Goal: Task Accomplishment & Management: Manage account settings

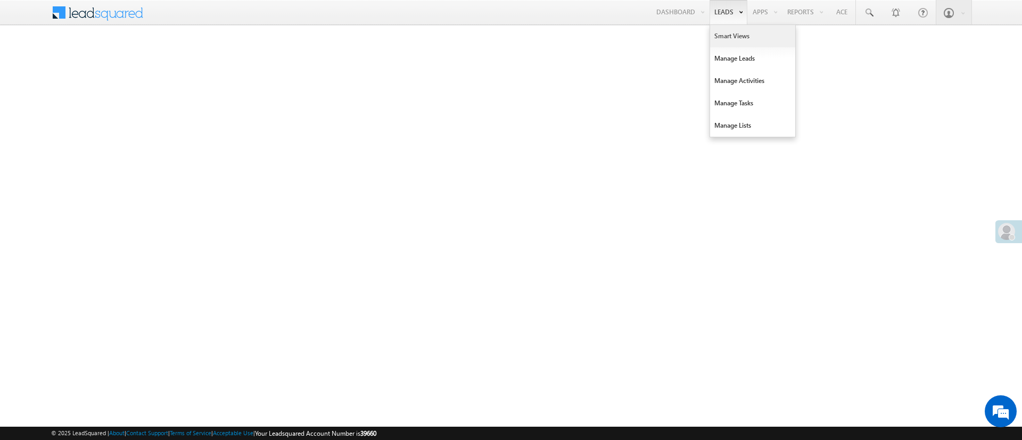
click at [732, 40] on link "Smart Views" at bounding box center [752, 36] width 85 height 22
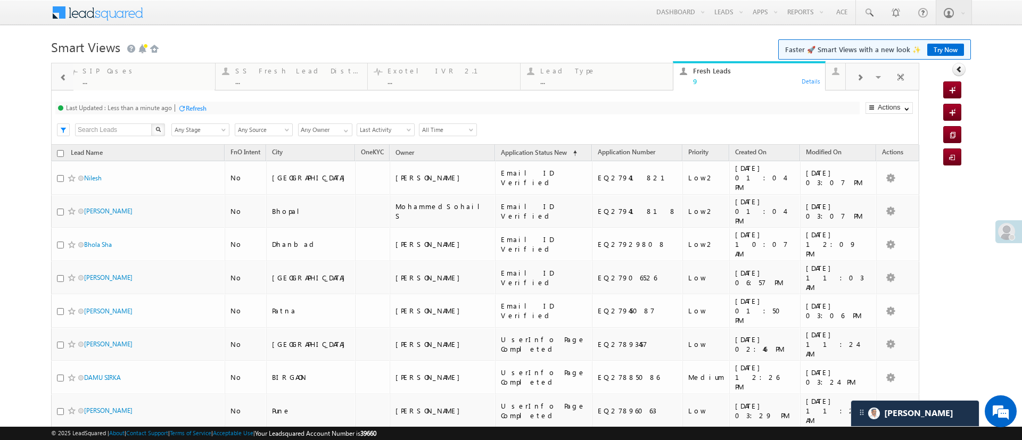
click at [668, 131] on div "Search X Lead Stage Any Stage Any Stage Lead Source Any Source Any Source Owner…" at bounding box center [494, 129] width 849 height 16
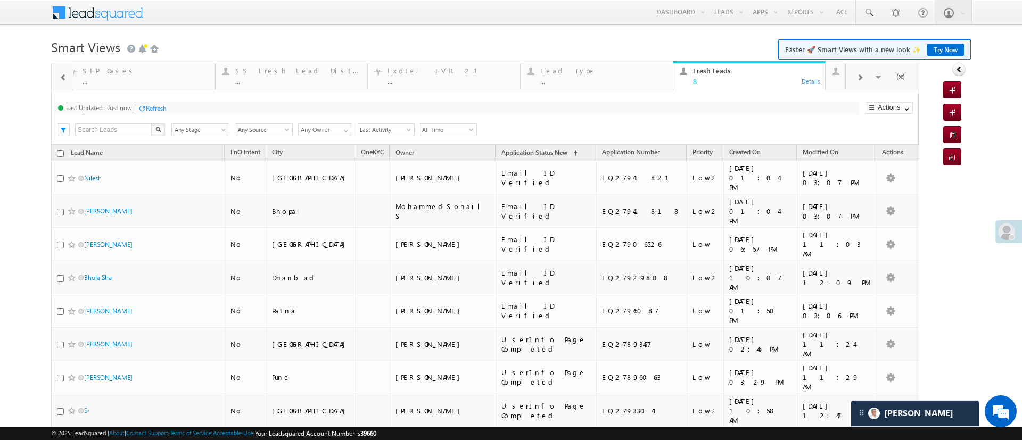
click at [165, 111] on div "Refresh" at bounding box center [156, 108] width 21 height 8
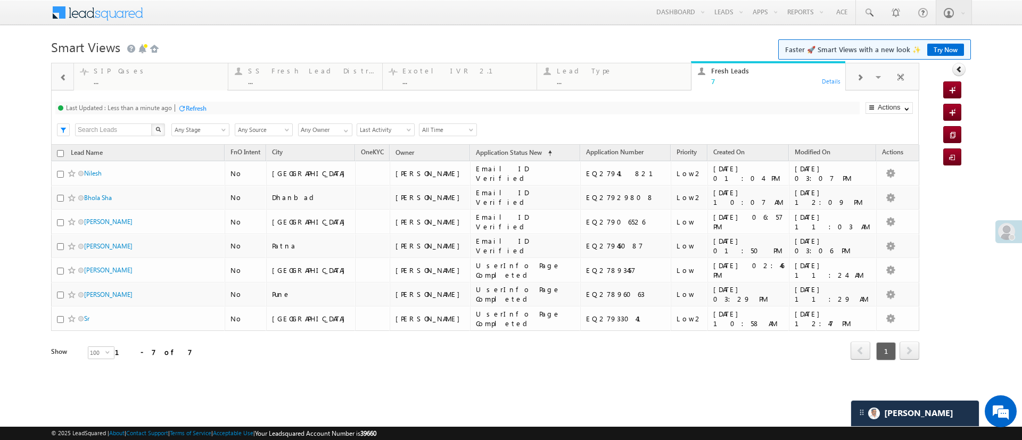
click at [198, 105] on div "Refresh" at bounding box center [196, 108] width 21 height 8
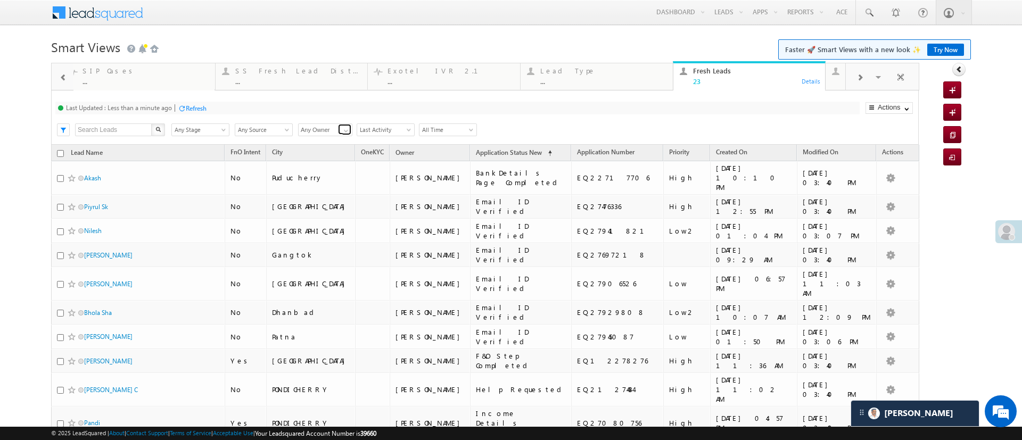
click at [346, 128] on span at bounding box center [346, 131] width 9 height 9
click at [327, 152] on link "[PERSON_NAME]" at bounding box center [325, 146] width 55 height 12
type input "[PERSON_NAME]"
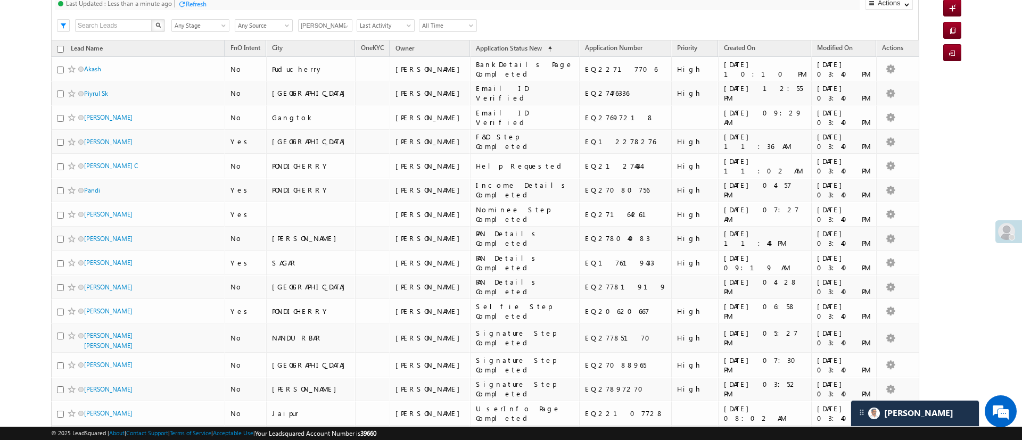
scroll to position [108, 0]
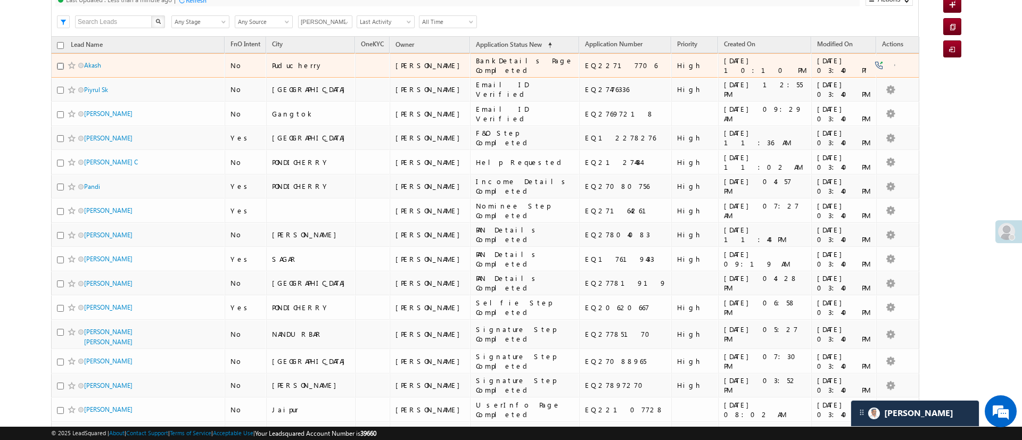
click at [61, 66] on input "checkbox" at bounding box center [60, 66] width 7 height 7
checkbox input "true"
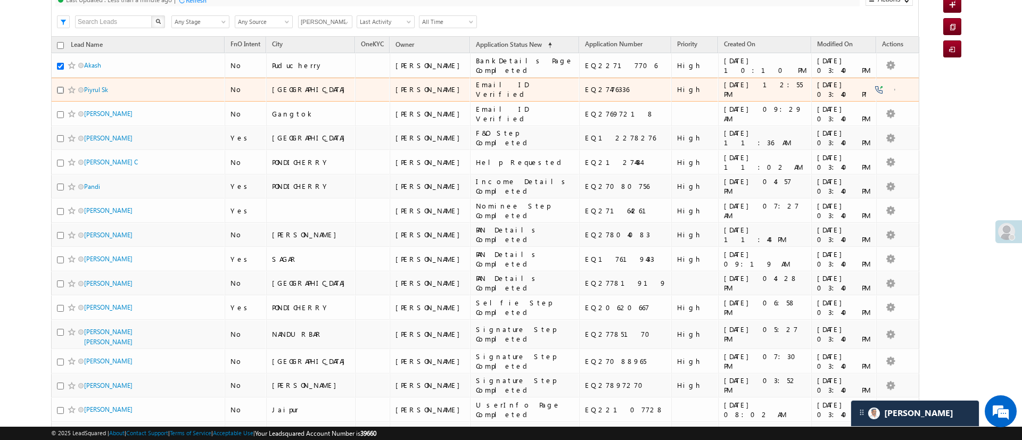
click at [59, 88] on input "checkbox" at bounding box center [60, 90] width 7 height 7
checkbox input "true"
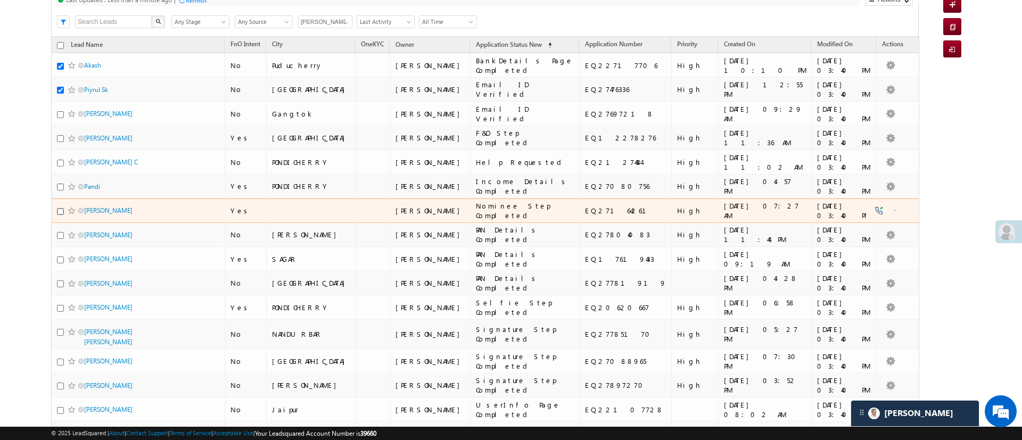
click at [58, 211] on input "checkbox" at bounding box center [60, 211] width 7 height 7
checkbox input "true"
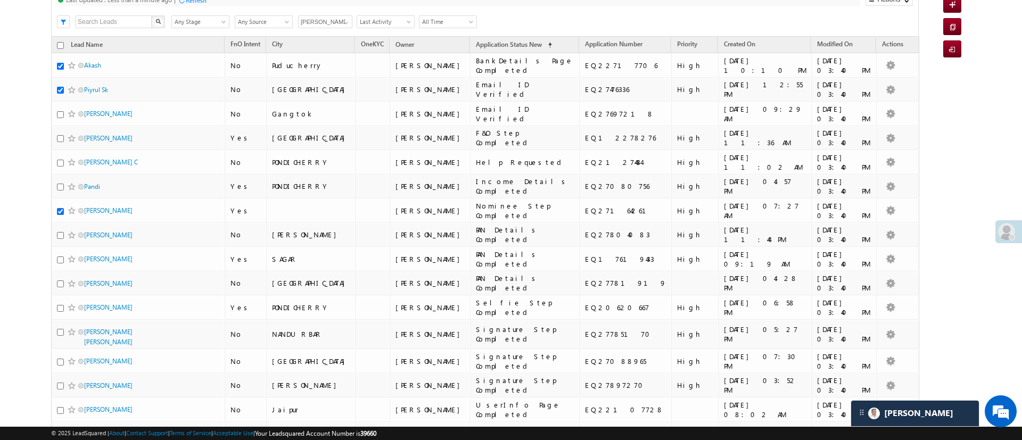
scroll to position [0, 0]
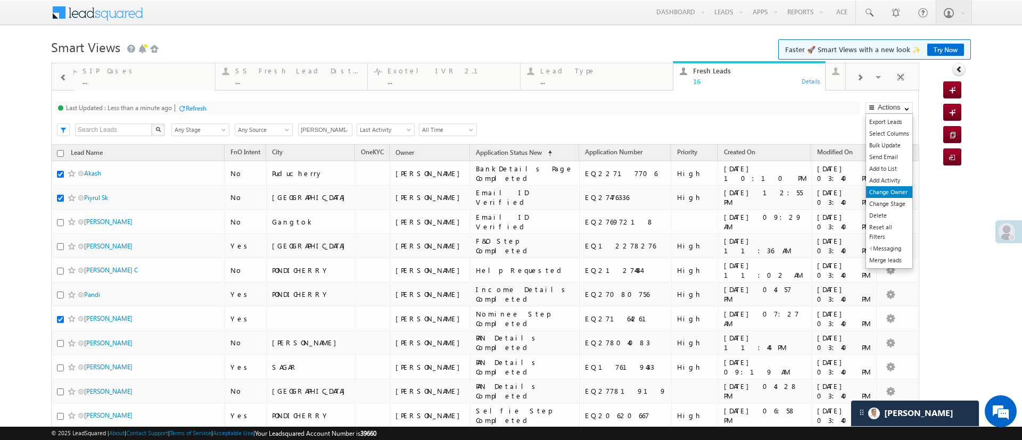
click at [889, 188] on link "Change Owner" at bounding box center [889, 192] width 46 height 12
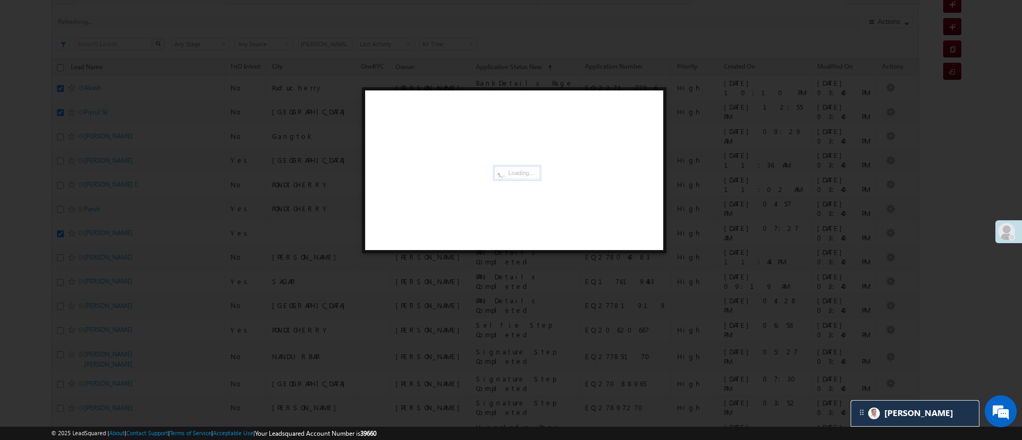
scroll to position [88, 0]
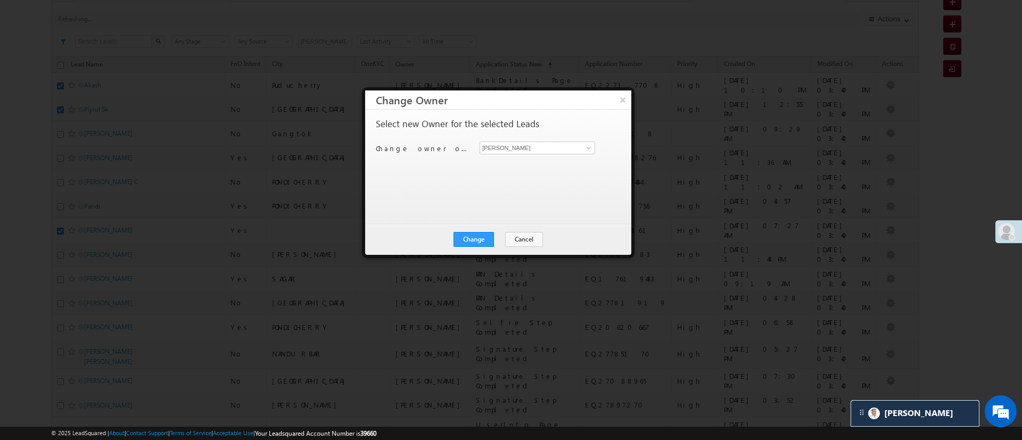
drag, startPoint x: 1022, startPoint y: 127, endPoint x: 1012, endPoint y: 186, distance: 59.4
click at [1012, 186] on html "Menu Manish Panchal Manis h.1Pa nchal @ange lbrok ing.c om" at bounding box center [511, 240] width 1022 height 656
click at [579, 148] on input "[PERSON_NAME]" at bounding box center [538, 148] width 116 height 13
click at [553, 158] on link "Monika Jain Monika.Jain@angelbroking.com" at bounding box center [538, 164] width 116 height 20
type input "Monika Jain"
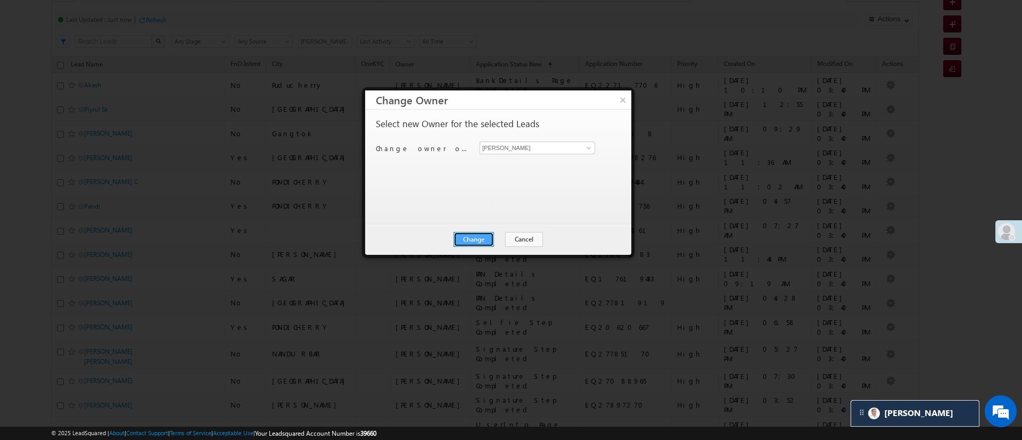
click at [480, 242] on button "Change" at bounding box center [474, 239] width 40 height 15
click at [506, 240] on button "Close" at bounding box center [500, 239] width 34 height 15
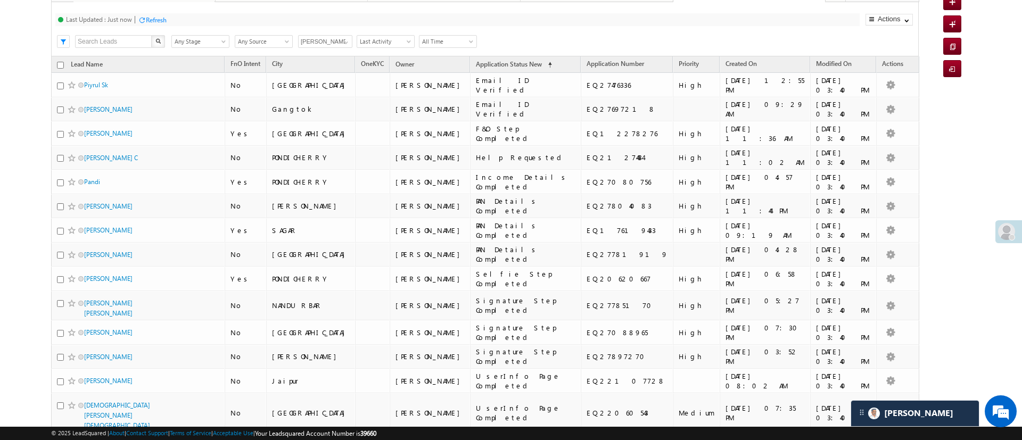
scroll to position [0, 0]
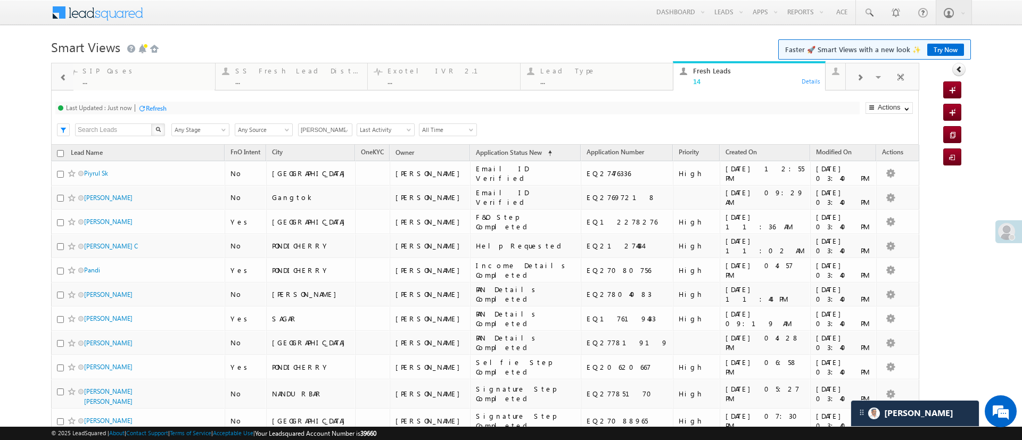
click at [161, 112] on div "Refresh" at bounding box center [156, 108] width 21 height 8
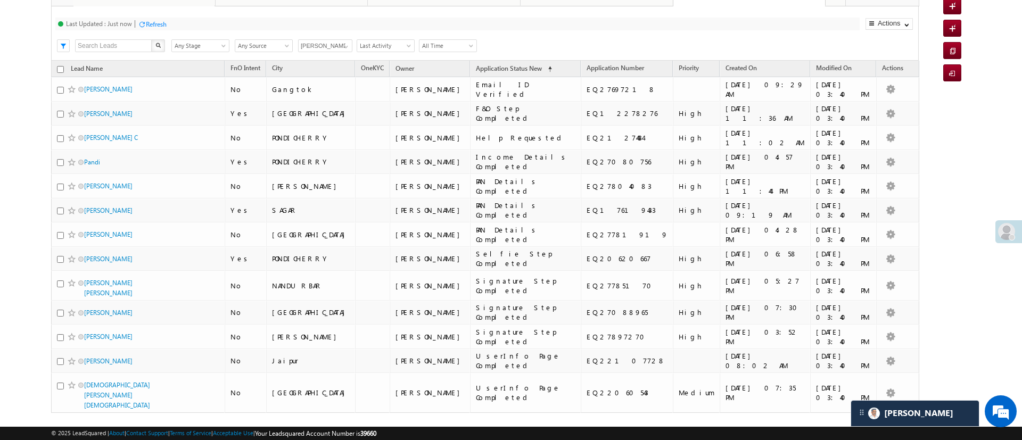
scroll to position [85, 0]
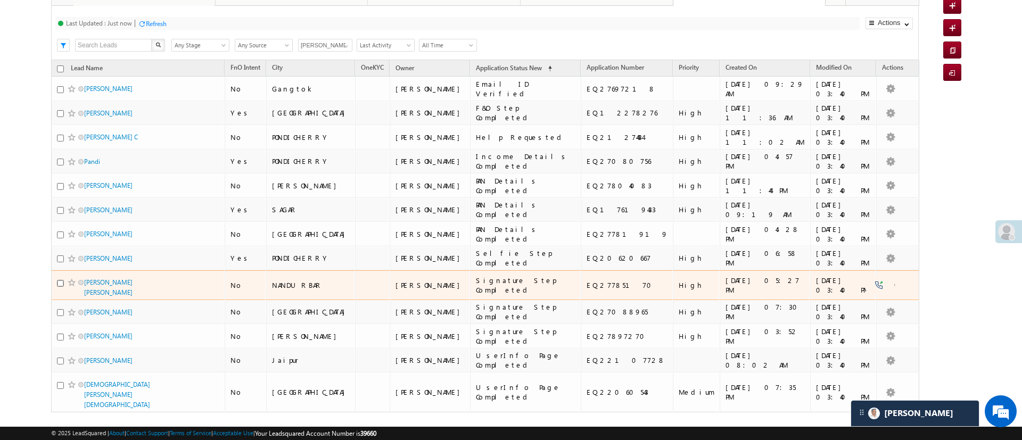
click at [61, 281] on input "checkbox" at bounding box center [60, 283] width 7 height 7
checkbox input "true"
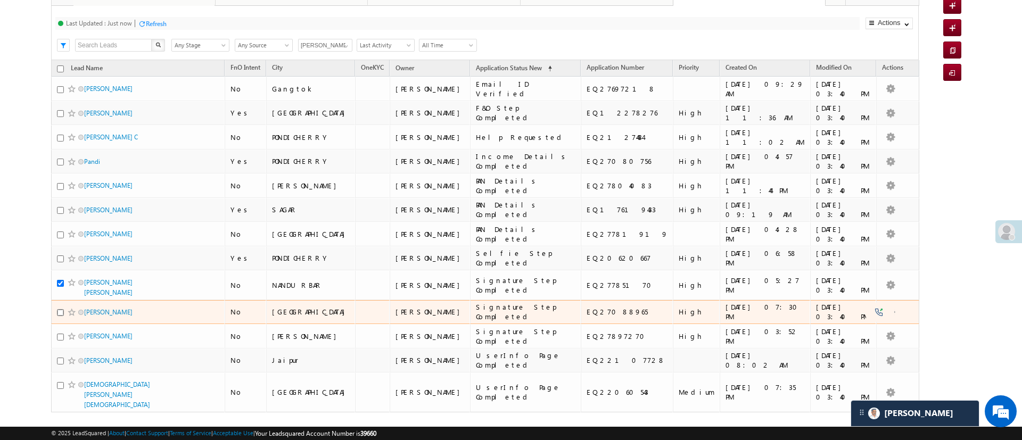
click at [58, 309] on input "checkbox" at bounding box center [60, 312] width 7 height 7
checkbox input "true"
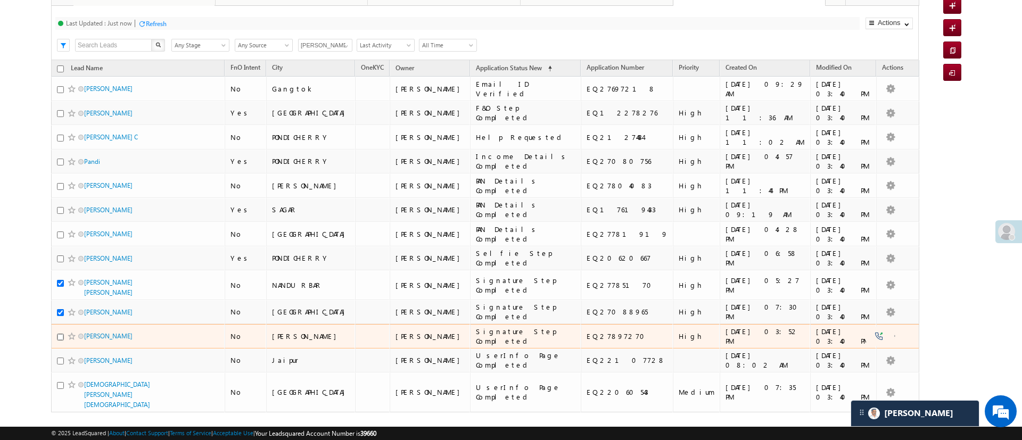
click at [57, 334] on input "checkbox" at bounding box center [60, 337] width 7 height 7
checkbox input "true"
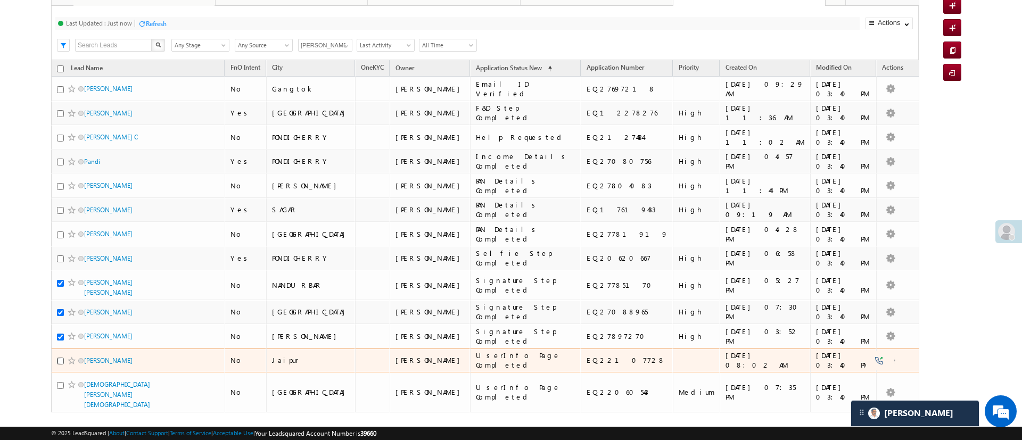
click at [59, 358] on input "checkbox" at bounding box center [60, 361] width 7 height 7
checkbox input "true"
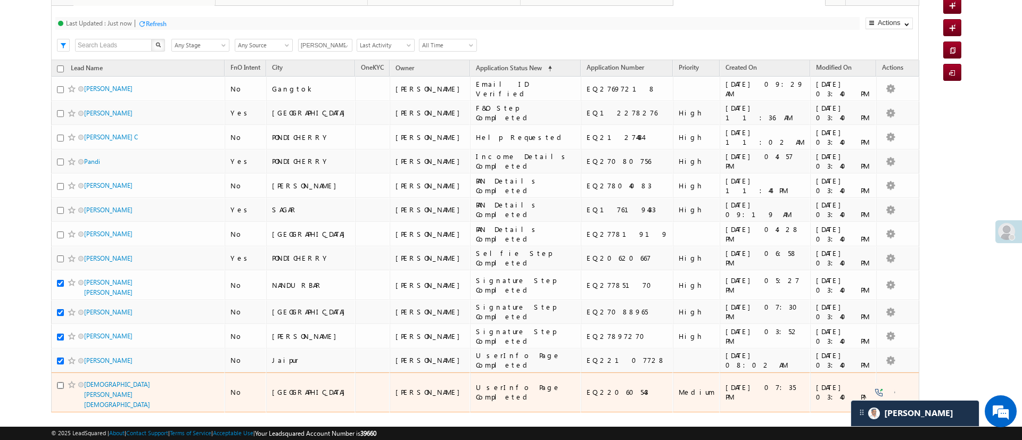
click at [60, 382] on input "checkbox" at bounding box center [60, 385] width 7 height 7
checkbox input "true"
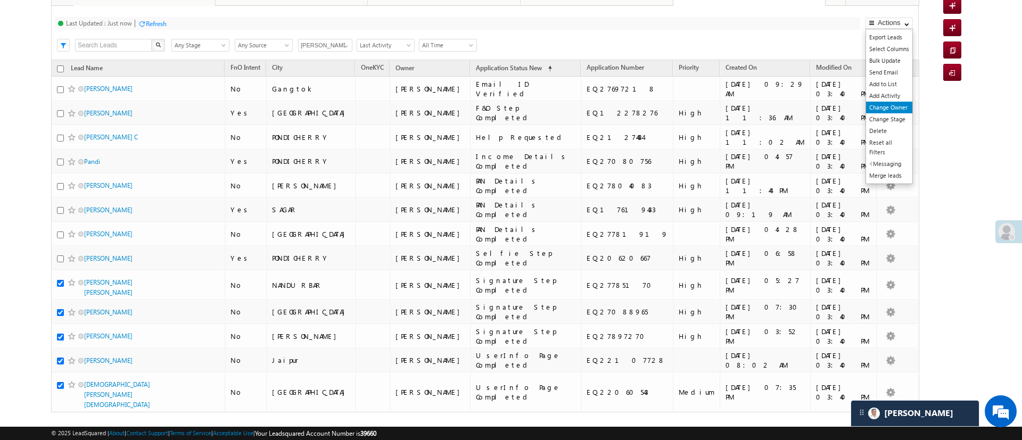
click at [891, 105] on link "Change Owner" at bounding box center [889, 108] width 46 height 12
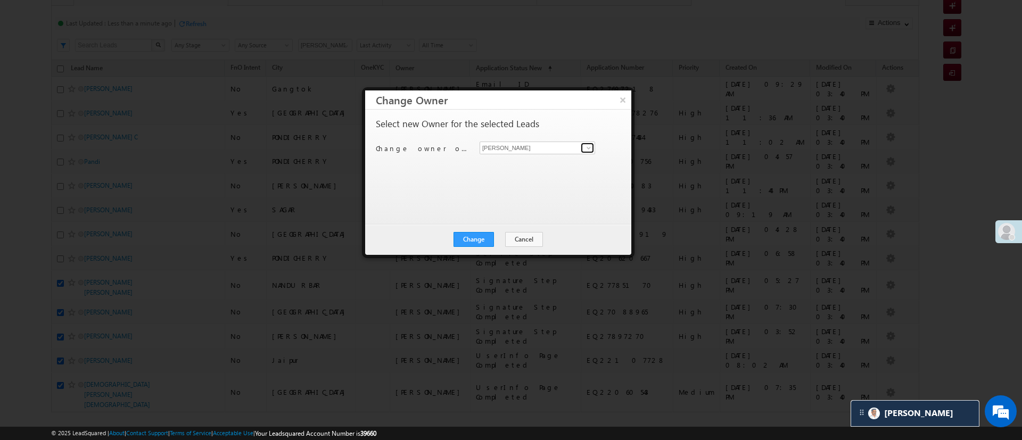
click at [586, 147] on span at bounding box center [589, 148] width 9 height 9
click at [536, 166] on span "Lavisha.Gautam@angelbroking.com" at bounding box center [537, 169] width 107 height 8
type input "Lavisha Gautam"
click at [486, 233] on button "Change" at bounding box center [474, 239] width 40 height 15
click at [508, 234] on button "Close" at bounding box center [500, 239] width 34 height 15
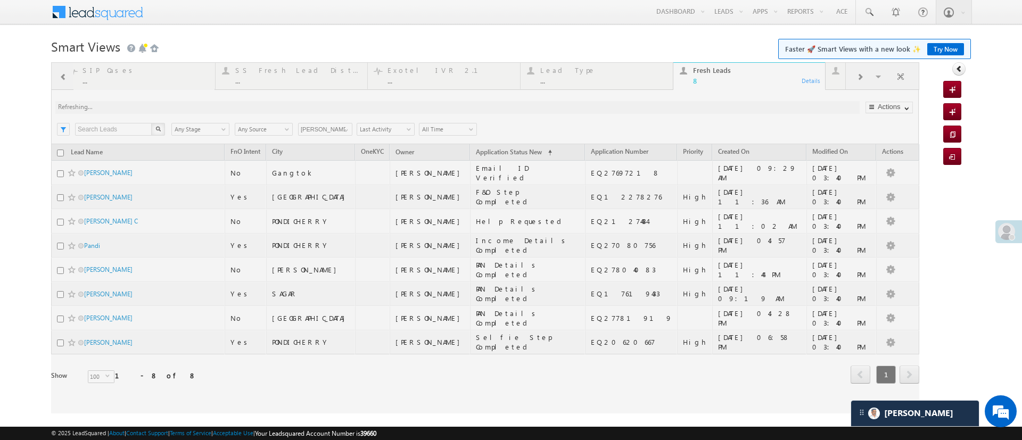
scroll to position [1, 0]
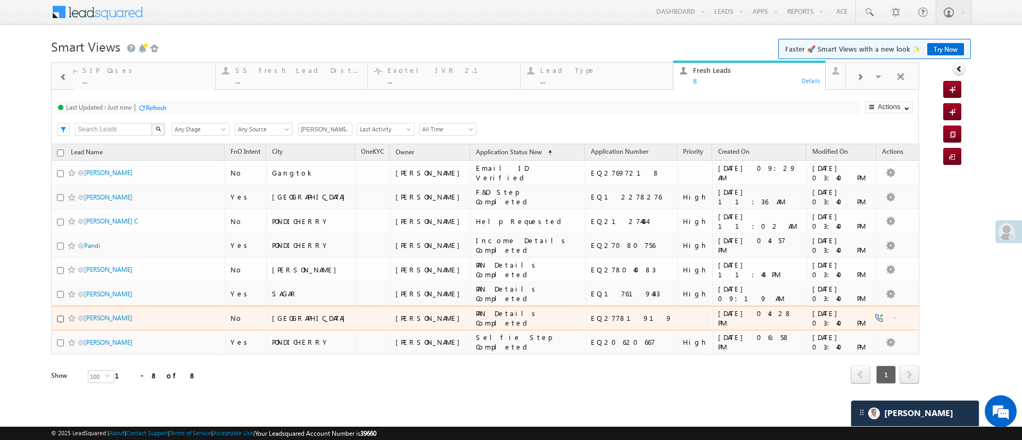
click at [61, 319] on input "checkbox" at bounding box center [60, 319] width 7 height 7
checkbox input "true"
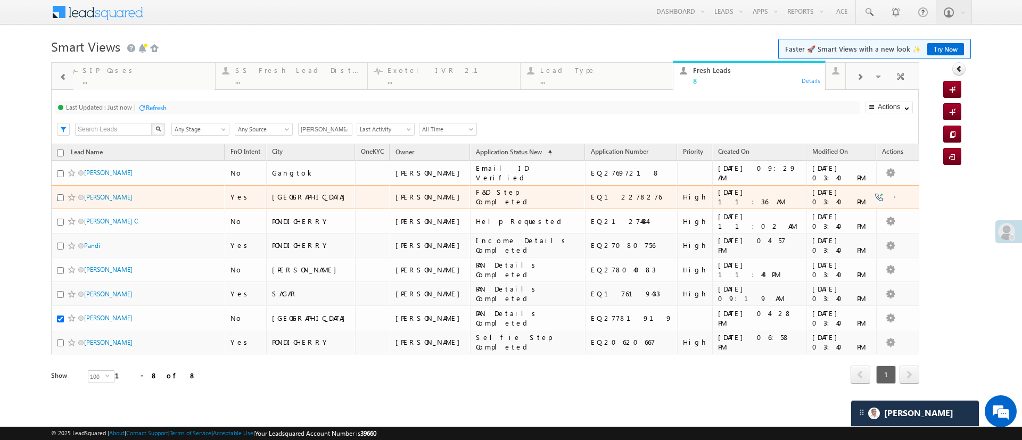
click at [58, 197] on input "checkbox" at bounding box center [60, 197] width 7 height 7
checkbox input "true"
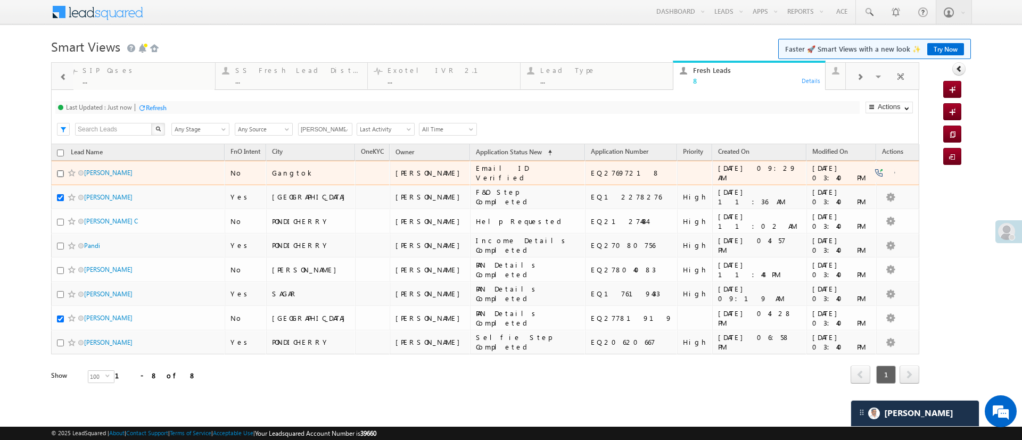
click at [60, 173] on input "checkbox" at bounding box center [60, 173] width 7 height 7
checkbox input "true"
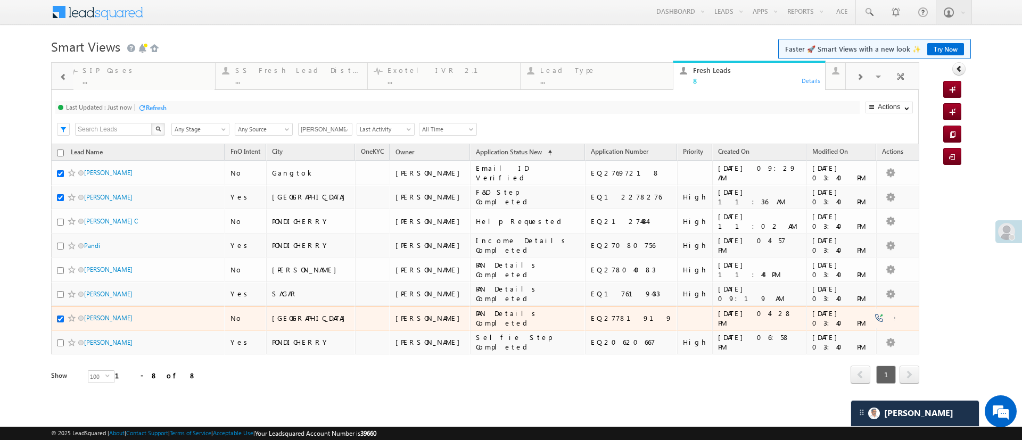
click at [60, 320] on input "checkbox" at bounding box center [60, 319] width 7 height 7
checkbox input "false"
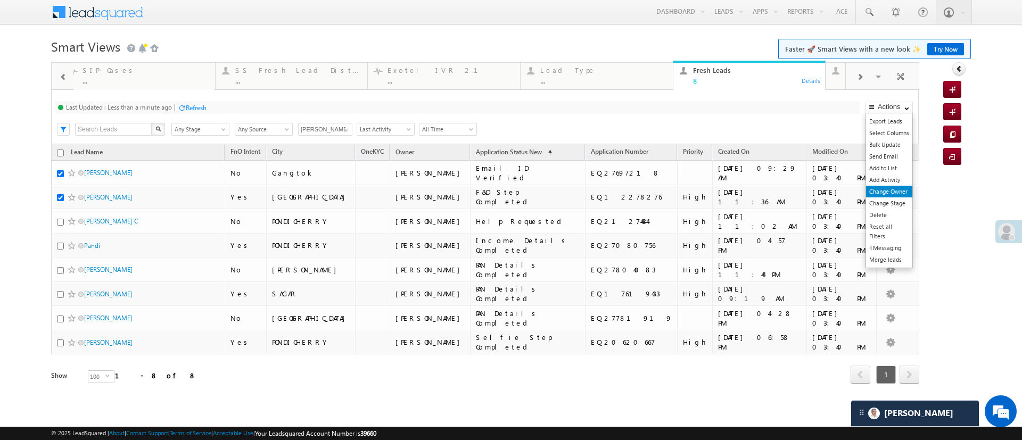
click at [873, 193] on link "Change Owner" at bounding box center [889, 192] width 46 height 12
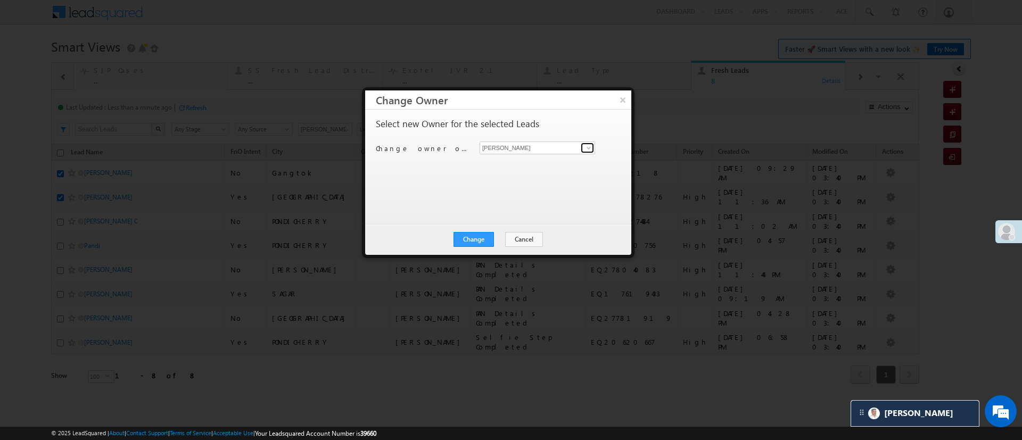
click at [591, 147] on span at bounding box center [589, 148] width 9 height 9
type input "nir"
click at [629, 97] on button "×" at bounding box center [623, 100] width 18 height 19
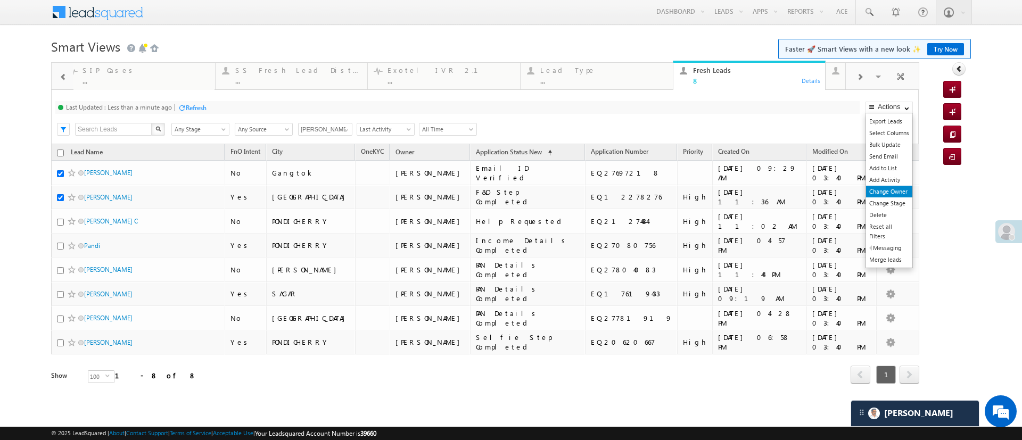
click at [883, 192] on link "Change Owner" at bounding box center [889, 192] width 46 height 12
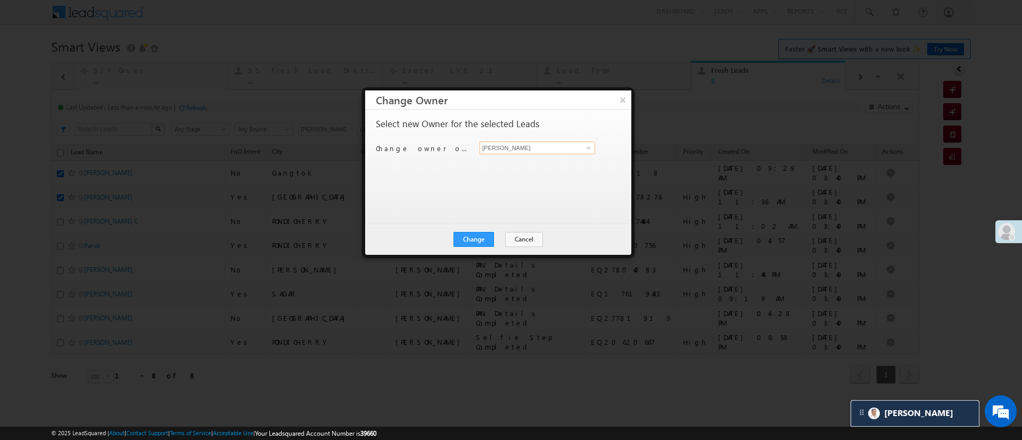
click at [579, 143] on input "[PERSON_NAME]" at bounding box center [538, 148] width 116 height 13
click at [545, 161] on link "NIRAj SURYAWANSHI NIRAJ.SURYAWANSHI@angelbroking.com" at bounding box center [538, 164] width 116 height 20
type input "[PERSON_NAME]"
click at [484, 238] on button "Change" at bounding box center [474, 239] width 40 height 15
click at [503, 240] on button "Close" at bounding box center [500, 239] width 34 height 15
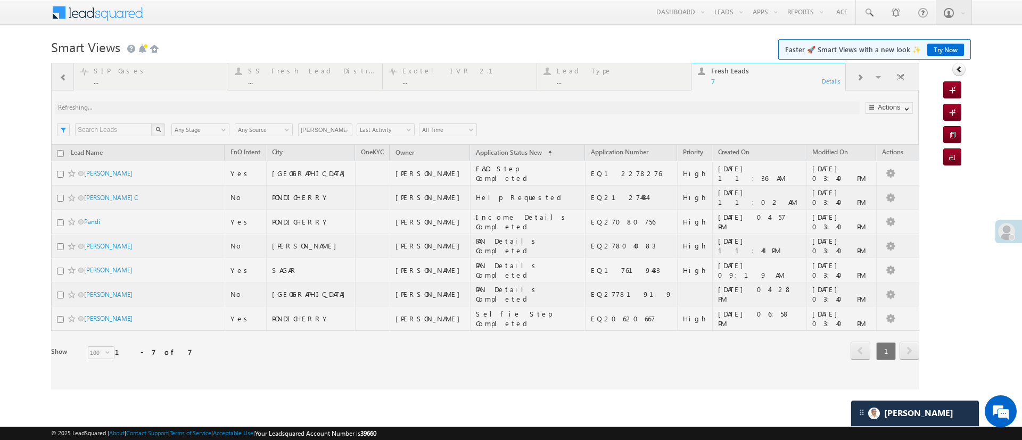
scroll to position [0, 0]
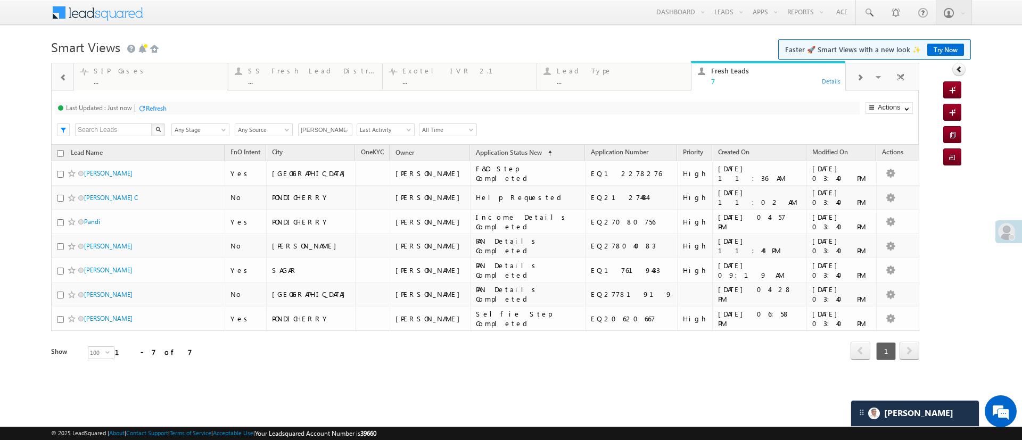
click at [158, 104] on div "Refresh" at bounding box center [156, 108] width 21 height 8
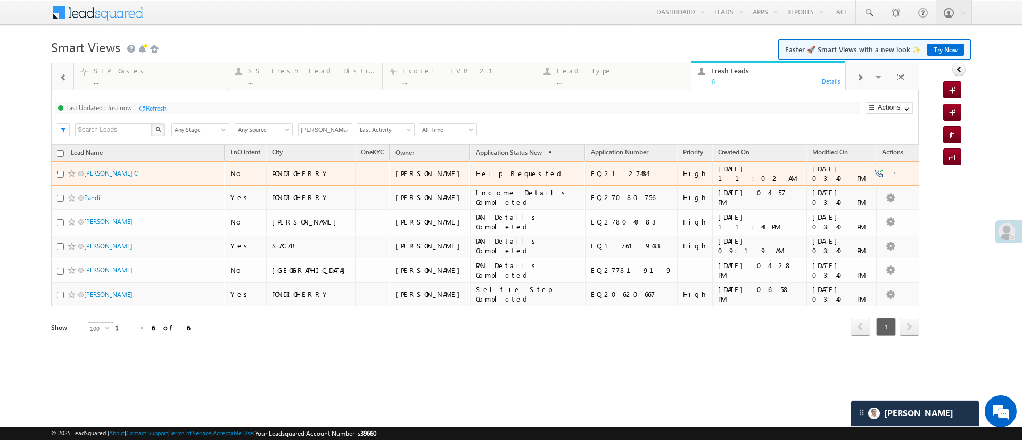
click at [61, 173] on input "checkbox" at bounding box center [60, 174] width 7 height 7
checkbox input "true"
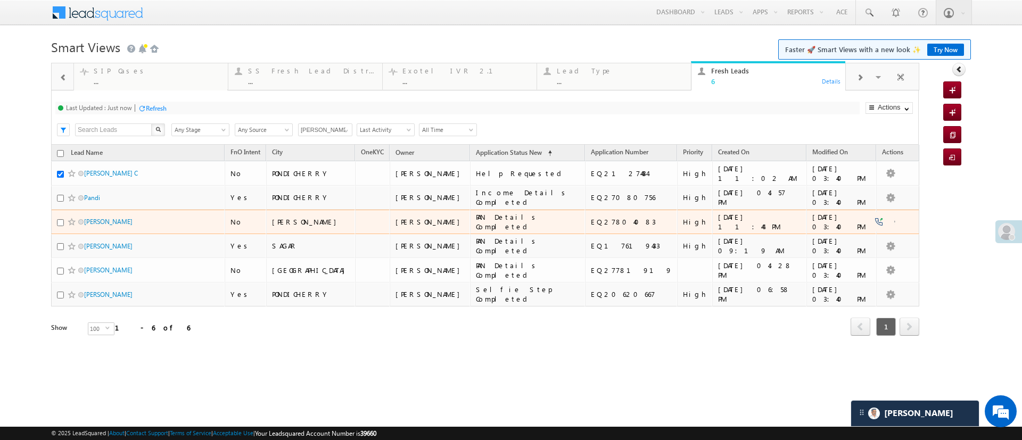
click at [55, 222] on td "Kamlesh Kumar" at bounding box center [138, 222] width 174 height 24
click at [60, 223] on input "checkbox" at bounding box center [60, 222] width 7 height 7
checkbox input "true"
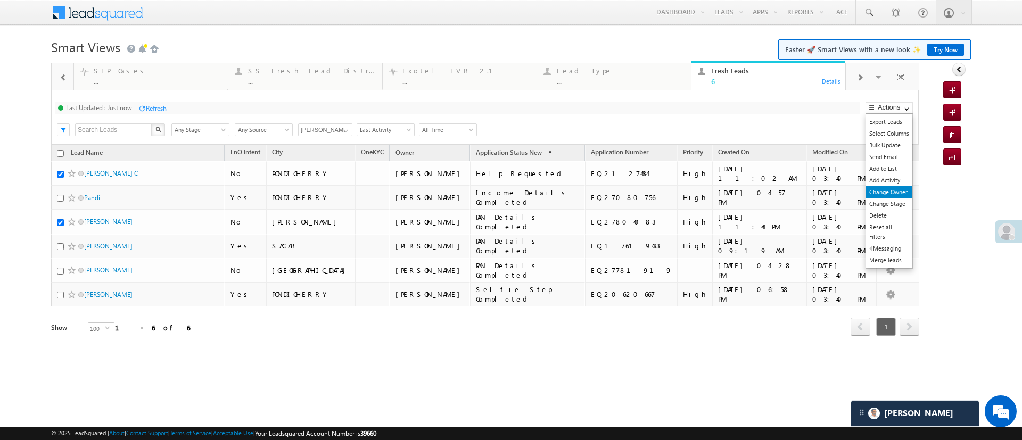
click at [901, 190] on link "Change Owner" at bounding box center [889, 192] width 46 height 12
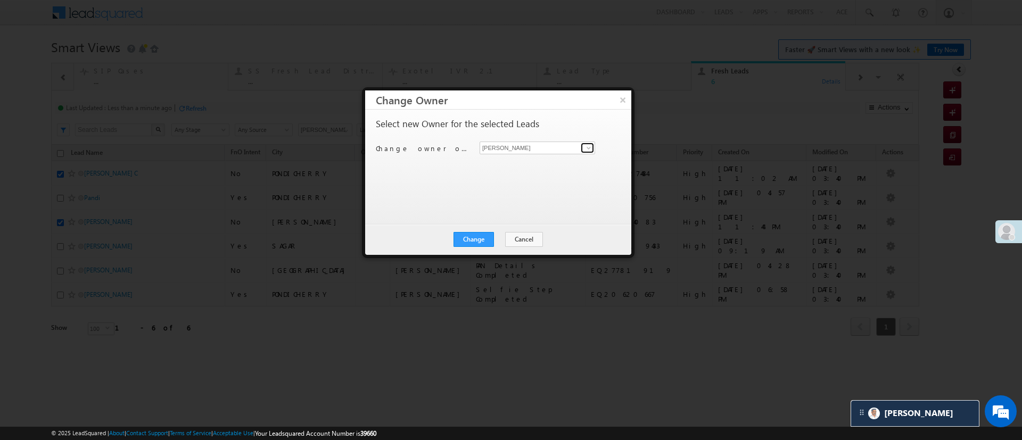
click at [588, 149] on span at bounding box center [589, 148] width 9 height 9
click at [550, 163] on link "Aakansha .d Aakansha.D@angelbroking.com" at bounding box center [537, 164] width 114 height 19
type input "[PERSON_NAME] .d"
click at [477, 240] on button "Change" at bounding box center [474, 239] width 40 height 15
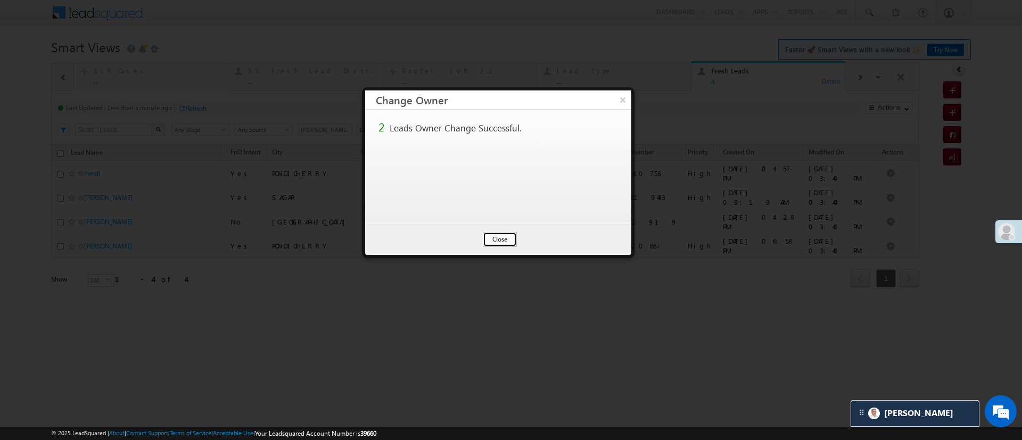
click at [501, 232] on button "Close" at bounding box center [500, 239] width 34 height 15
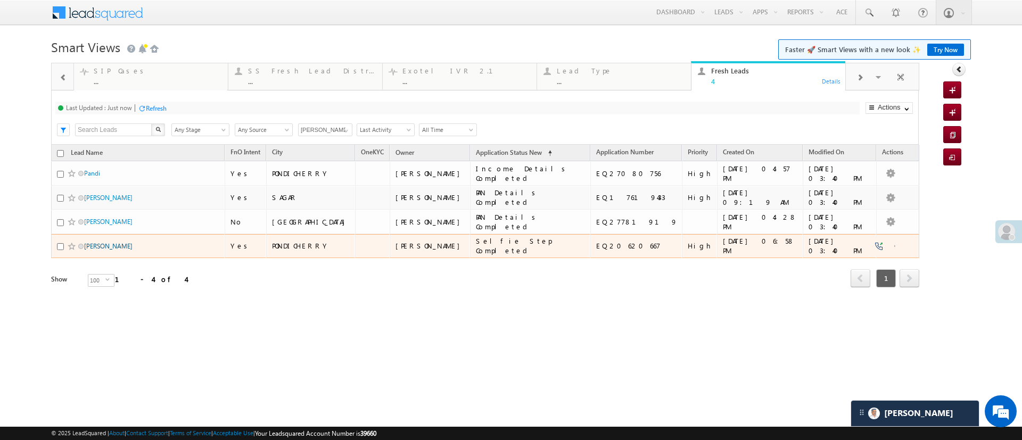
click at [100, 244] on link "MAGESH" at bounding box center [108, 246] width 48 height 8
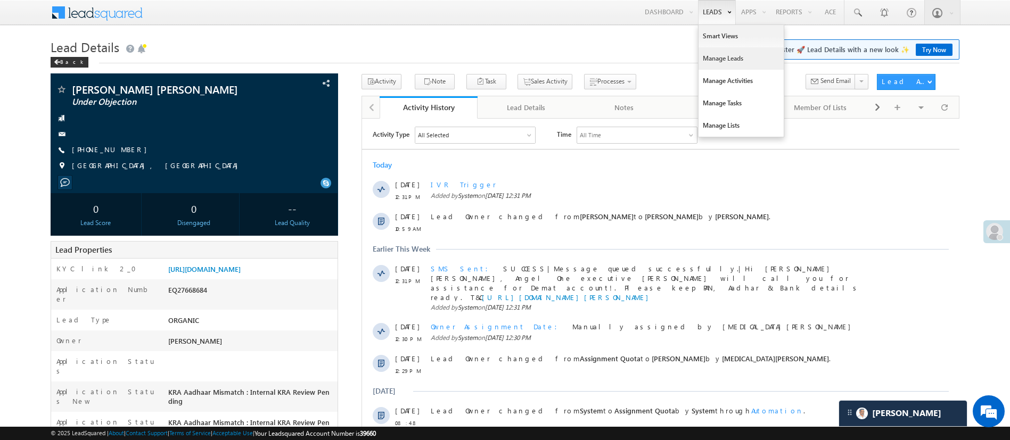
click at [728, 66] on link "Manage Leads" at bounding box center [741, 58] width 85 height 22
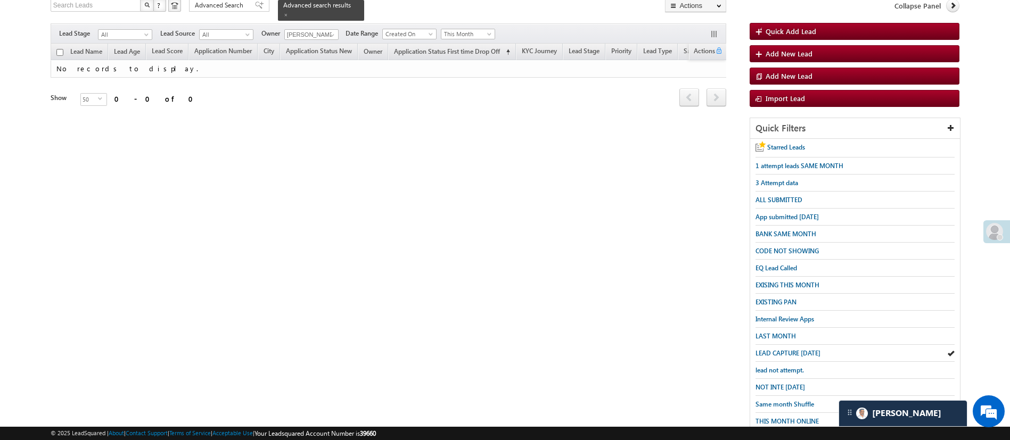
scroll to position [110, 0]
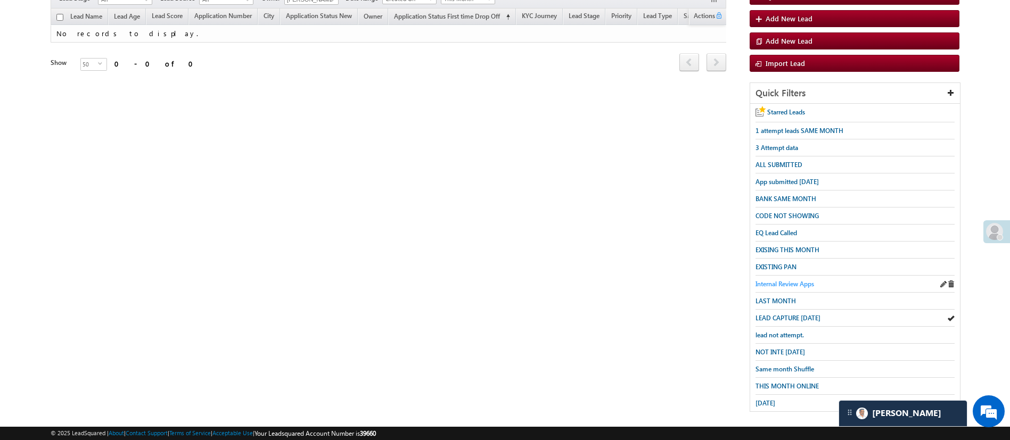
click at [789, 281] on span "Internal Review Apps" at bounding box center [785, 284] width 59 height 8
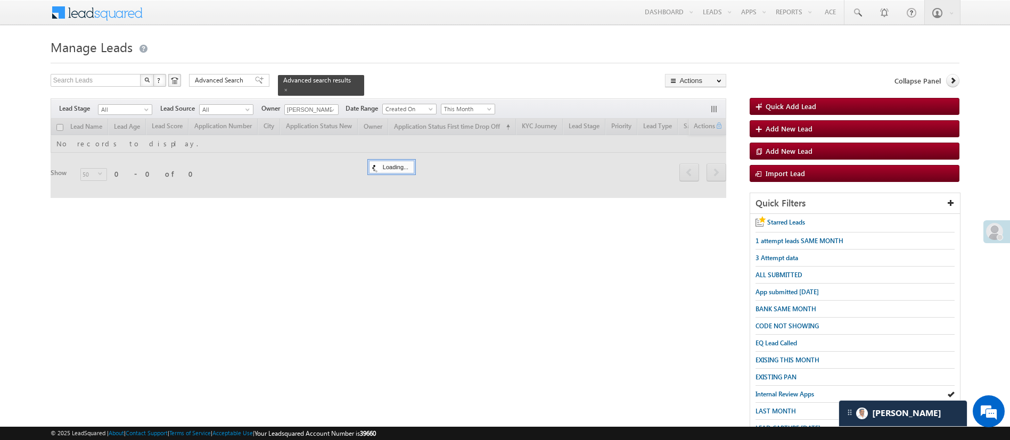
scroll to position [0, 0]
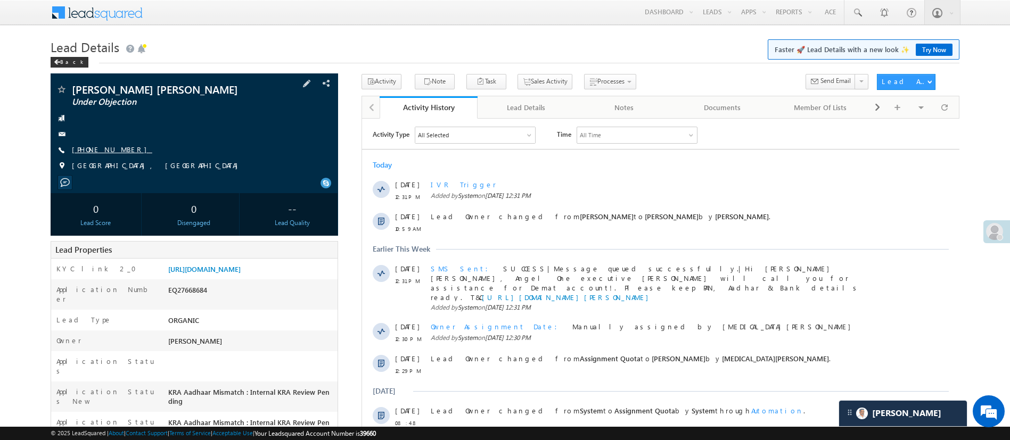
click at [108, 149] on link "+91-9137369461" at bounding box center [112, 149] width 80 height 9
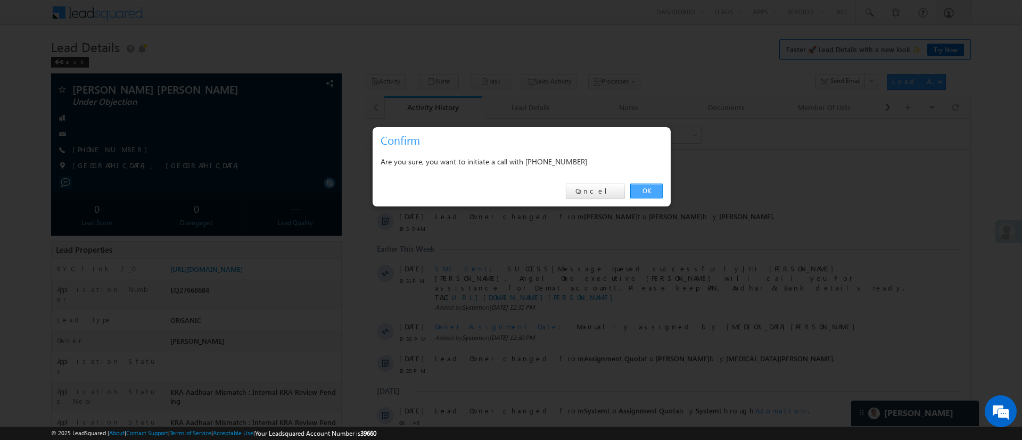
click at [650, 191] on link "OK" at bounding box center [647, 191] width 32 height 15
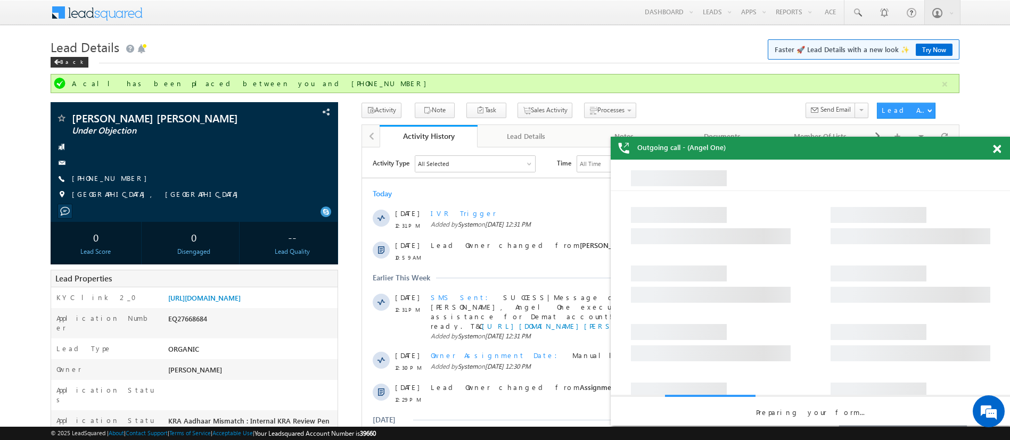
click at [997, 152] on span at bounding box center [997, 149] width 8 height 9
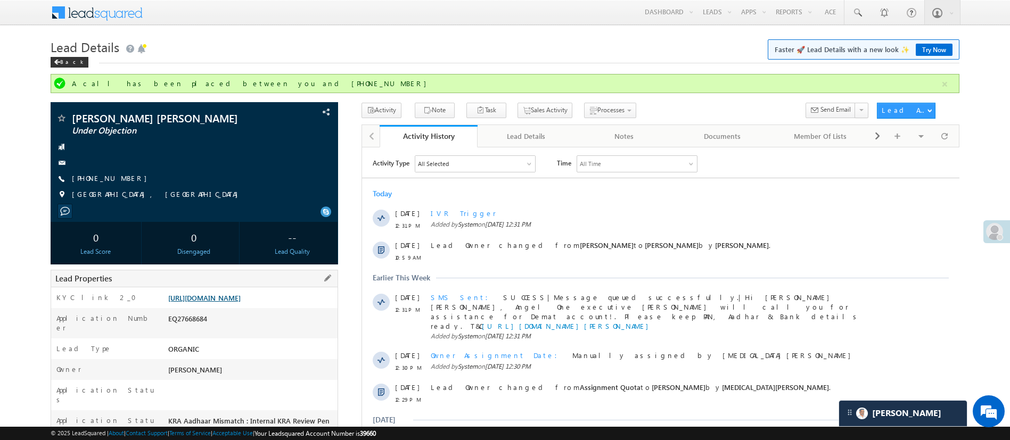
click at [241, 302] on link "https://angelbroking1-pk3em7sa.customui-test.leadsquared.com?leadId=47afceea-e8…" at bounding box center [204, 297] width 72 height 9
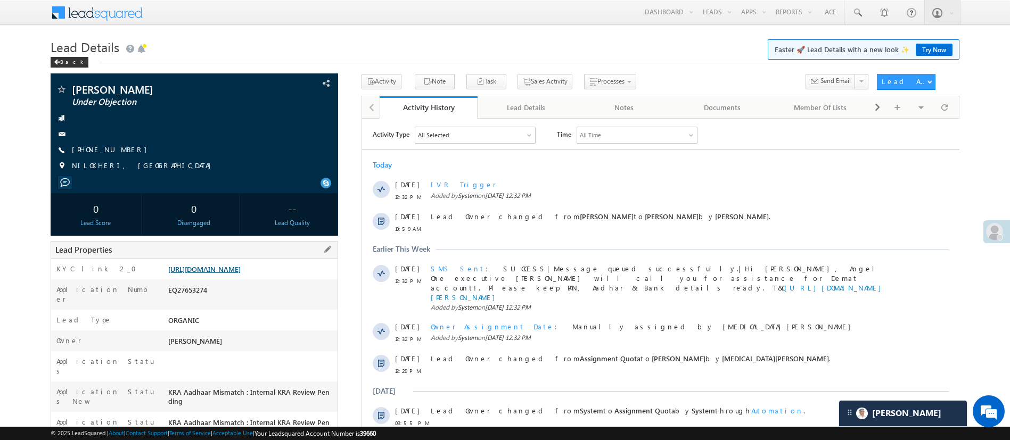
click at [241, 274] on link "[URL][DOMAIN_NAME]" at bounding box center [204, 269] width 72 height 9
click at [112, 145] on link "[PHONE_NUMBER]" at bounding box center [112, 149] width 80 height 9
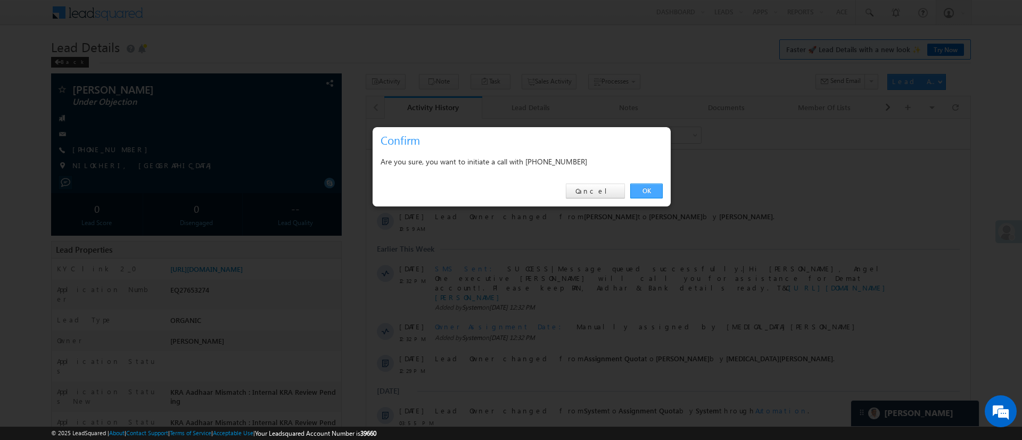
click at [637, 191] on link "OK" at bounding box center [647, 191] width 32 height 15
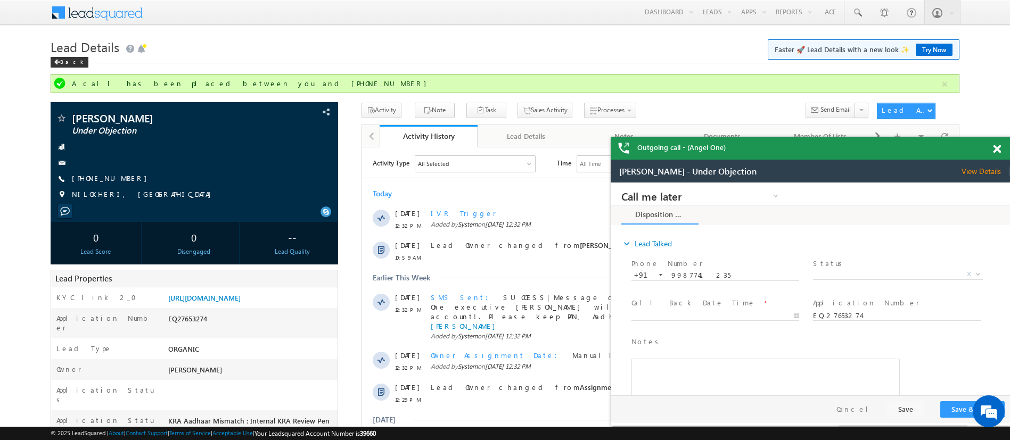
click at [996, 150] on span at bounding box center [997, 149] width 8 height 9
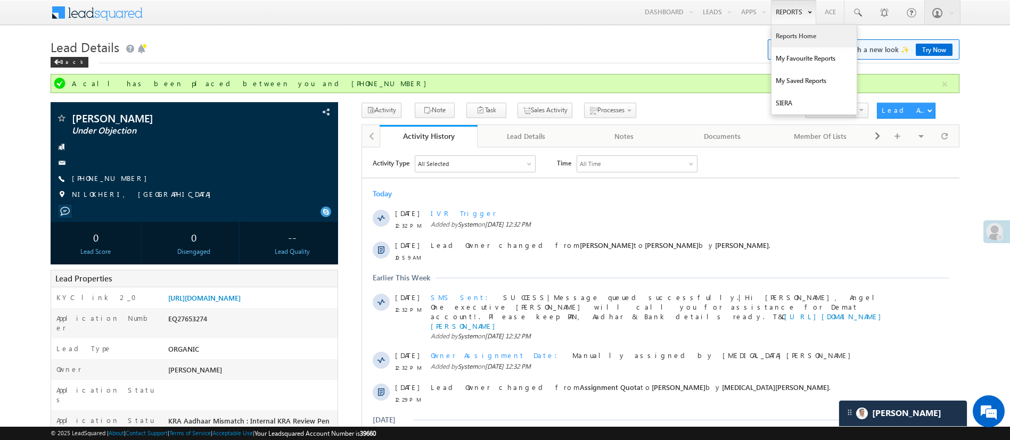
click at [783, 31] on link "Reports Home" at bounding box center [814, 36] width 85 height 22
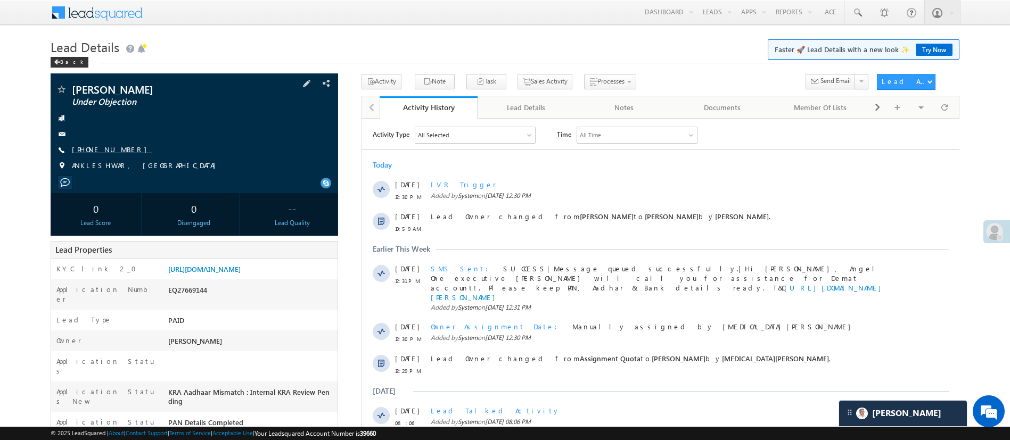
click at [112, 151] on link "+91-7549927307" at bounding box center [112, 149] width 80 height 9
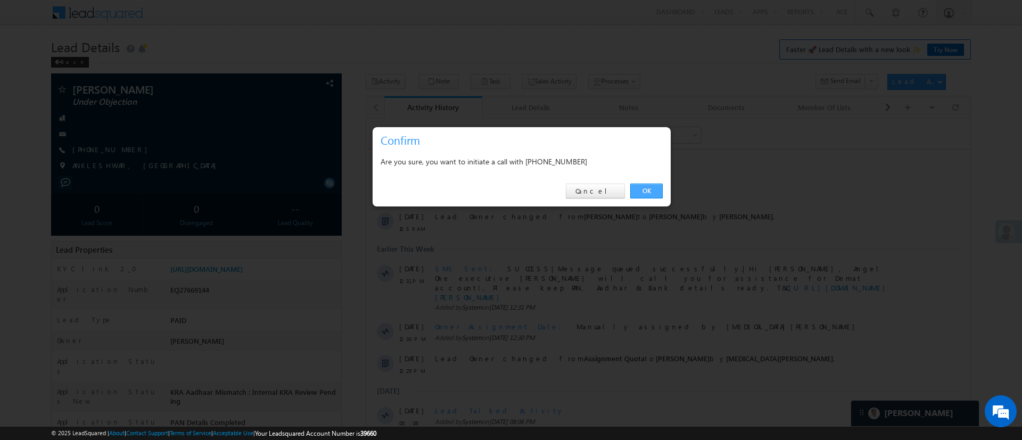
click at [647, 193] on link "OK" at bounding box center [647, 191] width 32 height 15
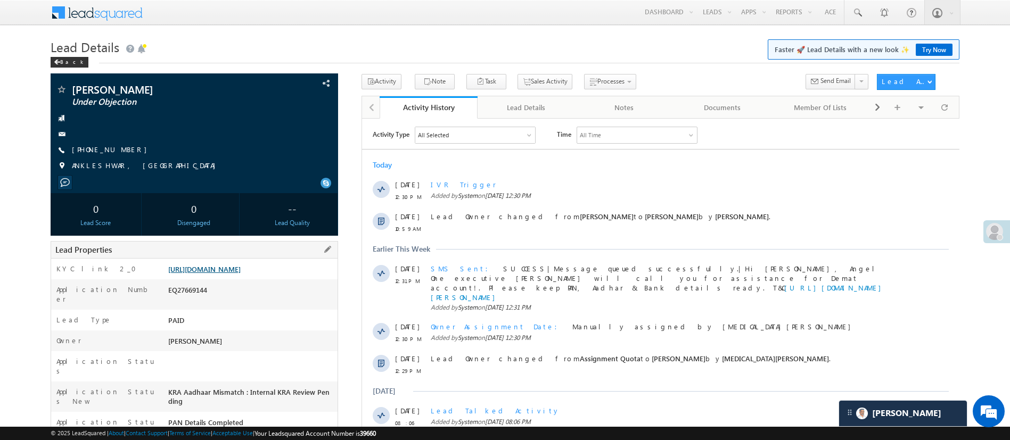
click at [241, 273] on link "https://angelbroking1-pk3em7sa.customui-test.leadsquared.com?leadId=86cde76c-d9…" at bounding box center [204, 269] width 72 height 9
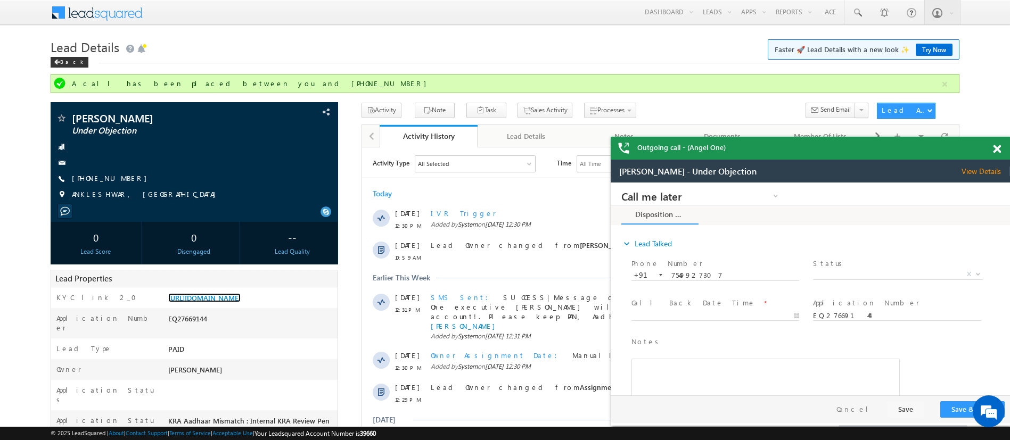
click at [995, 152] on span at bounding box center [997, 149] width 8 height 9
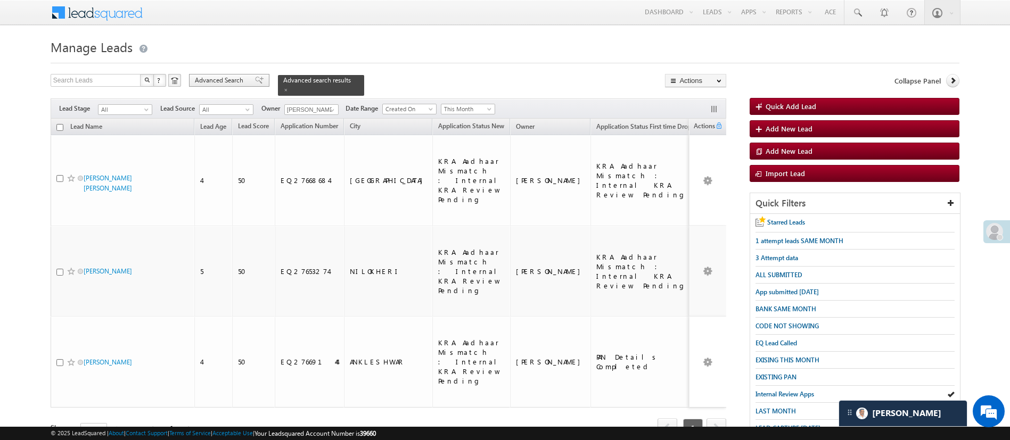
click at [218, 83] on span "Advanced Search" at bounding box center [221, 81] width 52 height 10
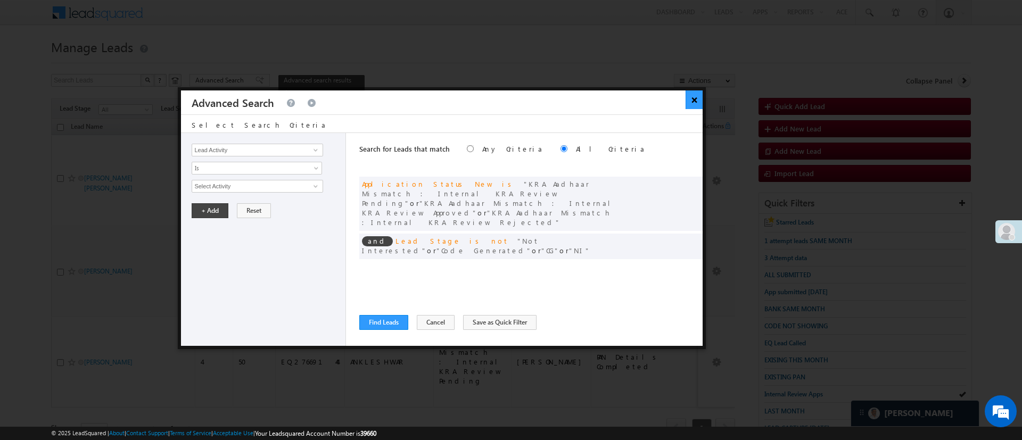
click at [698, 104] on button "×" at bounding box center [695, 100] width 18 height 19
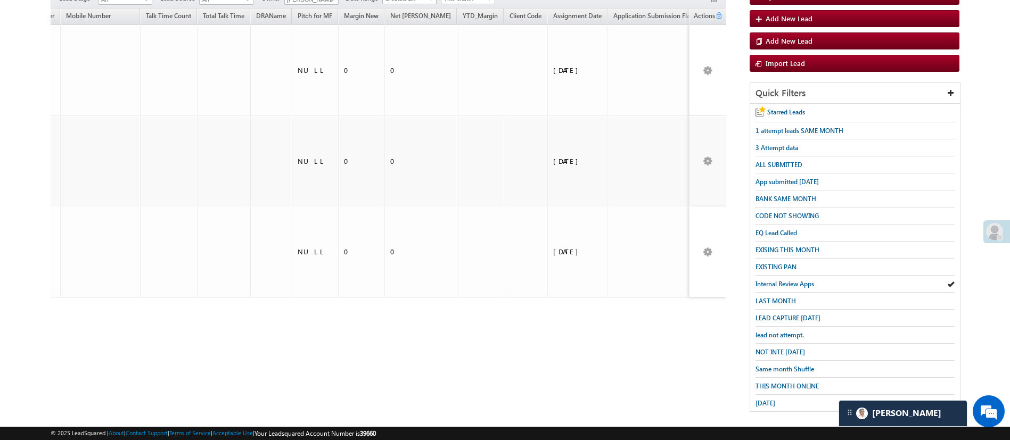
scroll to position [0, 1134]
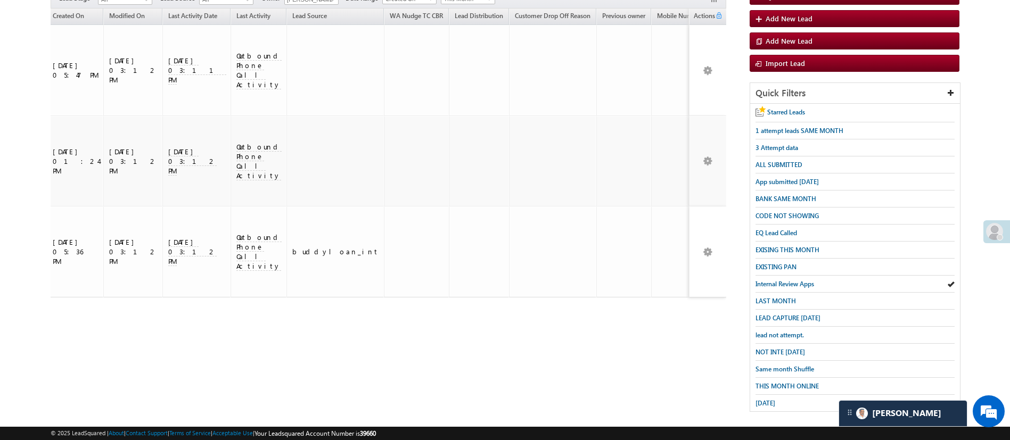
click at [303, 263] on div "Tags × Select at-least one lead to tag... × Close Lead Name Lead Age City 4" at bounding box center [389, 183] width 676 height 348
click at [260, 265] on div "Tags × Select at-least one lead to tag... × Close Lead Name Lead Age City 4" at bounding box center [389, 183] width 676 height 348
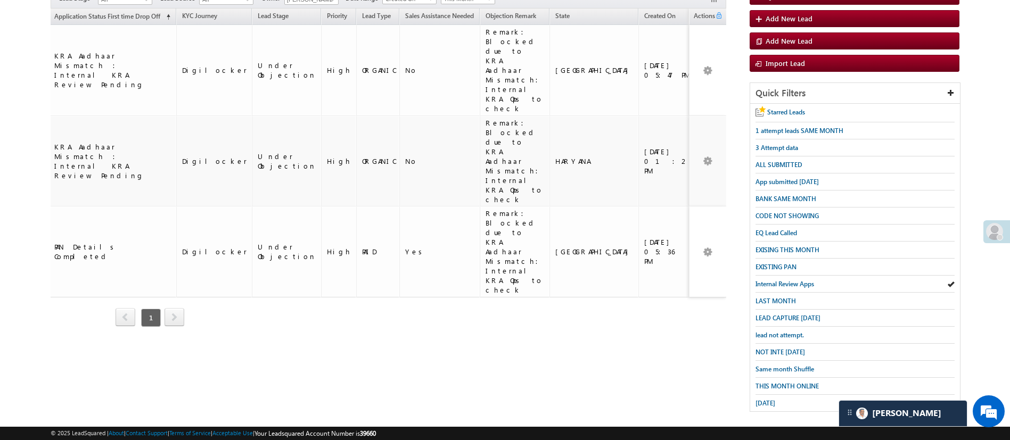
scroll to position [0, 0]
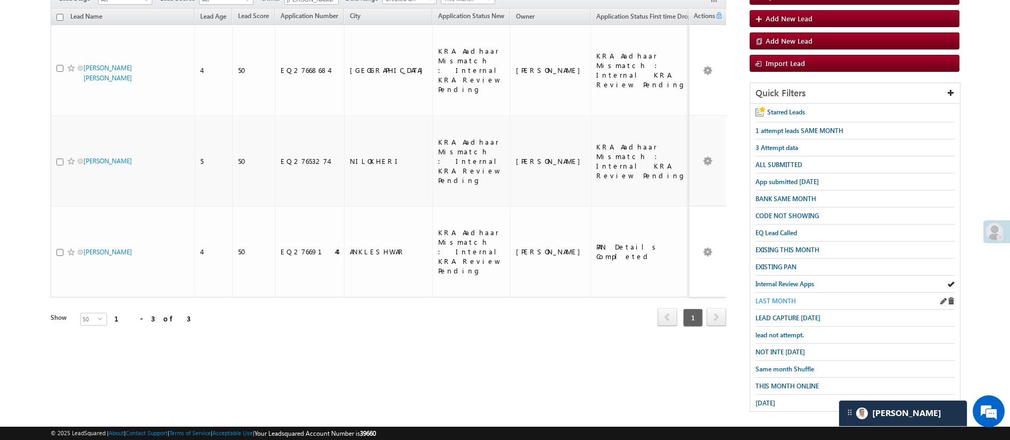
click at [762, 297] on span "LAST MONTH" at bounding box center [776, 301] width 40 height 8
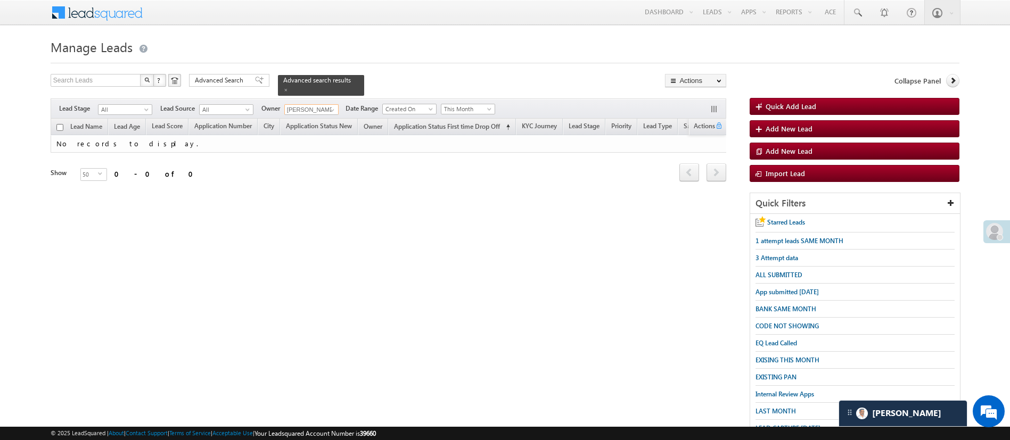
click at [317, 104] on input "[PERSON_NAME]" at bounding box center [311, 109] width 54 height 11
click at [479, 107] on span "This Month" at bounding box center [466, 109] width 51 height 10
click at [468, 184] on link "Last Month" at bounding box center [470, 184] width 54 height 10
click at [228, 80] on span "Advanced Search" at bounding box center [221, 81] width 52 height 10
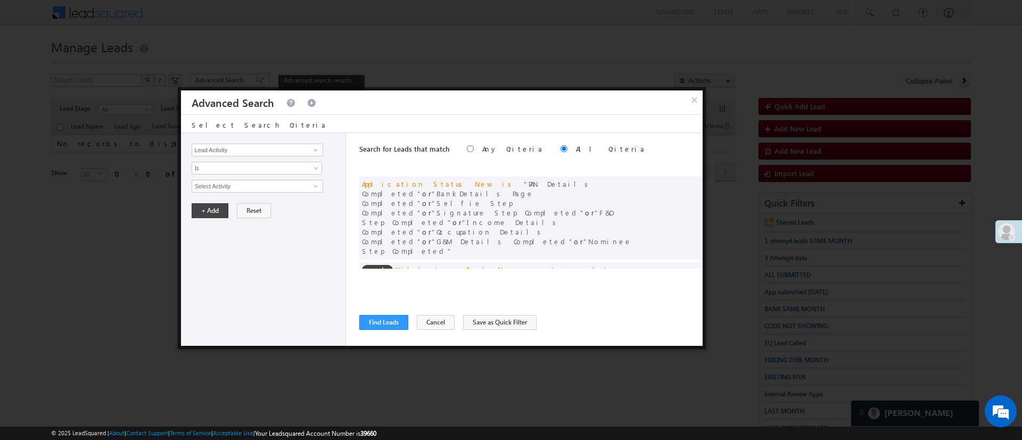
scroll to position [80, 0]
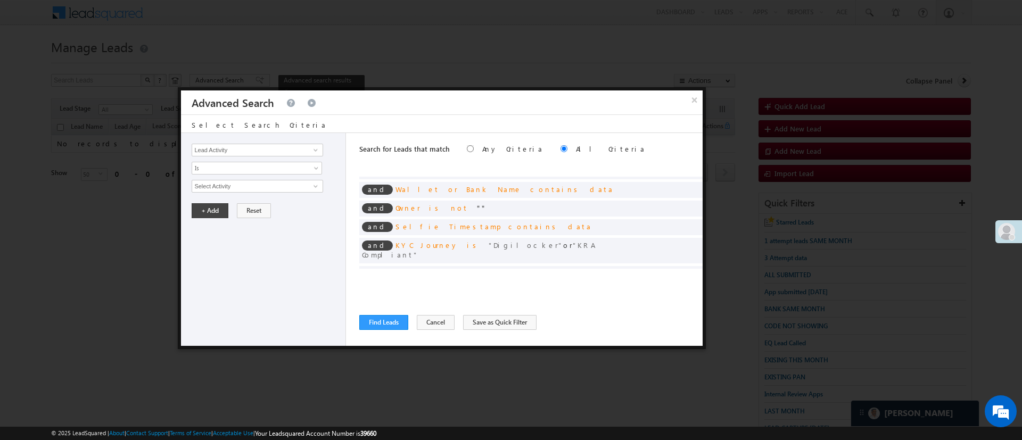
drag, startPoint x: 665, startPoint y: 243, endPoint x: 593, endPoint y: 288, distance: 85.1
click at [593, 288] on div "Search for Leads that match Any Criteria All Criteria Note that the current tri…" at bounding box center [530, 239] width 343 height 213
click at [675, 288] on span at bounding box center [678, 291] width 7 height 7
click at [251, 183] on span "Last Month" at bounding box center [250, 187] width 116 height 10
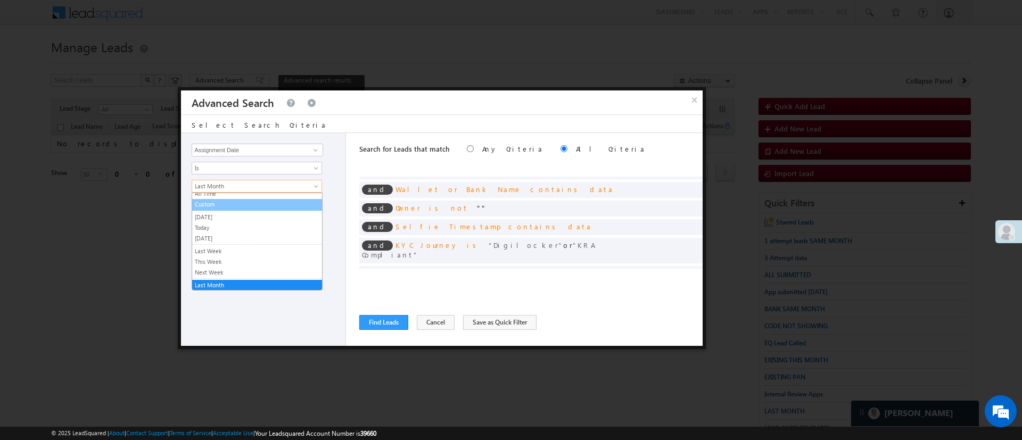
click at [242, 201] on link "Custom" at bounding box center [257, 205] width 130 height 10
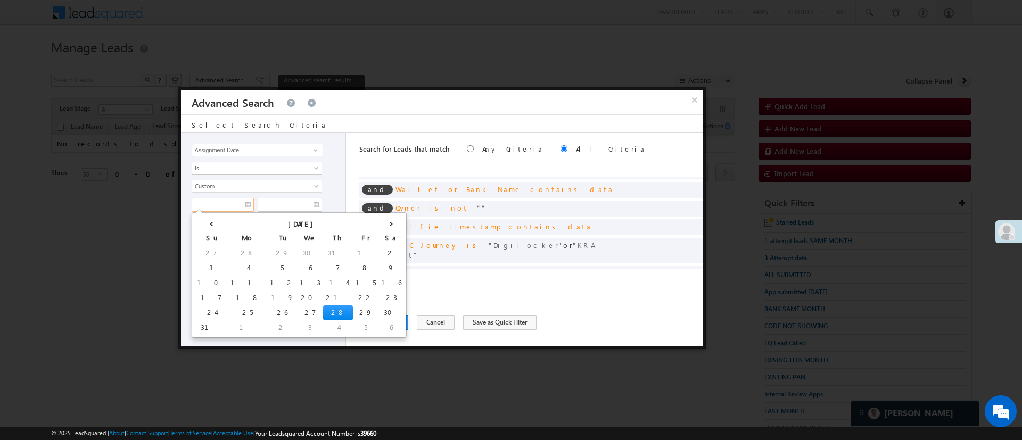
click at [220, 202] on input "text" at bounding box center [223, 205] width 62 height 14
click at [203, 222] on th "‹" at bounding box center [211, 223] width 34 height 16
click at [201, 311] on td "27" at bounding box center [207, 313] width 26 height 15
type input "07/27/25"
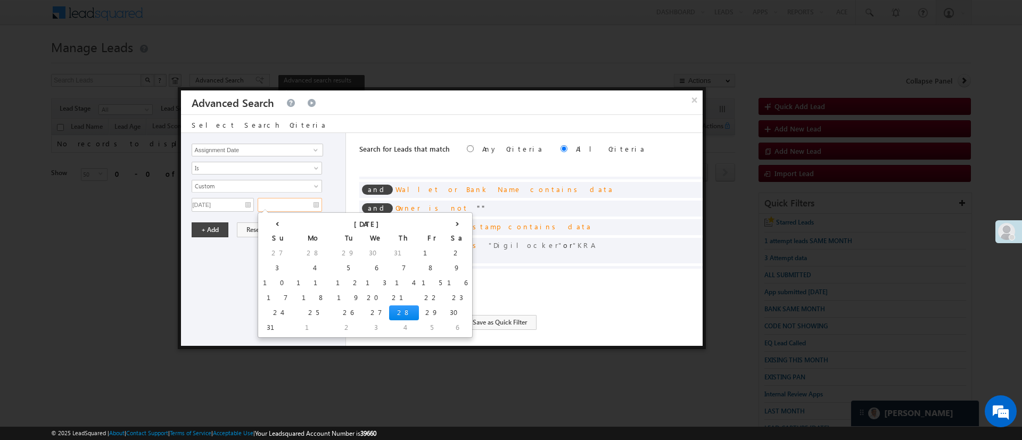
click at [292, 206] on input "text" at bounding box center [290, 205] width 64 height 14
click at [268, 223] on th "‹" at bounding box center [277, 223] width 34 height 16
click at [367, 310] on td "31" at bounding box center [384, 313] width 34 height 15
type input "07/31/25"
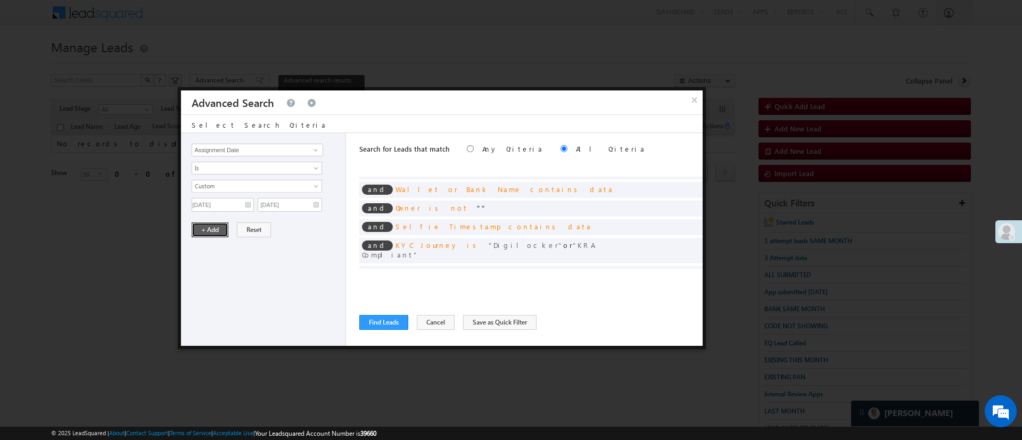
click at [219, 226] on button "+ Add" at bounding box center [210, 230] width 37 height 15
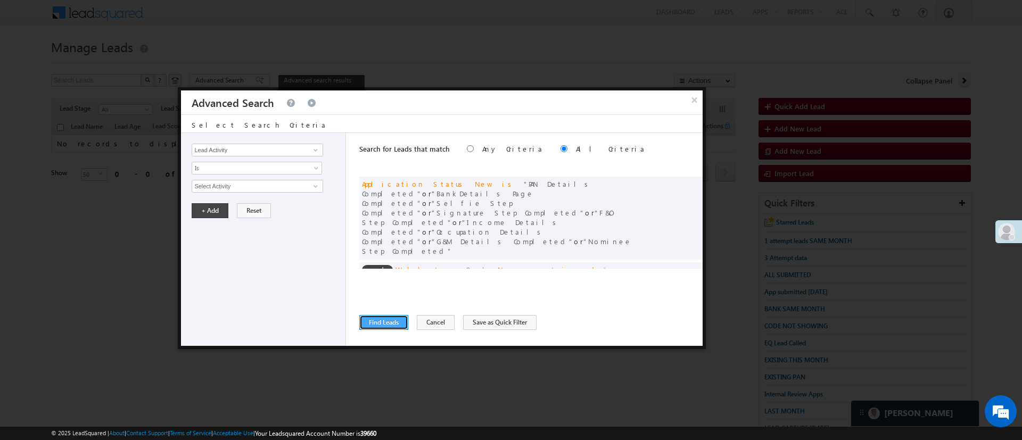
click at [397, 323] on button "Find Leads" at bounding box center [383, 322] width 49 height 15
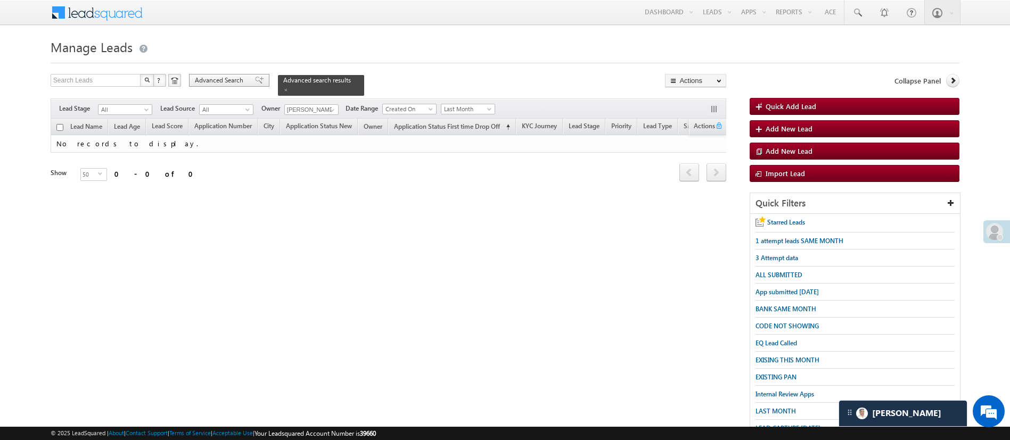
click at [230, 83] on span "Advanced Search" at bounding box center [221, 81] width 52 height 10
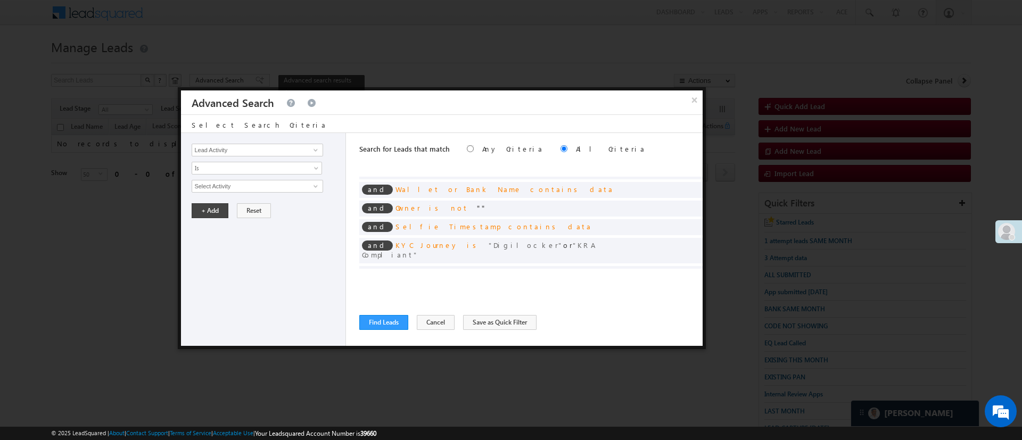
scroll to position [86, 0]
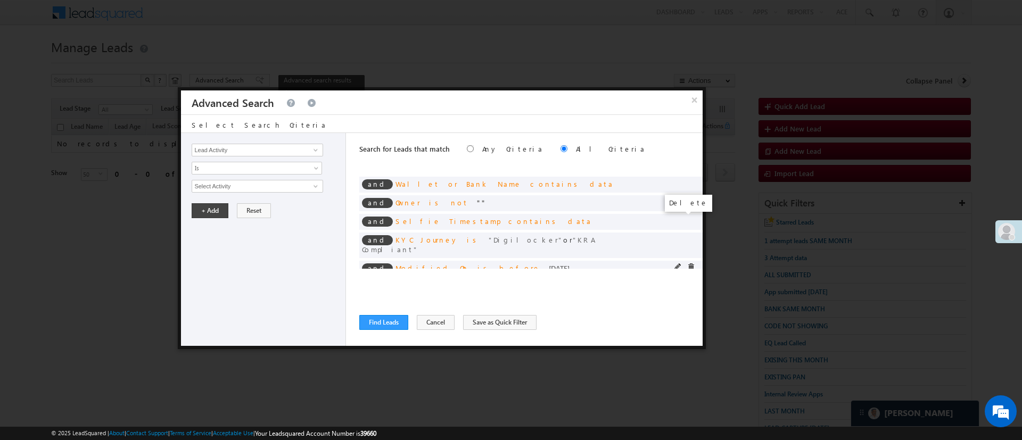
click at [687, 264] on span at bounding box center [690, 267] width 7 height 7
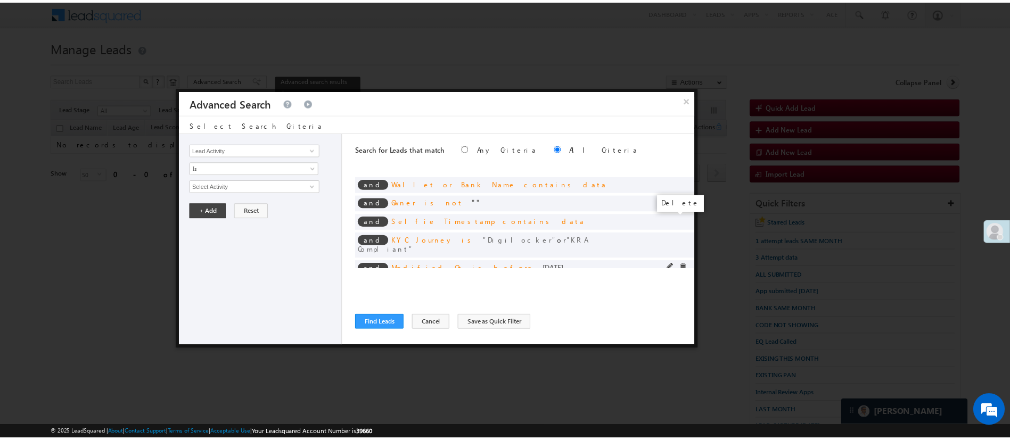
scroll to position [67, 0]
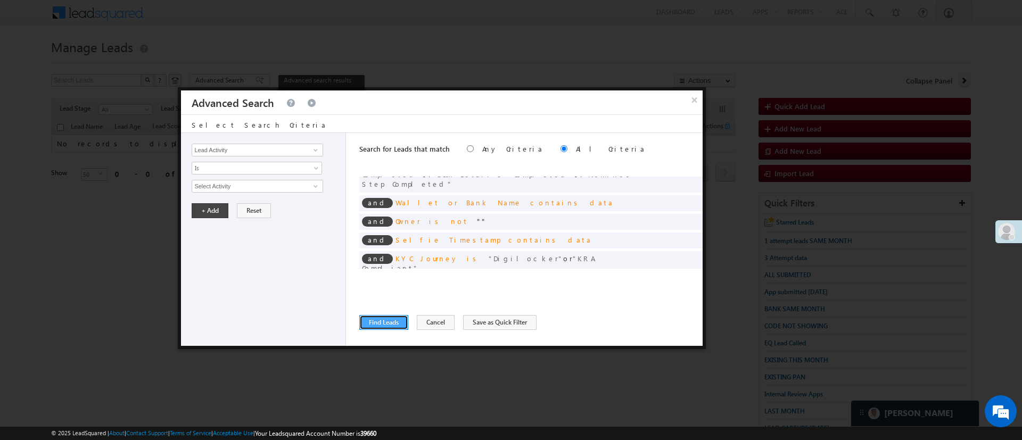
click at [382, 320] on button "Find Leads" at bounding box center [383, 322] width 49 height 15
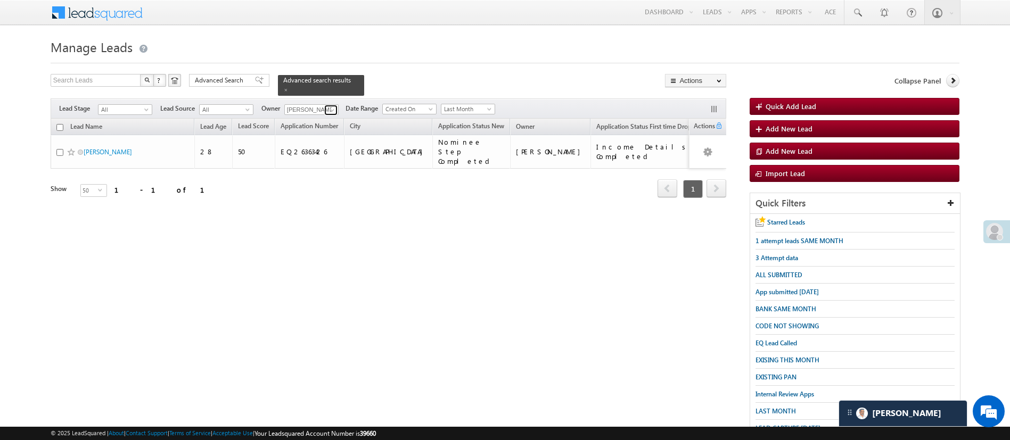
click at [330, 106] on span at bounding box center [332, 110] width 9 height 9
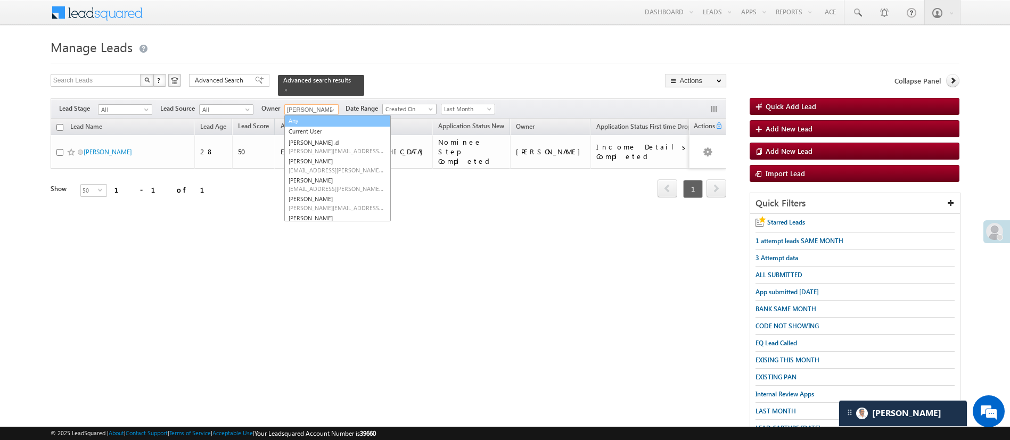
click at [326, 115] on link "Any" at bounding box center [337, 121] width 107 height 12
type input "Any"
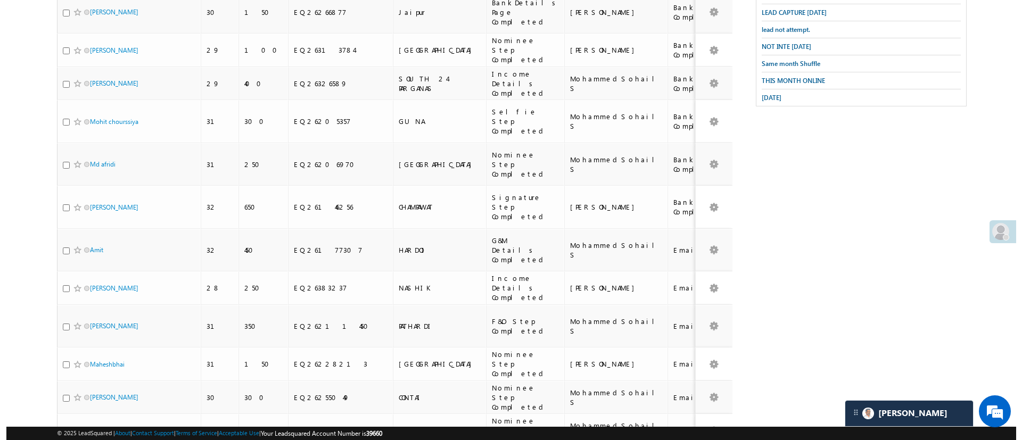
scroll to position [0, 0]
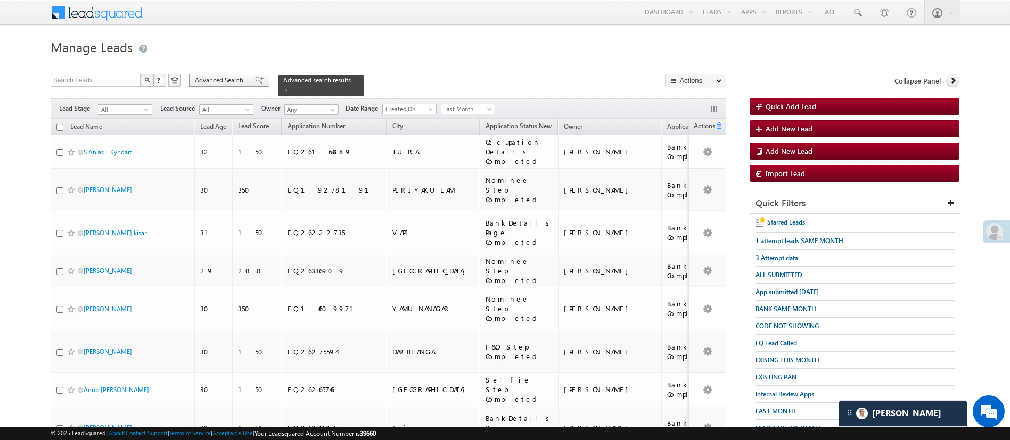
click at [205, 86] on div "Advanced Search" at bounding box center [229, 80] width 80 height 13
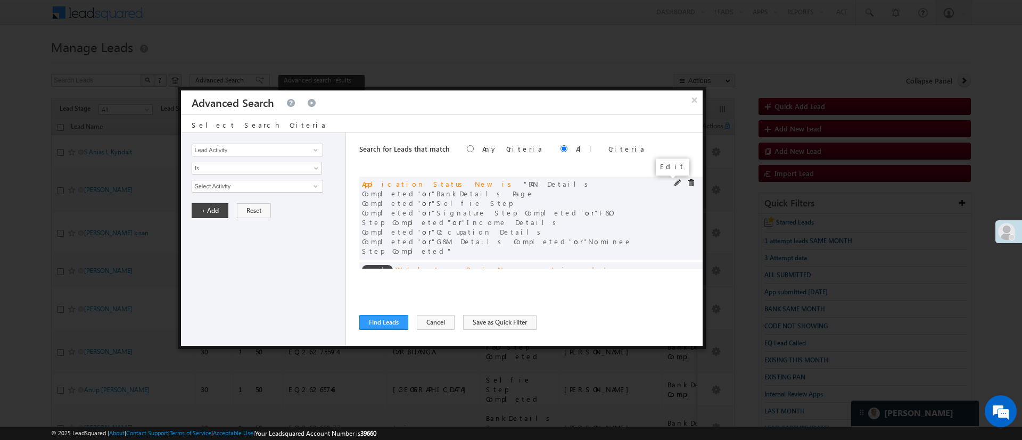
click at [675, 182] on span at bounding box center [678, 182] width 7 height 7
click at [260, 186] on span "9 selected" at bounding box center [252, 187] width 121 height 12
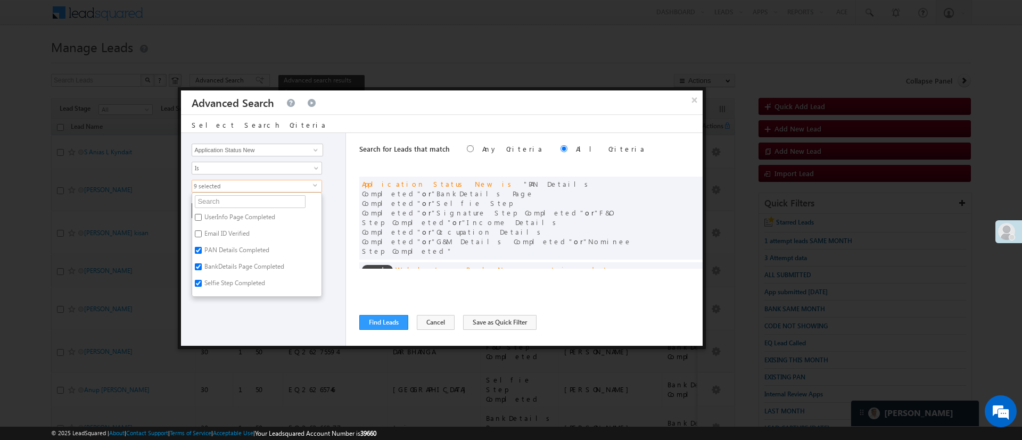
click at [233, 249] on label "PAN Details Completed" at bounding box center [236, 252] width 88 height 17
click at [202, 249] on input "PAN Details Completed" at bounding box center [198, 250] width 7 height 7
checkbox input "false"
click at [232, 264] on label "BankDetails Page Completed" at bounding box center [243, 268] width 103 height 17
click at [202, 264] on input "BankDetails Page Completed" at bounding box center [198, 267] width 7 height 7
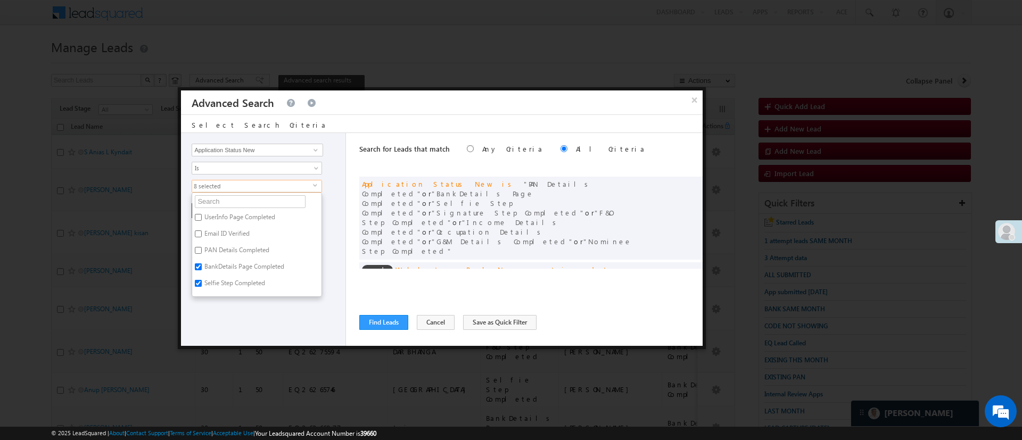
checkbox input "false"
click at [295, 329] on div "Lead Activity Task Sales Group Prospect Id WA Last Message Timestamp 4th Day Di…" at bounding box center [263, 239] width 165 height 213
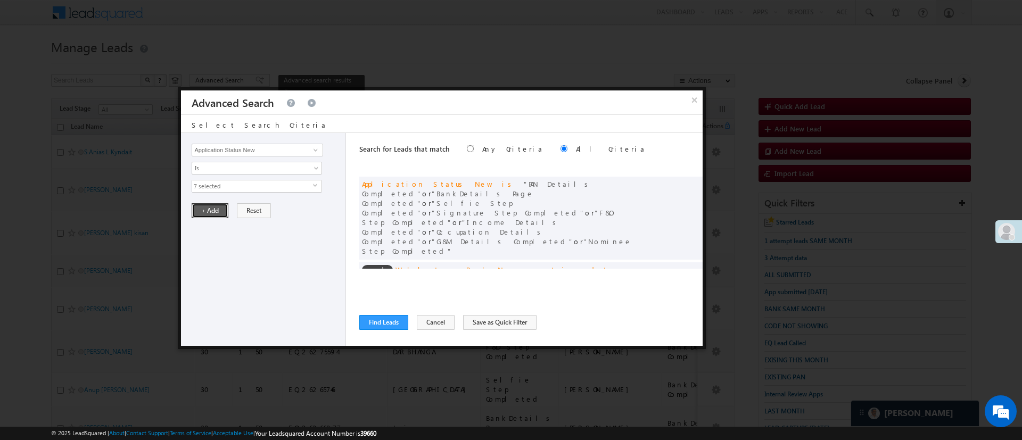
click at [193, 204] on button "+ Add" at bounding box center [210, 210] width 37 height 15
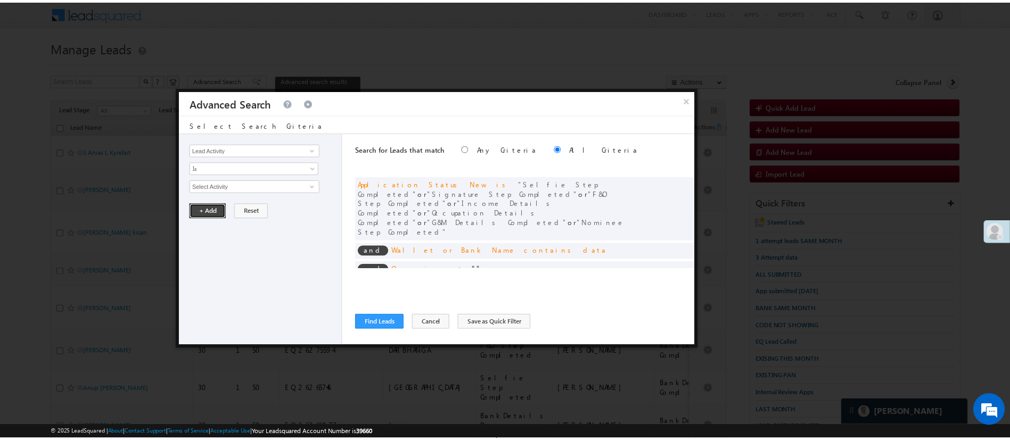
scroll to position [58, 0]
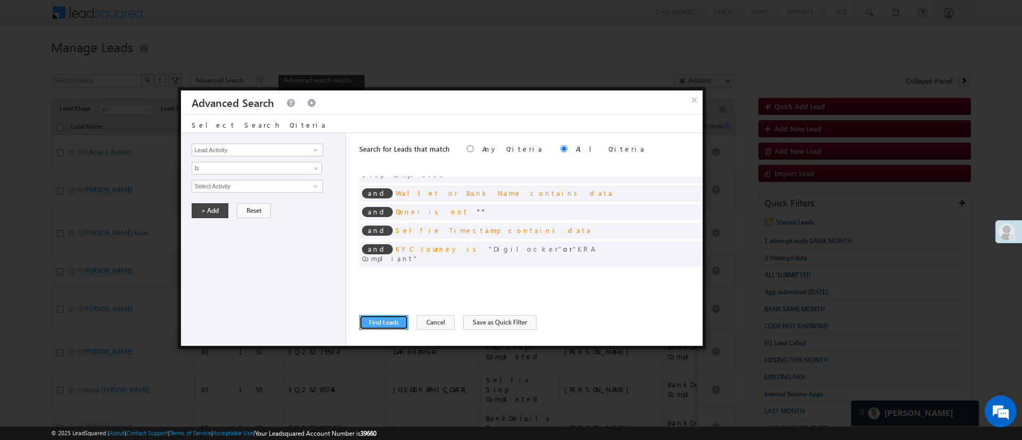
click at [394, 317] on button "Find Leads" at bounding box center [383, 322] width 49 height 15
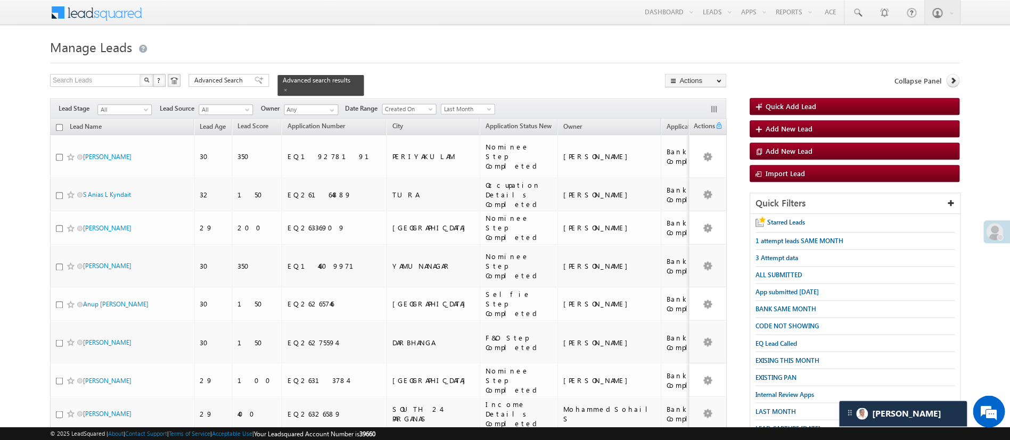
scroll to position [0, 0]
click at [619, 62] on div at bounding box center [505, 59] width 909 height 7
click at [60, 124] on input "checkbox" at bounding box center [59, 127] width 7 height 7
checkbox input "true"
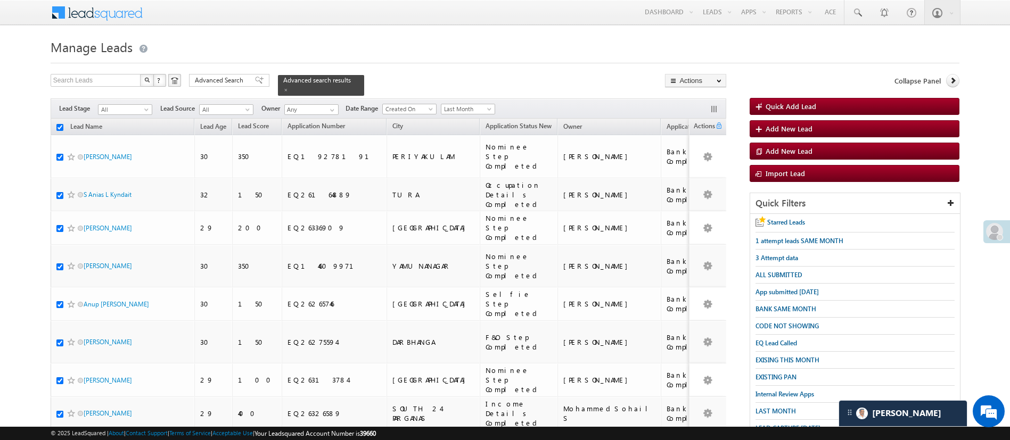
checkbox input "true"
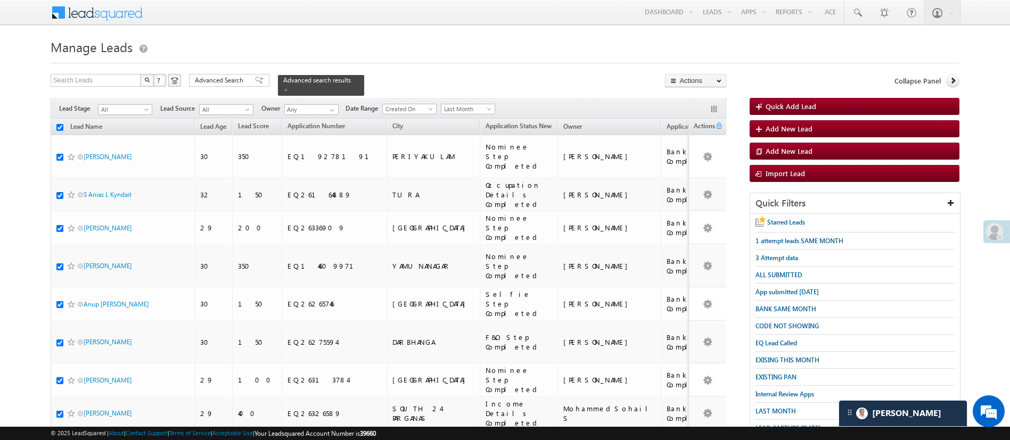
checkbox input "true"
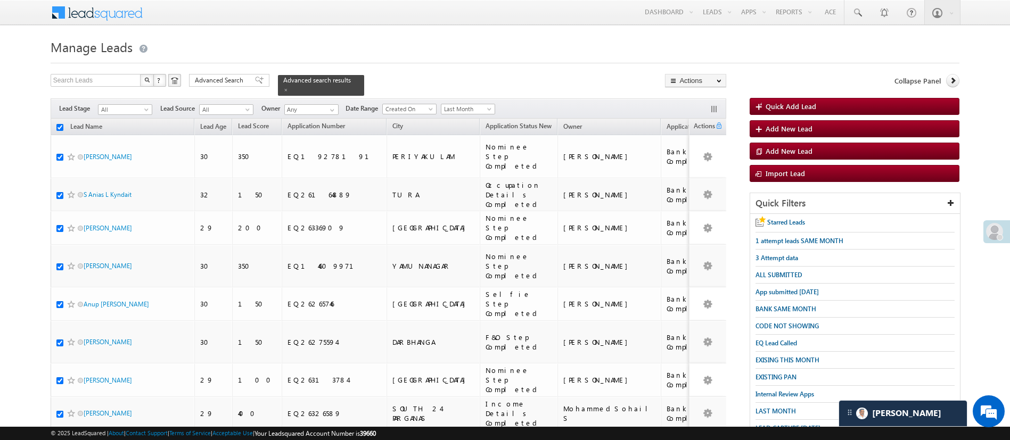
checkbox input "true"
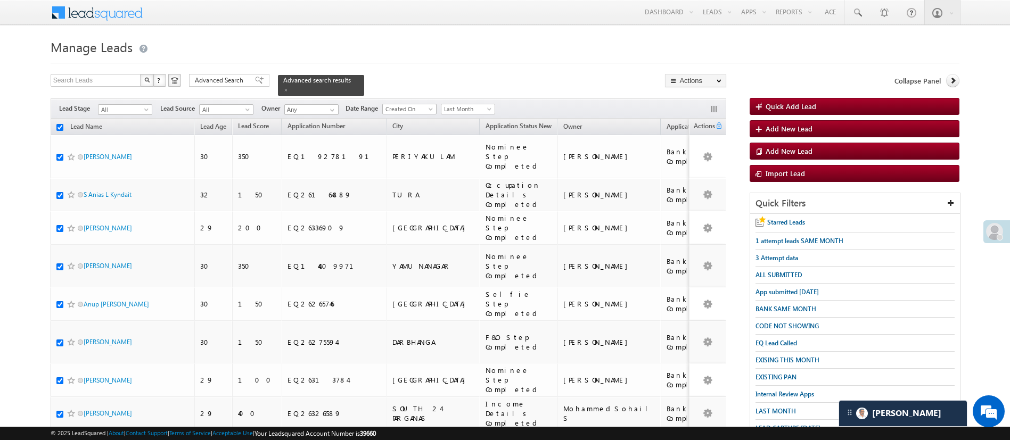
checkbox input "true"
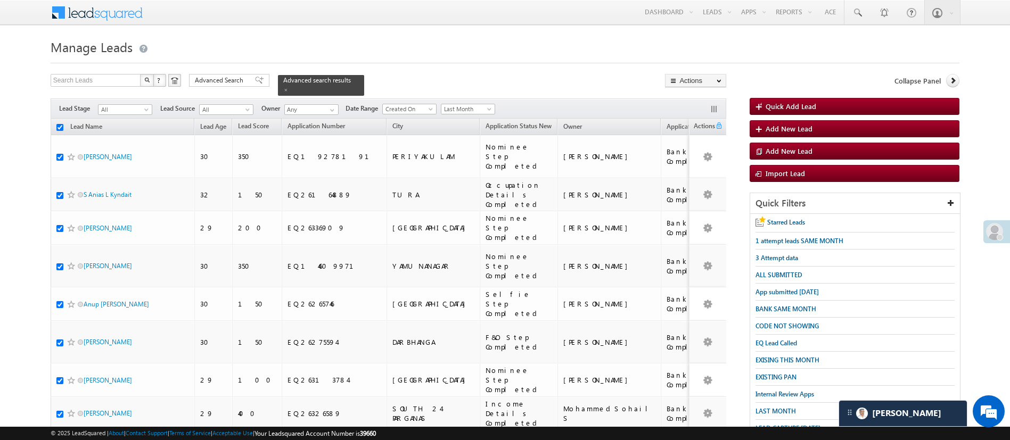
checkbox input "true"
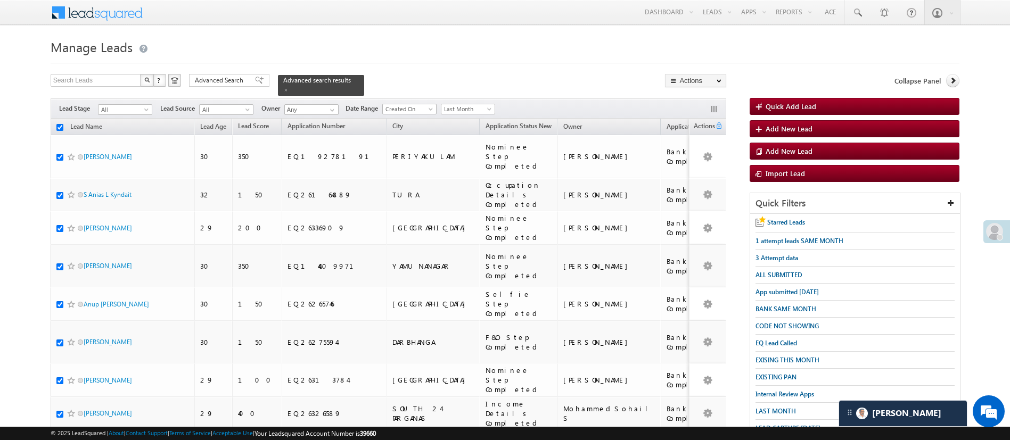
checkbox input "true"
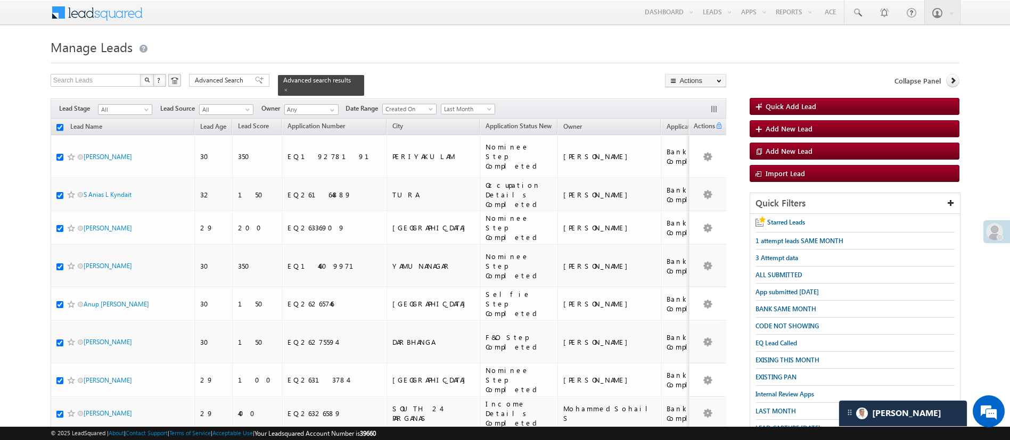
checkbox input "true"
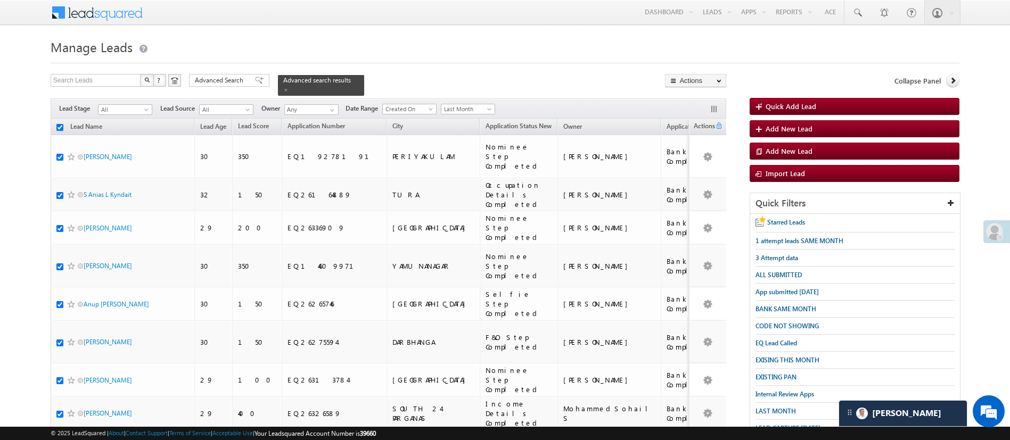
checkbox input "true"
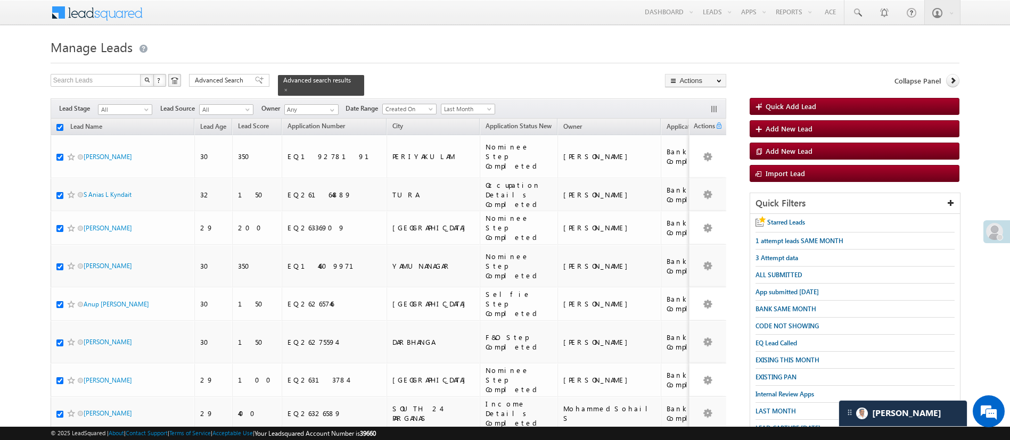
checkbox input "true"
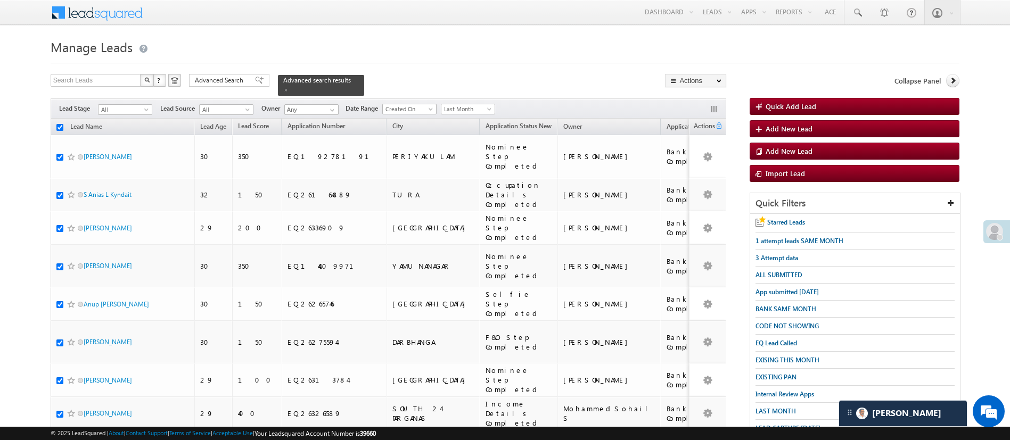
checkbox input "true"
click at [694, 157] on link "Change Owner" at bounding box center [696, 159] width 60 height 13
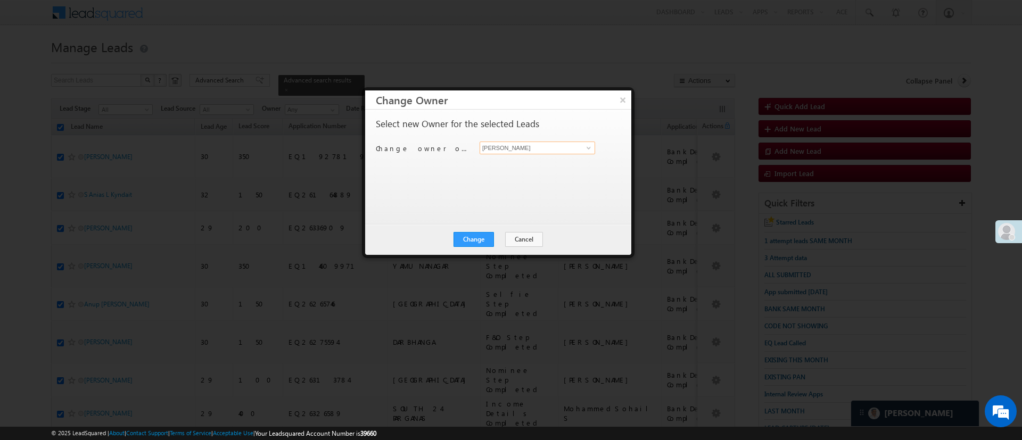
click at [580, 145] on input "[PERSON_NAME]" at bounding box center [538, 148] width 116 height 13
drag, startPoint x: 576, startPoint y: 145, endPoint x: 558, endPoint y: 153, distance: 19.5
click at [558, 153] on input "[PERSON_NAME]" at bounding box center [538, 148] width 116 height 13
click at [586, 148] on span at bounding box center [589, 148] width 9 height 9
click at [571, 163] on link "Hemant Nandwana Hemant.Nandwana@angelbroking.com" at bounding box center [538, 164] width 116 height 20
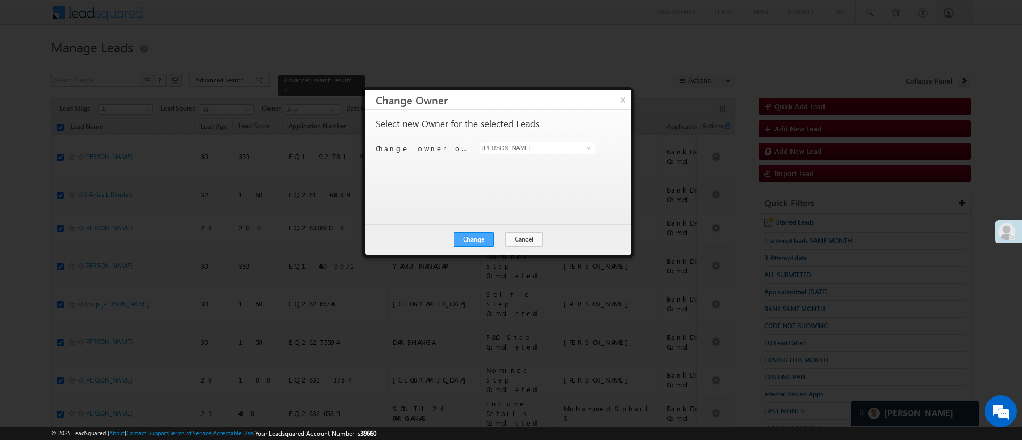
type input "Hemant Nandwana"
click at [484, 238] on button "Change" at bounding box center [474, 239] width 40 height 15
click at [501, 238] on button "Close" at bounding box center [500, 239] width 34 height 15
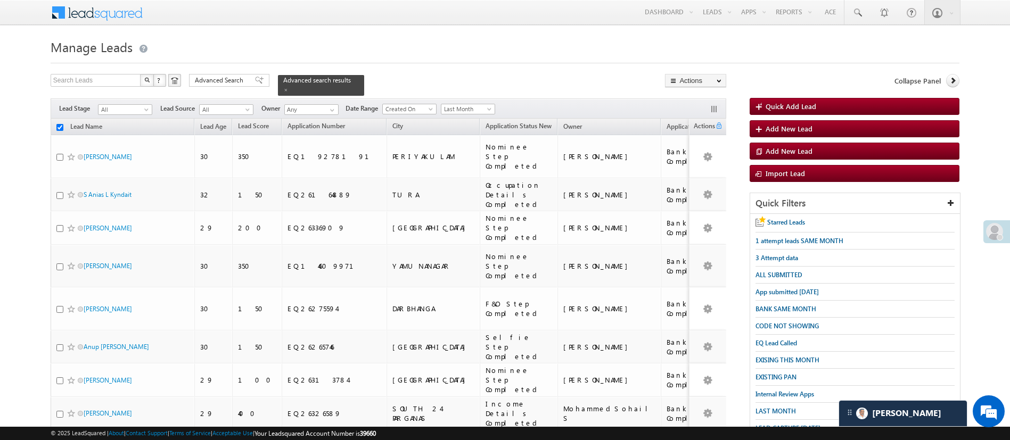
checkbox input "false"
click at [856, 11] on span at bounding box center [857, 12] width 11 height 11
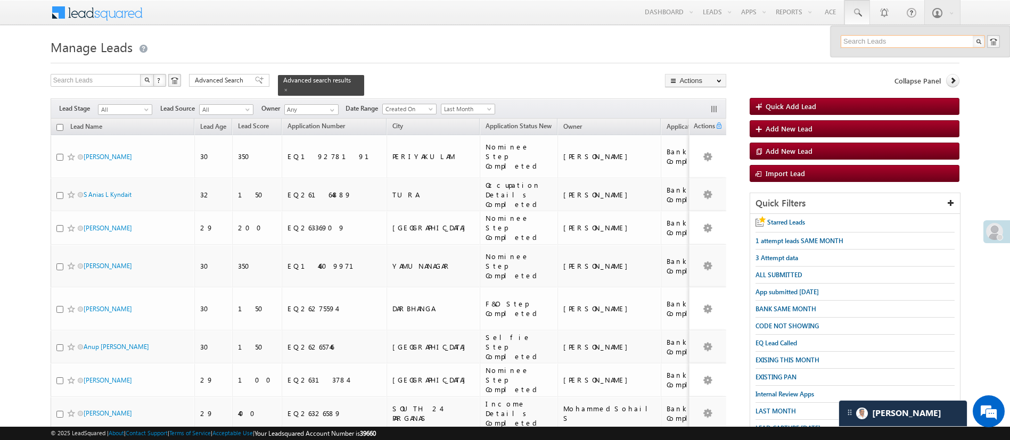
paste input "EQ19093989"
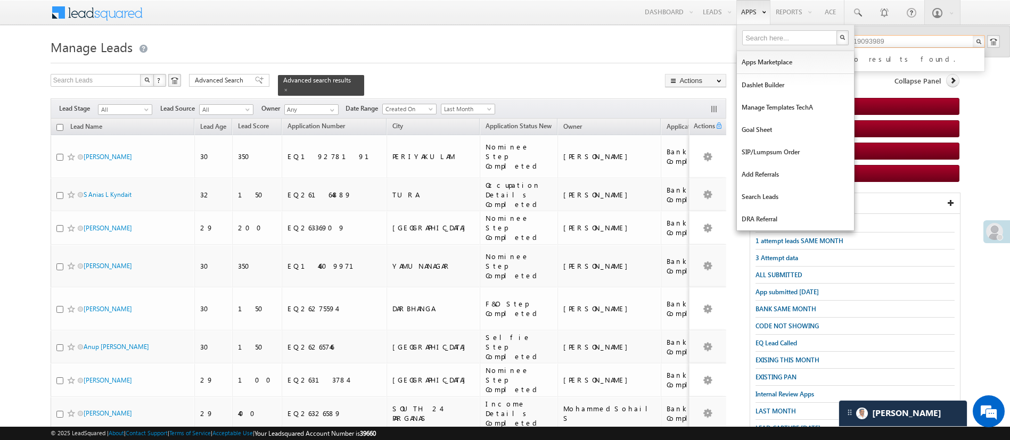
type input "EQ19093989"
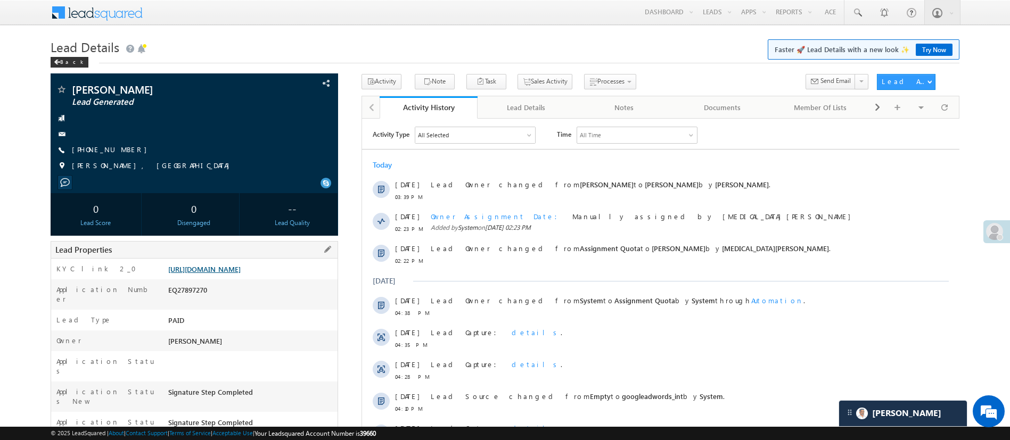
click at [241, 274] on link "[URL][DOMAIN_NAME]" at bounding box center [204, 269] width 72 height 9
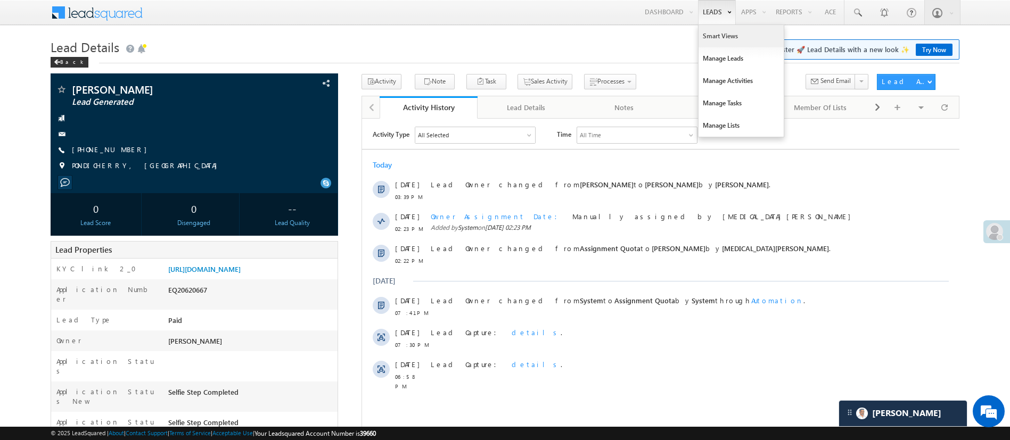
click at [733, 34] on link "Smart Views" at bounding box center [741, 36] width 85 height 22
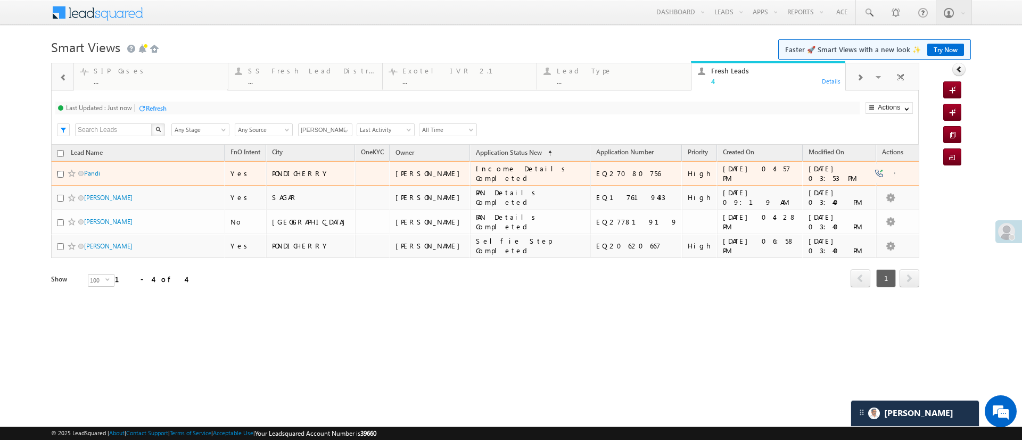
click at [58, 174] on input "checkbox" at bounding box center [60, 174] width 7 height 7
checkbox input "true"
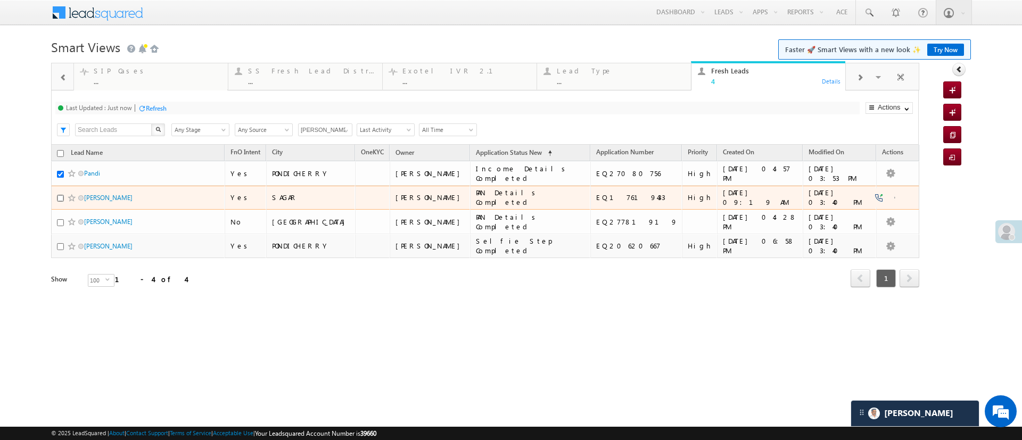
click at [60, 196] on input "checkbox" at bounding box center [60, 198] width 7 height 7
checkbox input "true"
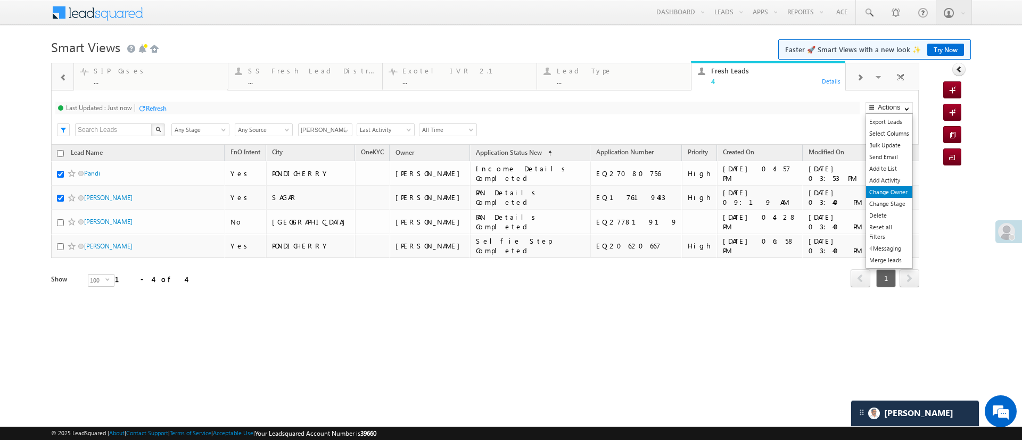
click at [901, 187] on link "Change Owner" at bounding box center [889, 192] width 46 height 12
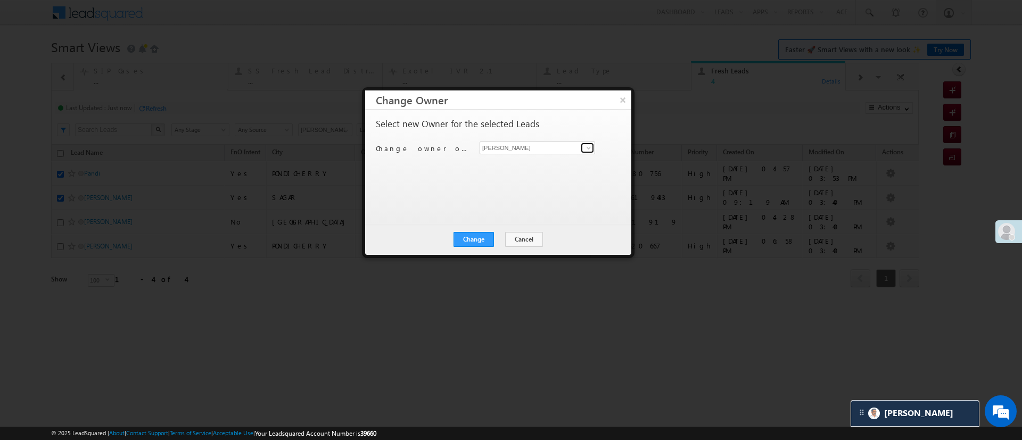
click at [582, 144] on link at bounding box center [587, 148] width 13 height 11
click at [532, 170] on span "HIMANSHU.SHARMA@ANGELBROKING.COM" at bounding box center [537, 169] width 107 height 8
click at [588, 147] on span at bounding box center [589, 148] width 9 height 9
click at [570, 157] on link "Hemant Nandwana Hemant.Nandwana@angelbroking.com" at bounding box center [538, 164] width 116 height 20
type input "Hemant Nandwana"
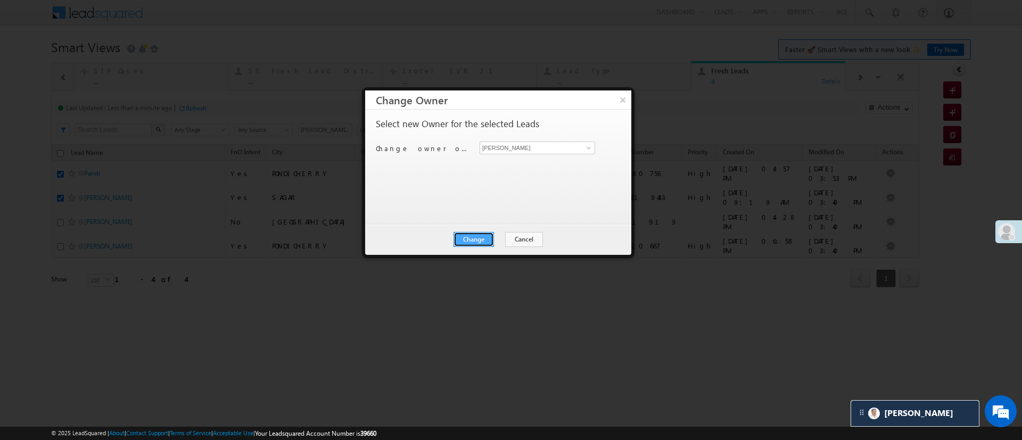
click at [494, 232] on button "Change" at bounding box center [474, 239] width 40 height 15
click at [494, 232] on button "Close" at bounding box center [500, 239] width 34 height 15
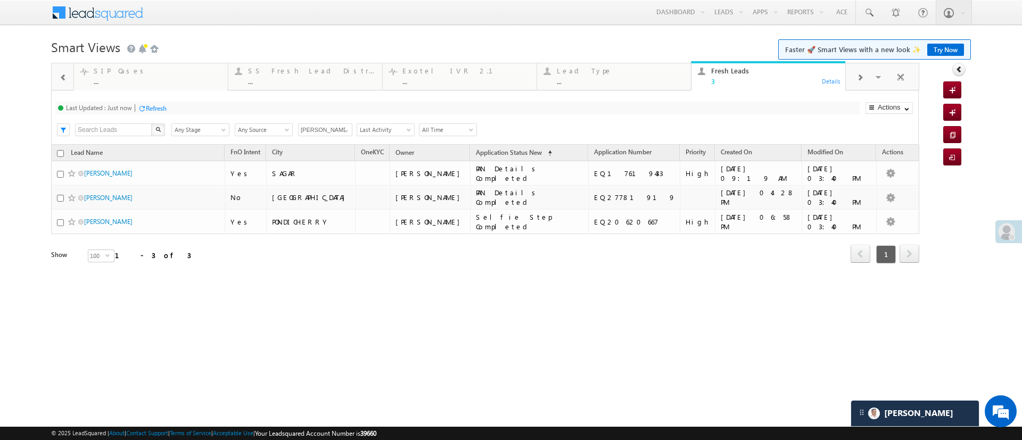
click at [158, 109] on div "Refresh" at bounding box center [156, 108] width 21 height 8
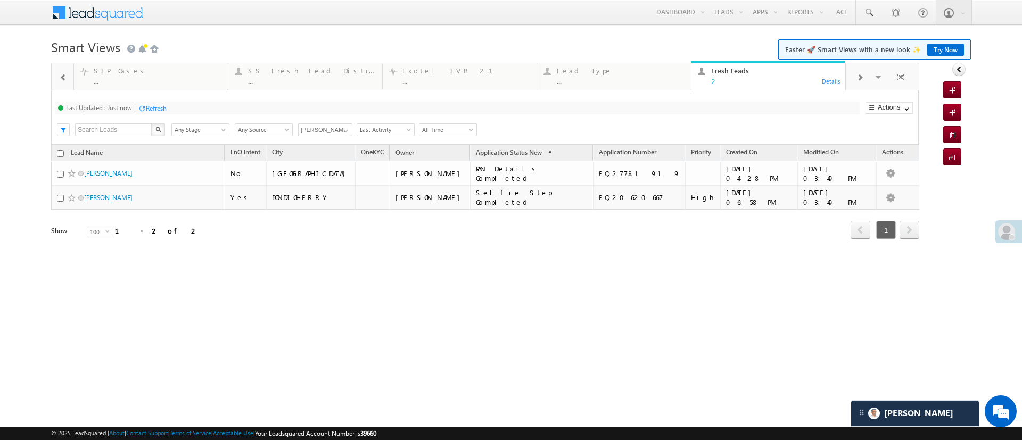
click at [61, 151] on input "checkbox" at bounding box center [60, 153] width 7 height 7
checkbox input "true"
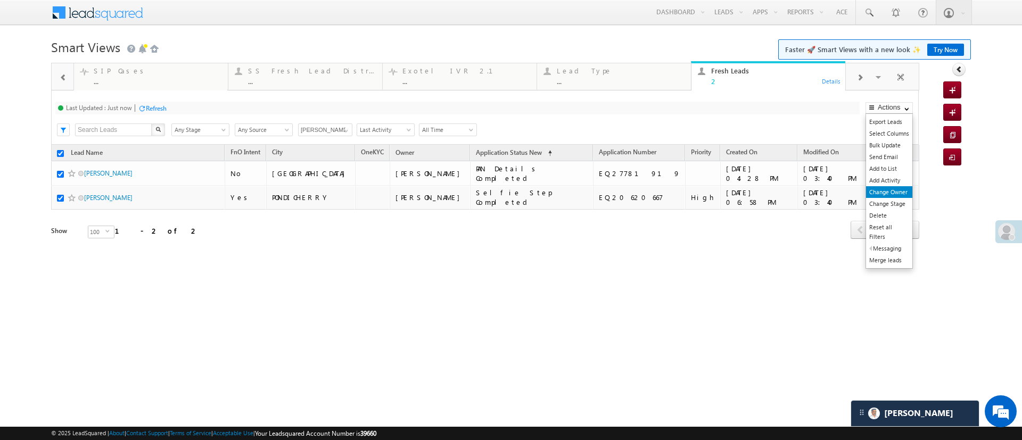
click at [895, 188] on link "Change Owner" at bounding box center [889, 192] width 46 height 12
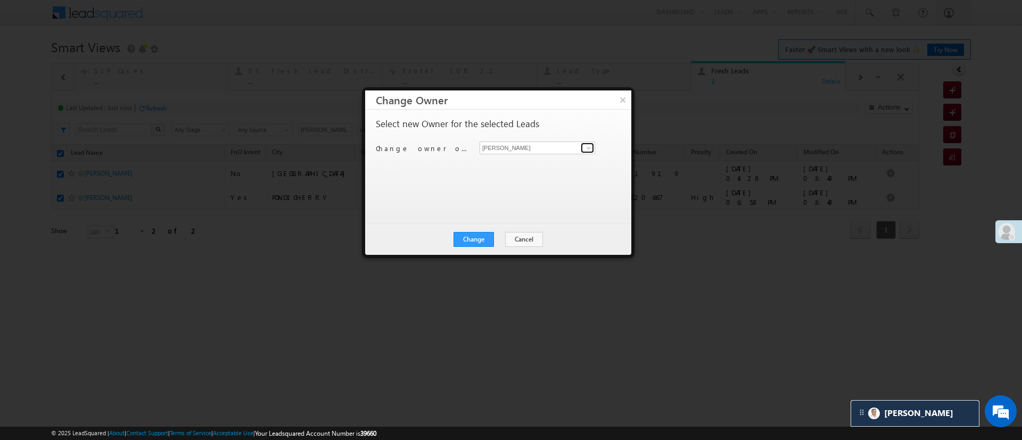
click at [592, 148] on span at bounding box center [589, 148] width 9 height 9
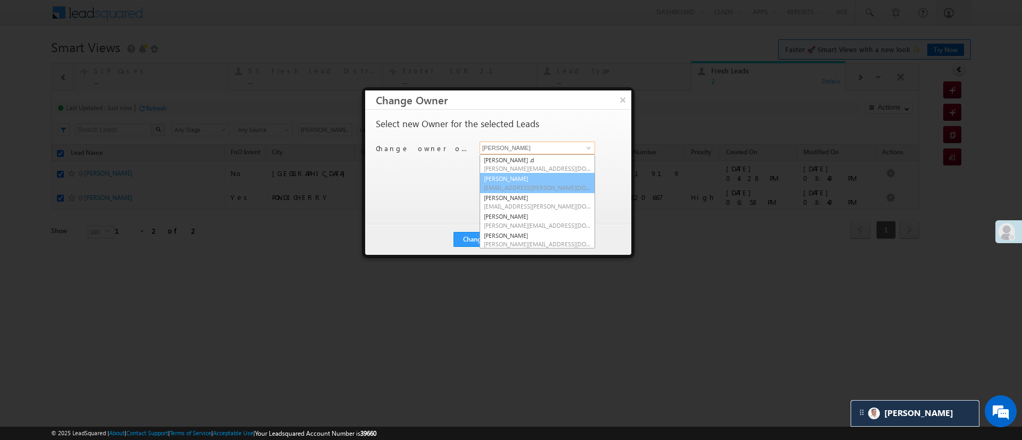
scroll to position [81, 0]
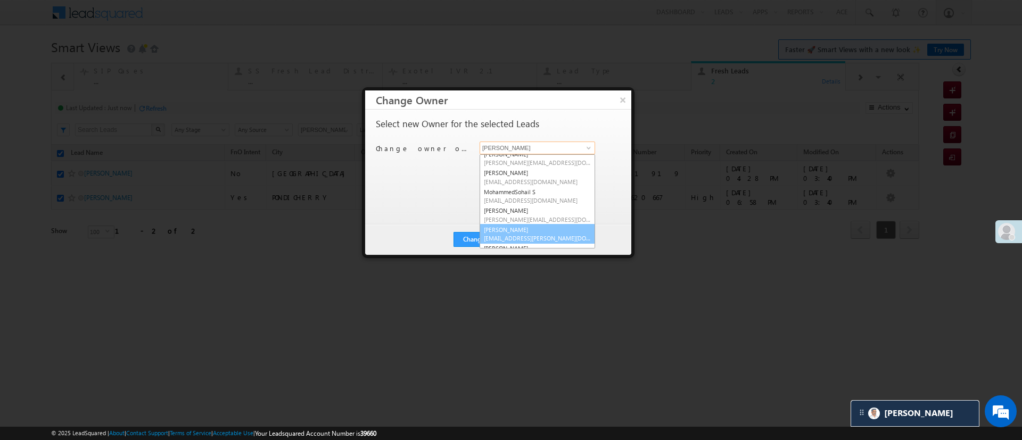
click at [562, 233] on link "Naseeba Khatoon Naseeba.Khatoon@angelbroking.com" at bounding box center [538, 234] width 116 height 20
type input "Naseeba Khatoon"
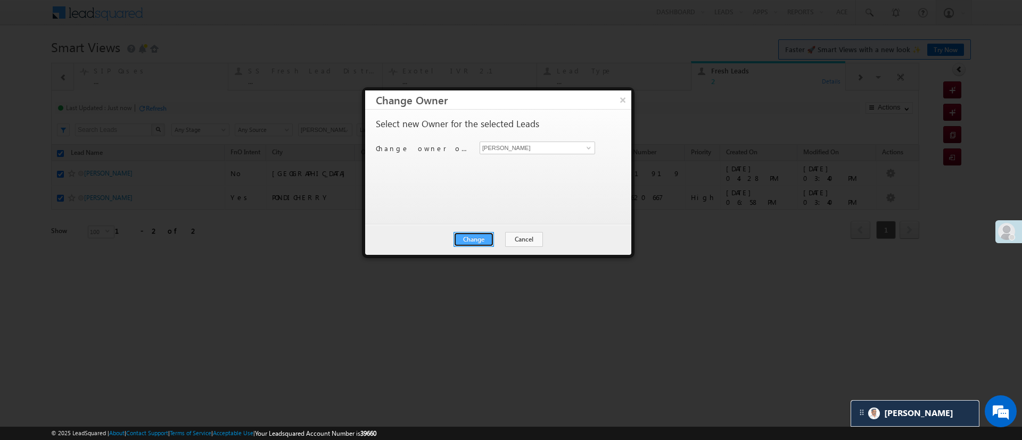
click at [486, 232] on button "Change" at bounding box center [474, 239] width 40 height 15
click at [508, 233] on button "Close" at bounding box center [500, 239] width 34 height 15
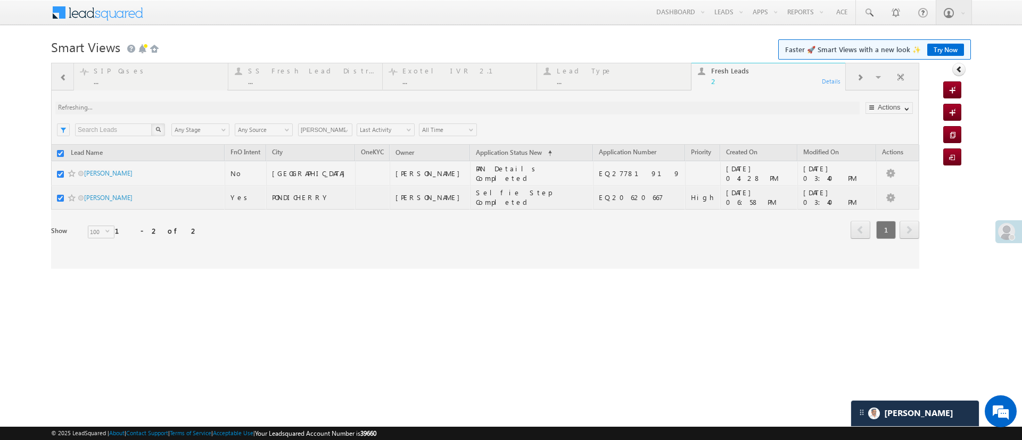
checkbox input "false"
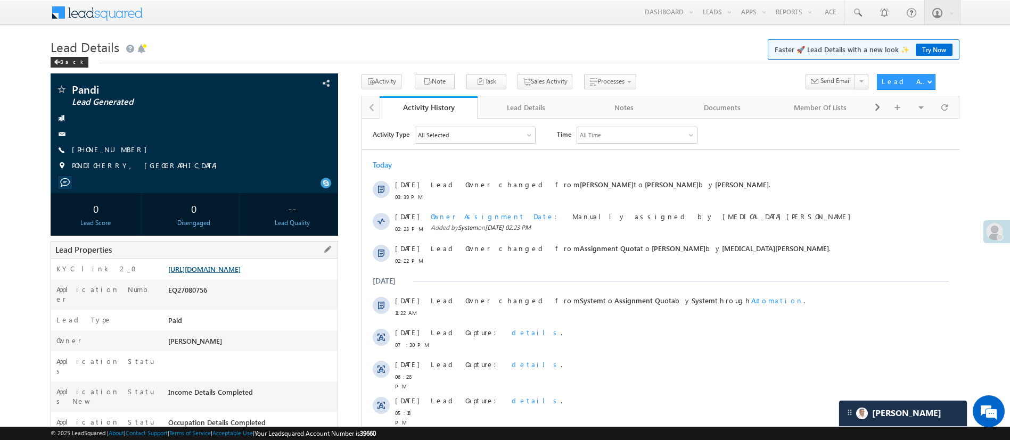
click at [233, 266] on link "[URL][DOMAIN_NAME]" at bounding box center [204, 269] width 72 height 9
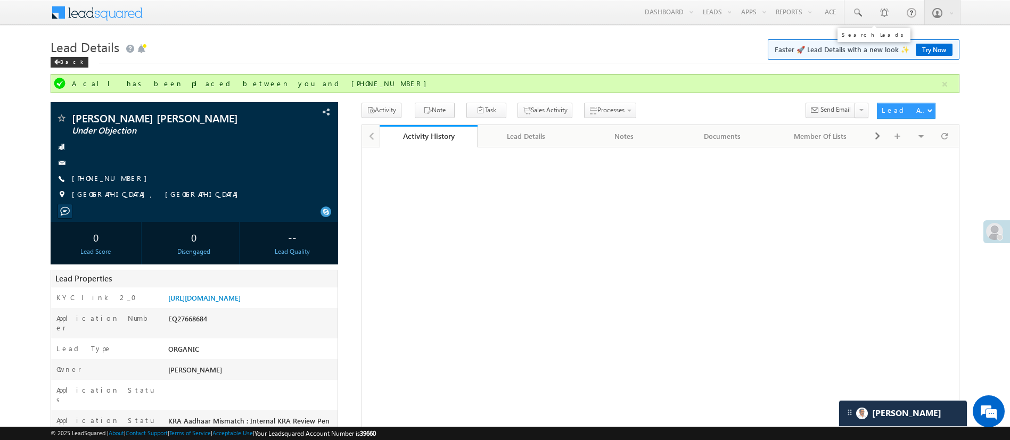
click at [857, 23] on link at bounding box center [858, 12] width 26 height 24
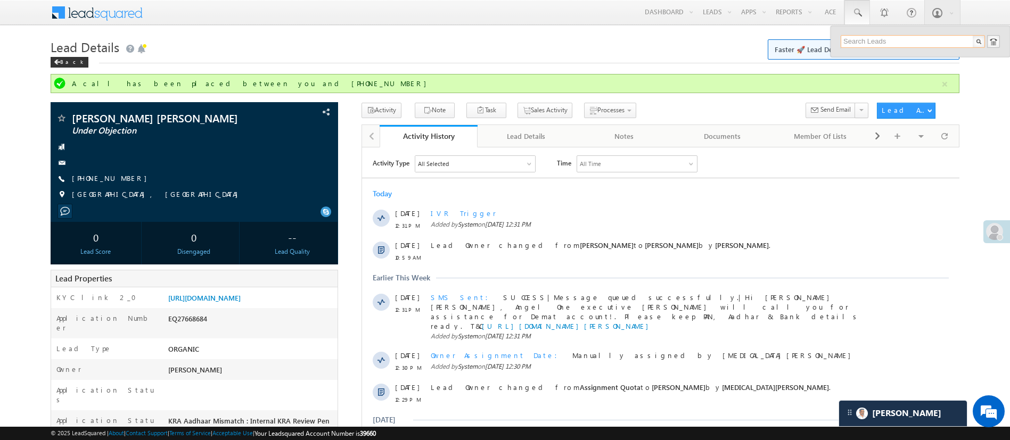
paste input "EQ19093989"
type input "EQ19093989"
click at [896, 56] on div "Md [PERSON_NAME]" at bounding box center [917, 57] width 143 height 12
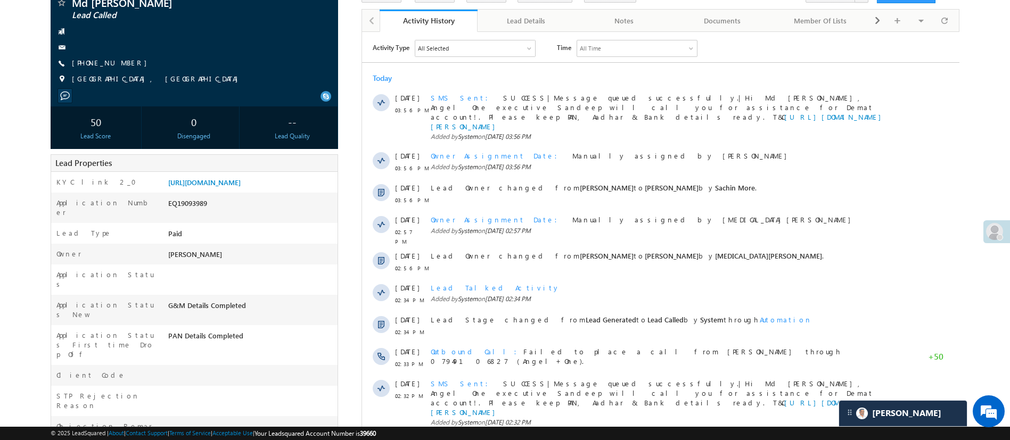
click at [0, 190] on body "Menu [PERSON_NAME] [PERSON_NAME] h.1Pa nchal @ange lbrok ing.c om" at bounding box center [505, 317] width 1010 height 808
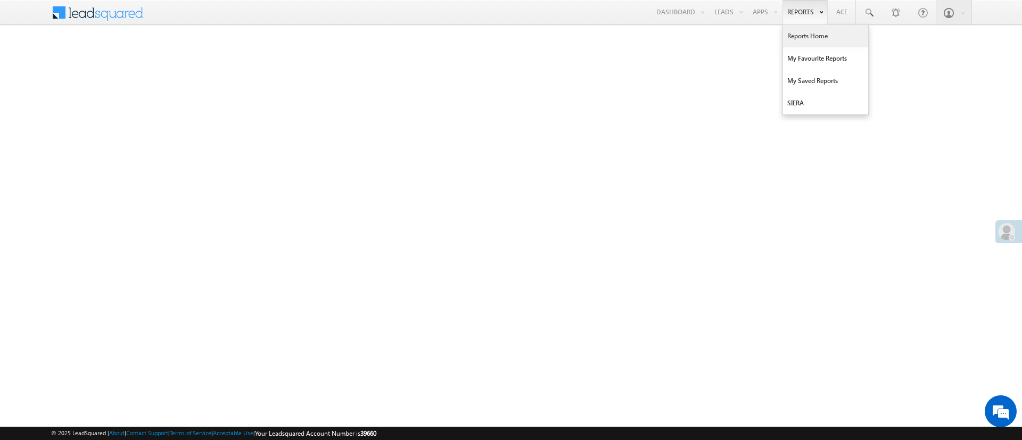
click at [816, 31] on link "Reports Home" at bounding box center [825, 36] width 85 height 22
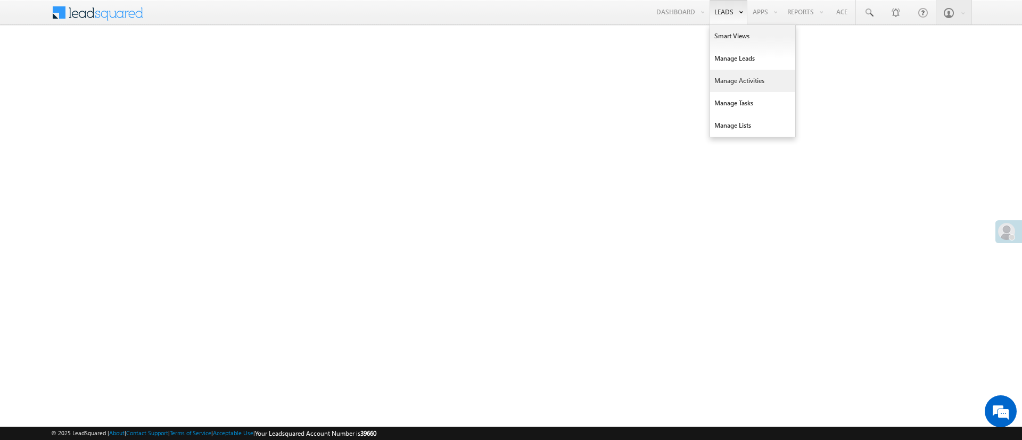
click at [738, 83] on link "Manage Activities" at bounding box center [752, 81] width 85 height 22
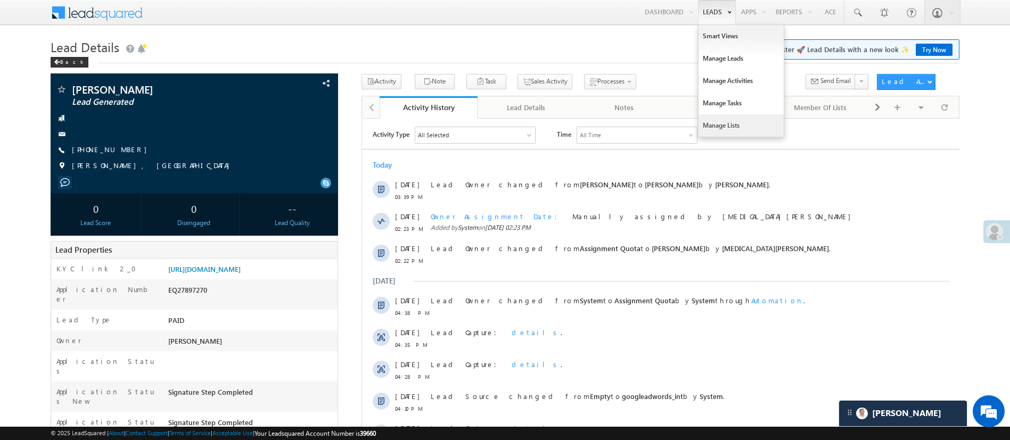
click at [740, 131] on link "Manage Lists" at bounding box center [741, 125] width 85 height 22
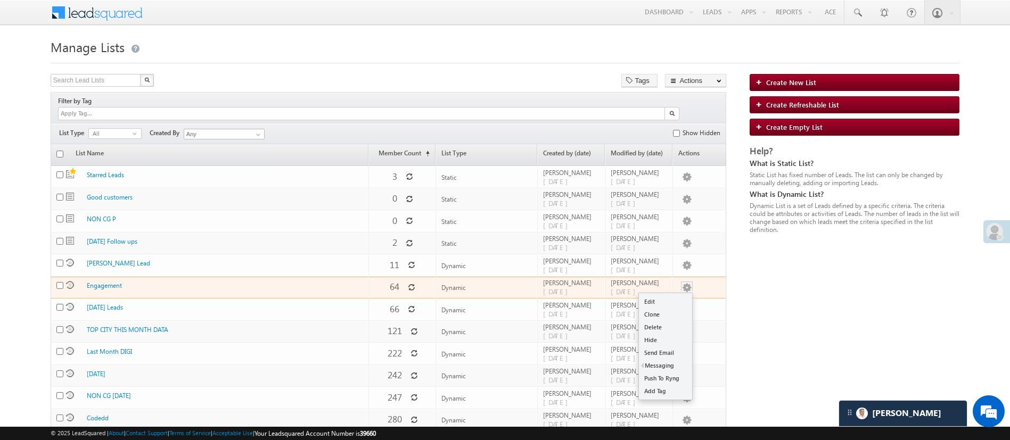
click at [676, 293] on ul "Edit Clone Delete Hide Send Email Messaging WhatsApp Send Bulk Text Push To Ryn…" at bounding box center [666, 347] width 54 height 108
click at [674, 296] on link "Edit" at bounding box center [665, 302] width 53 height 13
checkbox input "true"
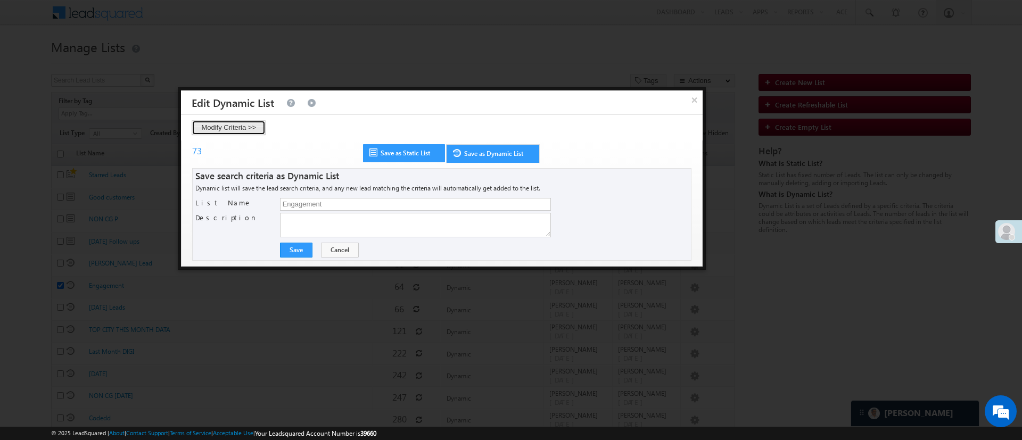
click at [214, 121] on button "Modify Criteria >>" at bounding box center [229, 127] width 74 height 15
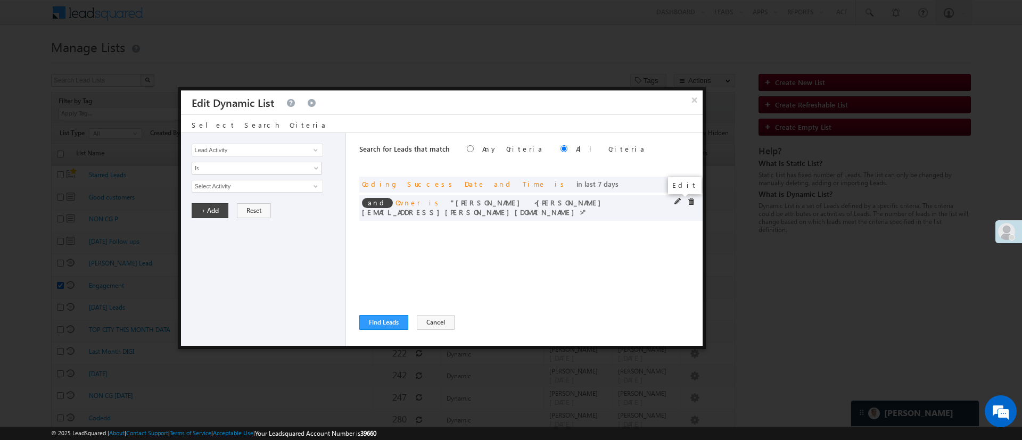
click at [675, 203] on span at bounding box center [678, 201] width 7 height 7
click at [269, 190] on span "NIRAj SURYAWANSHI" at bounding box center [252, 187] width 121 height 12
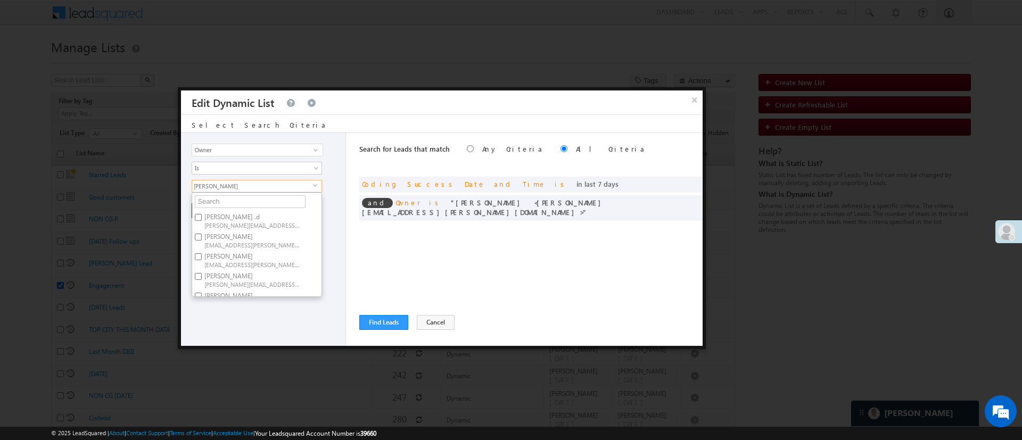
click at [239, 239] on label "Anuj Rajak Anuj.Rajak@angelbroking.com" at bounding box center [251, 241] width 119 height 20
click at [202, 239] on input "Anuj Rajak Anuj.Rajak@angelbroking.com" at bounding box center [198, 237] width 7 height 7
checkbox input "true"
click at [255, 224] on span "Aakansha.D@angelbroking.com" at bounding box center [252, 225] width 96 height 8
click at [202, 221] on input "Aakansha .d Aakansha.D@angelbroking.com" at bounding box center [198, 217] width 7 height 7
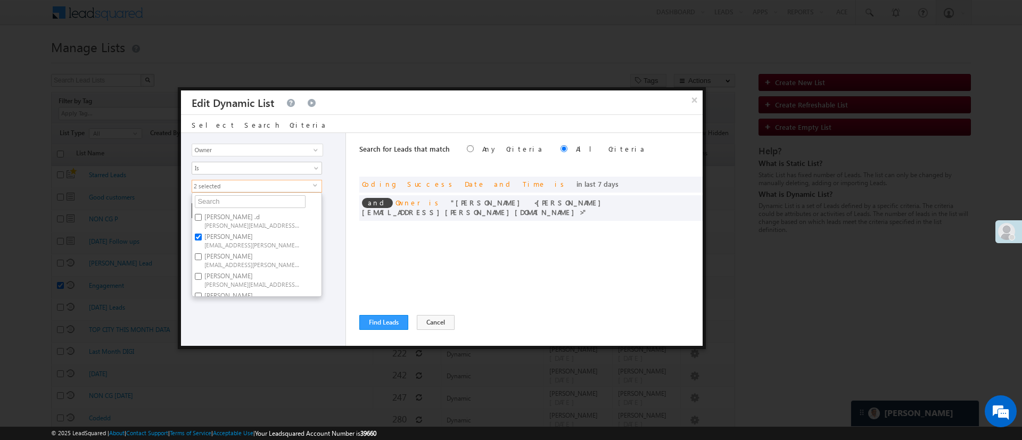
checkbox input "true"
click at [250, 239] on label "Anuj Rajak Anuj.Rajak@angelbroking.com" at bounding box center [251, 241] width 119 height 20
click at [202, 239] on input "Anuj Rajak Anuj.Rajak@angelbroking.com" at bounding box center [198, 237] width 7 height 7
checkbox input "false"
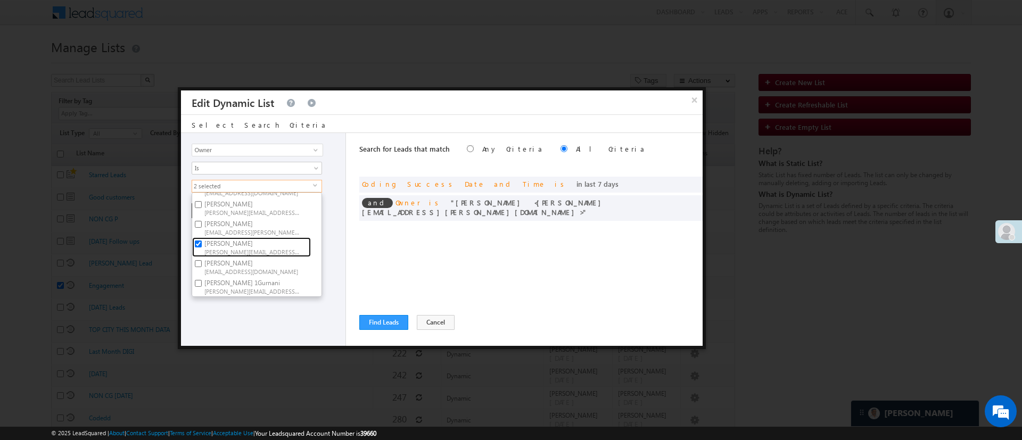
click at [271, 238] on label "NIRAj SURYAWANSHI NIRAJ.SURYAWANSHI@angelbroking.com" at bounding box center [251, 248] width 119 height 20
click at [202, 241] on input "NIRAj SURYAWANSHI NIRAJ.SURYAWANSHI@angelbroking.com" at bounding box center [198, 244] width 7 height 7
checkbox input "false"
click at [293, 310] on div "Lead Activity Task Sales Group Prospect Id WA Last Message Timestamp 4th Day Di…" at bounding box center [263, 239] width 165 height 213
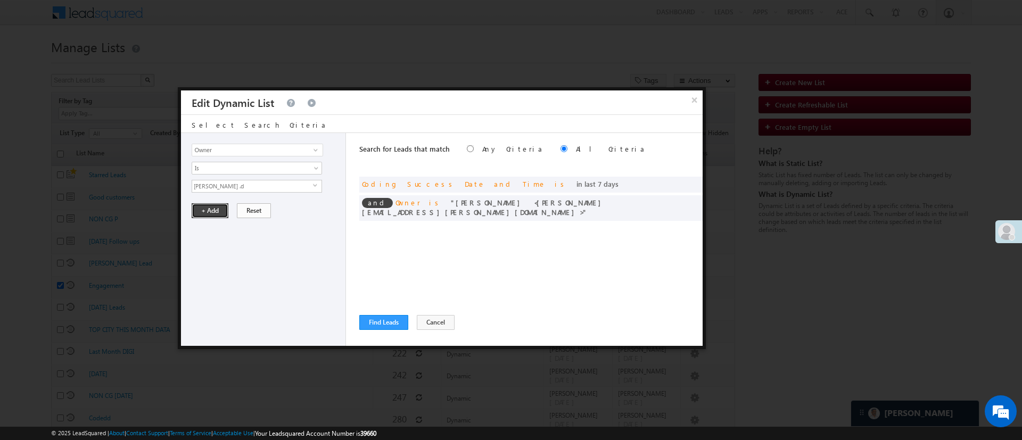
click at [218, 216] on button "+ Add" at bounding box center [210, 210] width 37 height 15
click at [677, 183] on span at bounding box center [678, 182] width 7 height 7
click at [279, 193] on div "Lead Activity Task Sales Group Prospect Id WA Last Message Timestamp 4th Day Di…" at bounding box center [263, 239] width 165 height 213
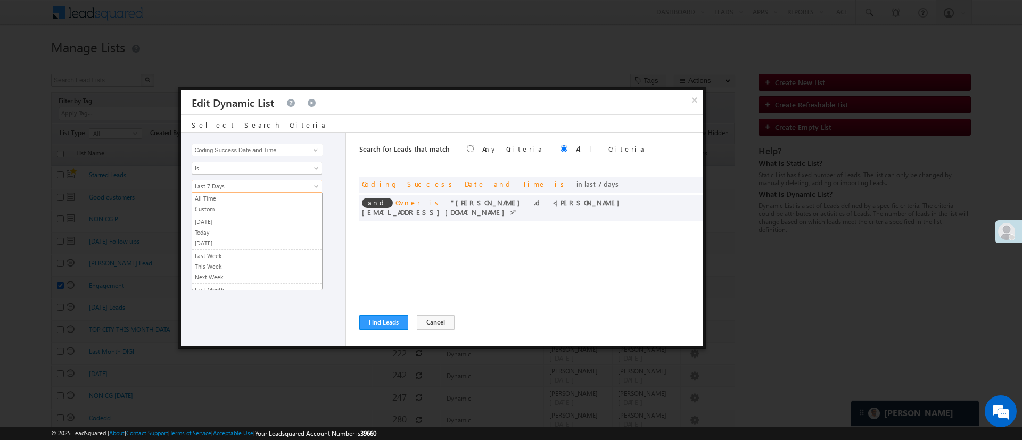
scroll to position [71, 0]
click at [282, 185] on span "Last 7 Days" at bounding box center [250, 187] width 116 height 10
click at [288, 210] on link "Custom" at bounding box center [257, 209] width 130 height 10
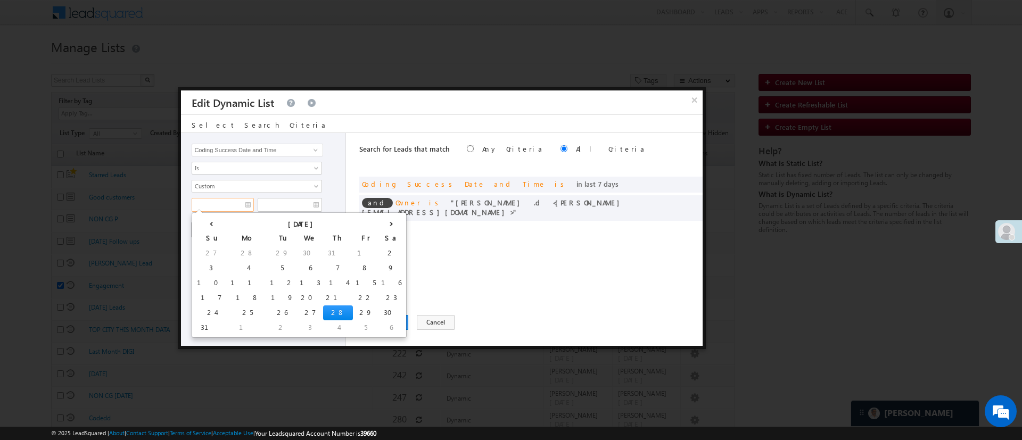
click at [223, 209] on input "text" at bounding box center [223, 205] width 62 height 14
click at [323, 294] on td "21" at bounding box center [338, 298] width 30 height 15
type input "[DATE]"
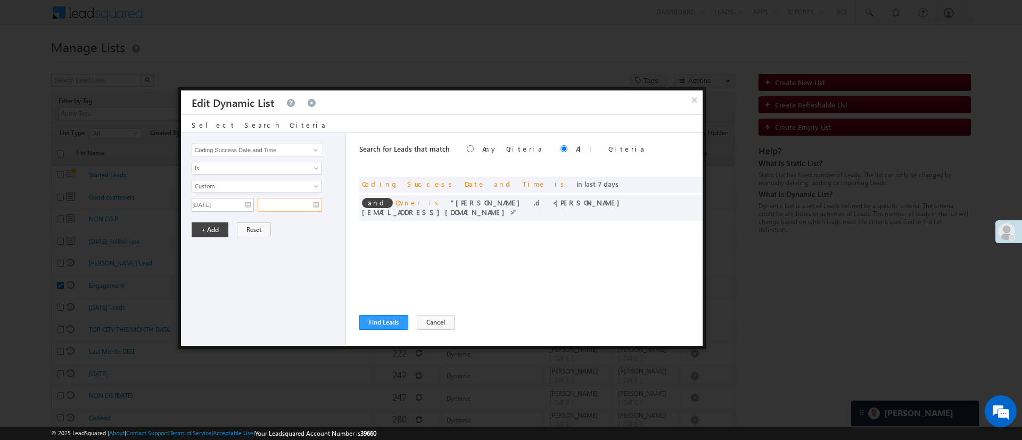
click at [289, 207] on input "text" at bounding box center [290, 205] width 64 height 14
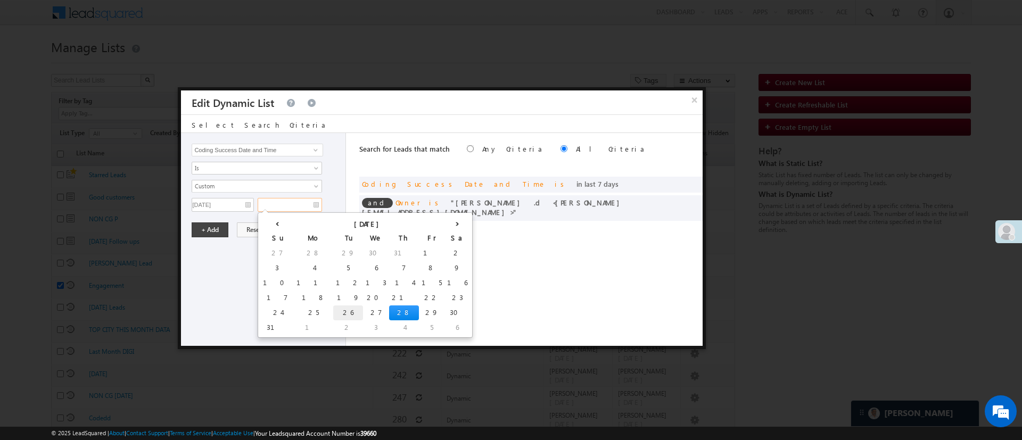
click at [333, 312] on td "26" at bounding box center [348, 313] width 30 height 15
type input "08/26/25"
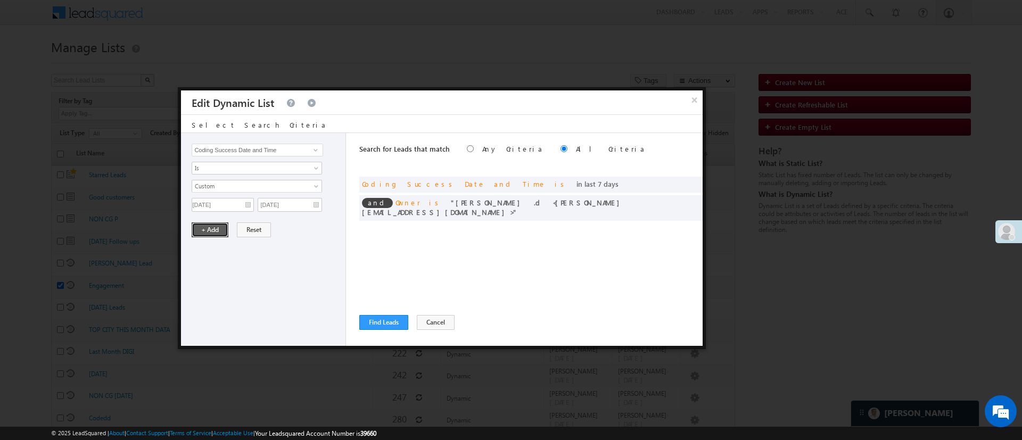
click at [214, 228] on button "+ Add" at bounding box center [210, 230] width 37 height 15
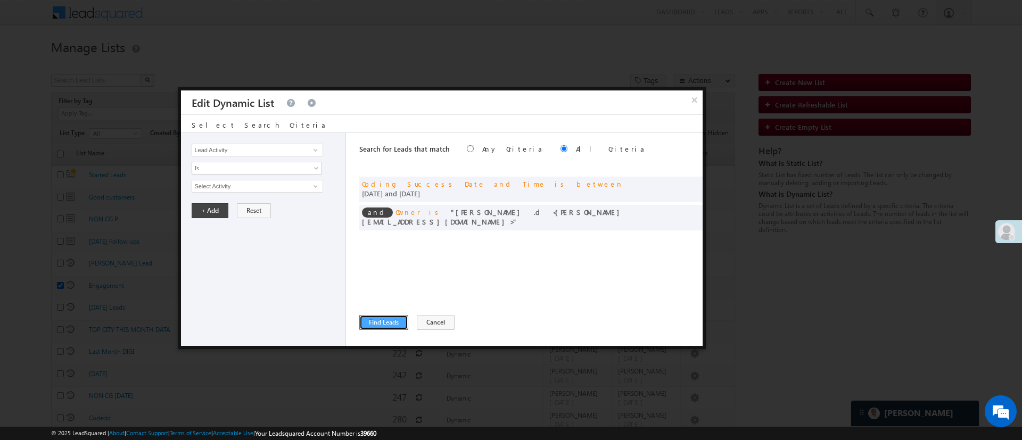
click at [378, 327] on button "Find Leads" at bounding box center [383, 322] width 49 height 15
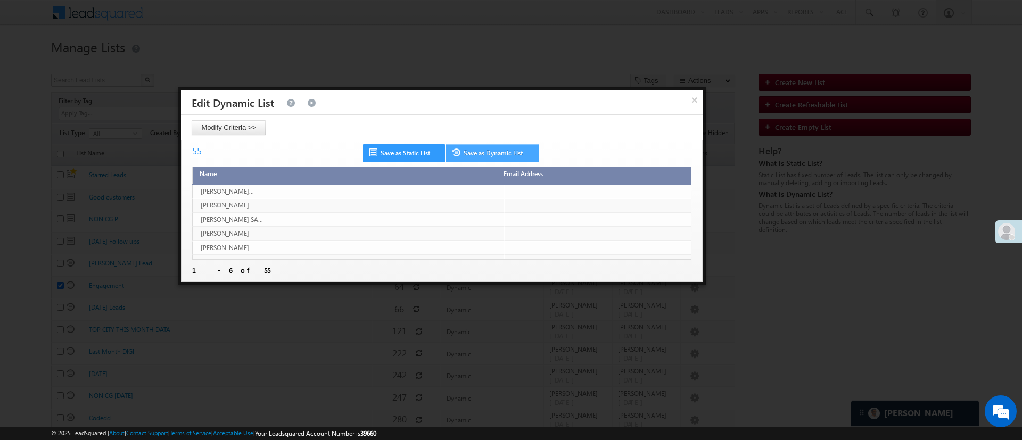
click at [497, 150] on link "Save as Dynamic List" at bounding box center [492, 153] width 93 height 18
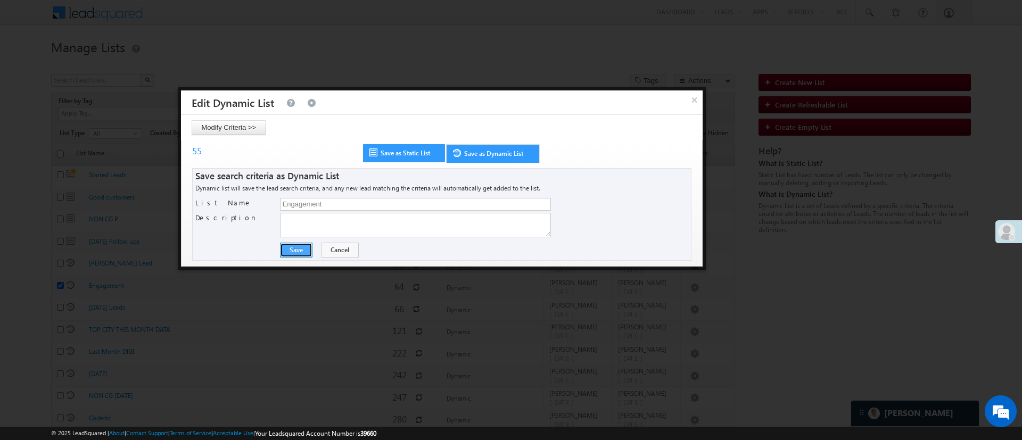
click at [304, 247] on button "Save" at bounding box center [296, 250] width 32 height 15
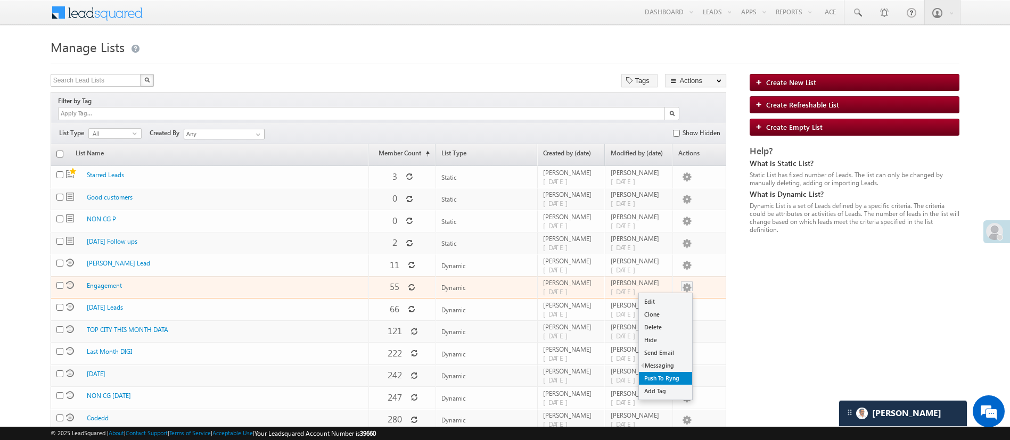
click at [671, 372] on link "Push To Ryng" at bounding box center [665, 378] width 53 height 13
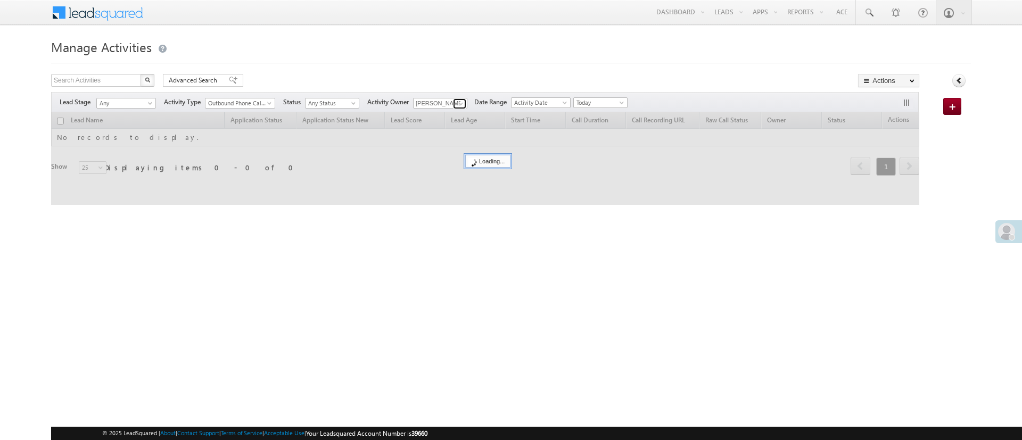
click at [459, 102] on span at bounding box center [461, 104] width 9 height 9
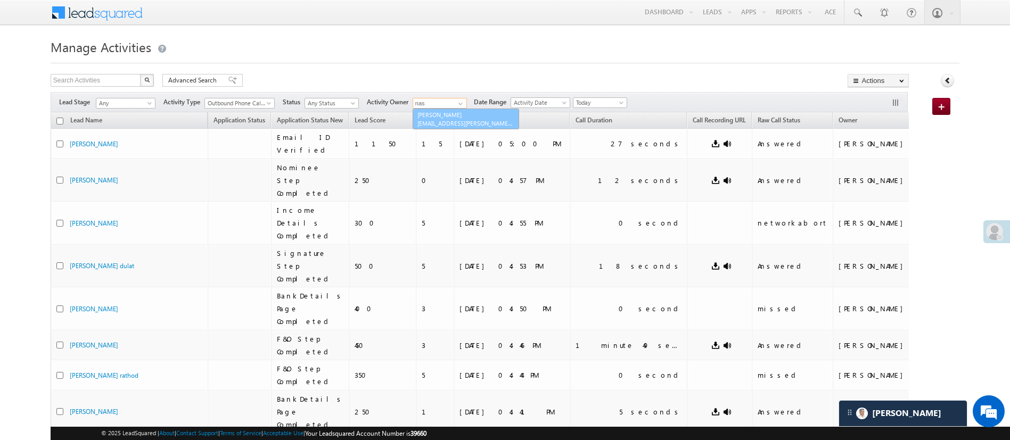
click at [461, 110] on link "Naseeba Khatoon Naseeba.Khatoon@angelbroking.com" at bounding box center [465, 119] width 105 height 20
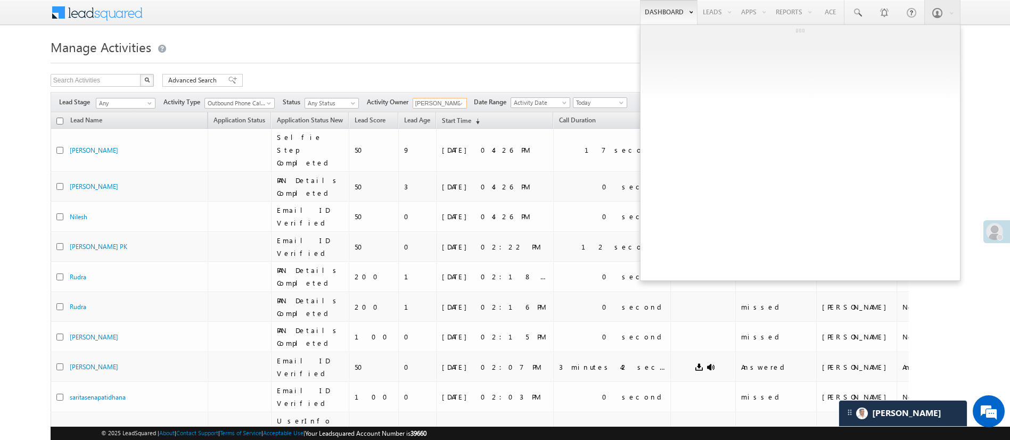
type input "[PERSON_NAME]"
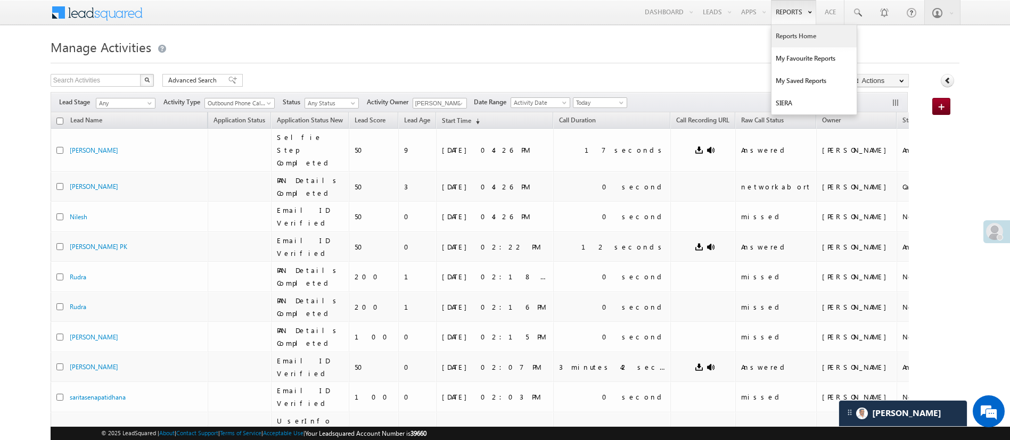
click at [789, 39] on link "Reports Home" at bounding box center [814, 36] width 85 height 22
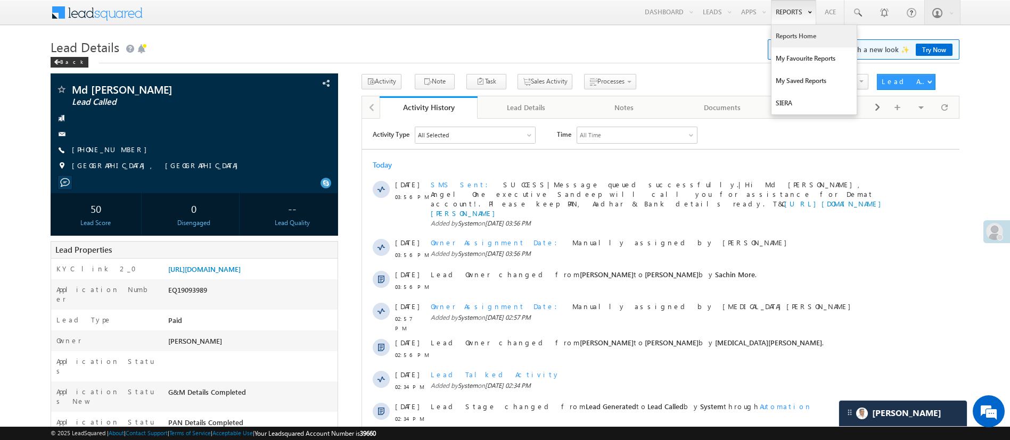
click at [788, 38] on link "Reports Home" at bounding box center [814, 36] width 85 height 22
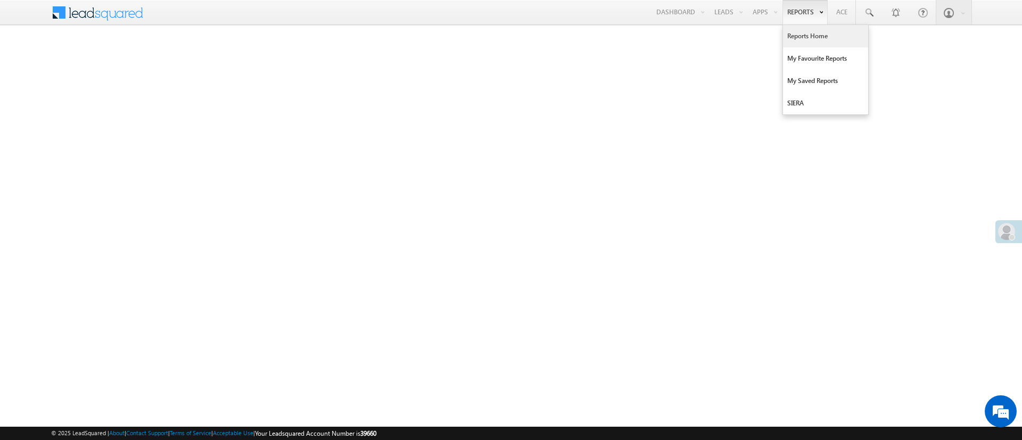
click at [800, 28] on link "Reports Home" at bounding box center [825, 36] width 85 height 22
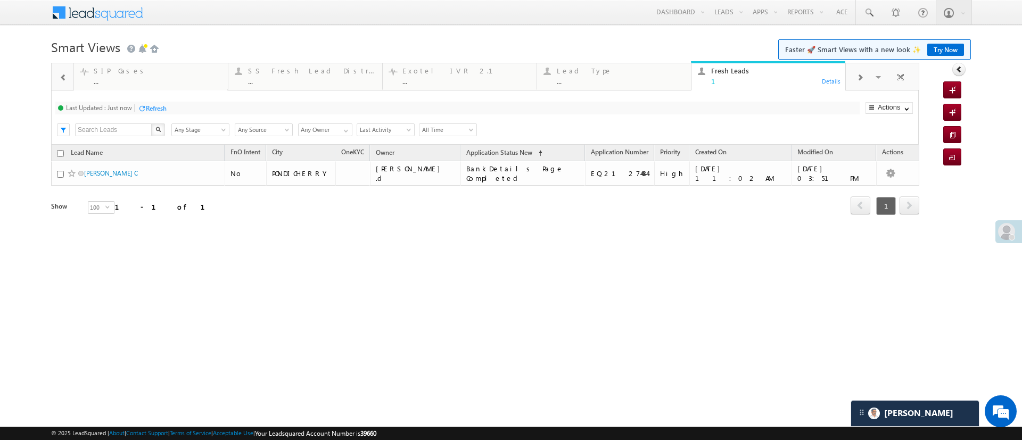
click at [165, 108] on div "Refresh" at bounding box center [156, 108] width 21 height 8
click at [196, 110] on div "Refresh" at bounding box center [196, 108] width 21 height 8
click at [193, 102] on div "Last Updated : Less than a minute ago Refresh Refreshing..." at bounding box center [457, 108] width 805 height 13
click at [201, 113] on div "Last Updated : Less than a minute ago Refresh Refreshing..." at bounding box center [457, 108] width 805 height 13
click at [200, 113] on div "Refresh" at bounding box center [192, 108] width 29 height 10
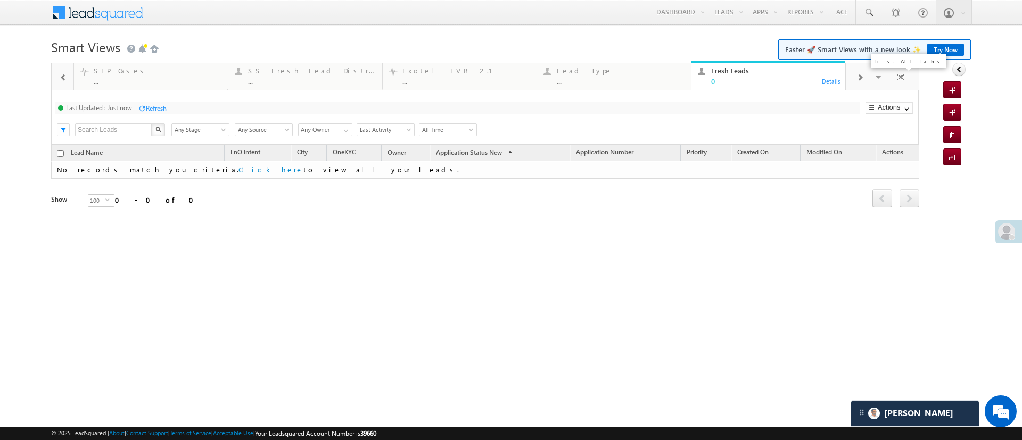
click at [879, 79] on span at bounding box center [879, 79] width 11 height 22
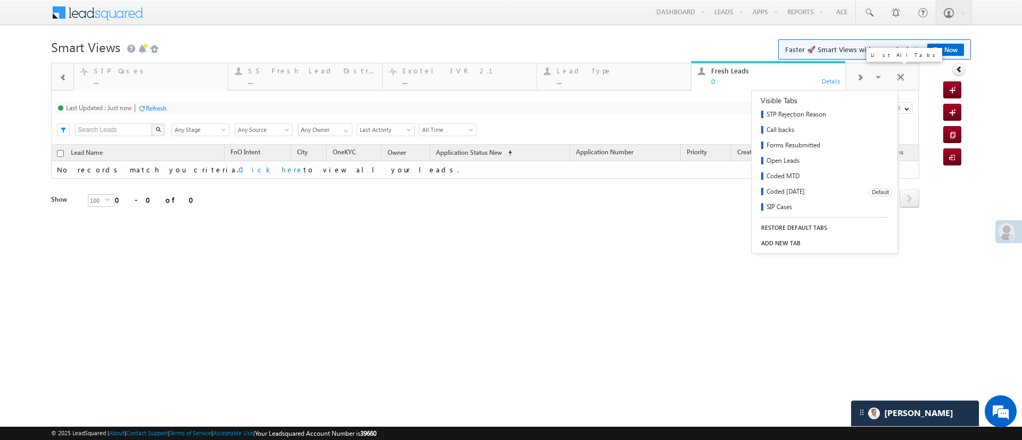
click at [817, 189] on link "Coded Today" at bounding box center [807, 192] width 110 height 15
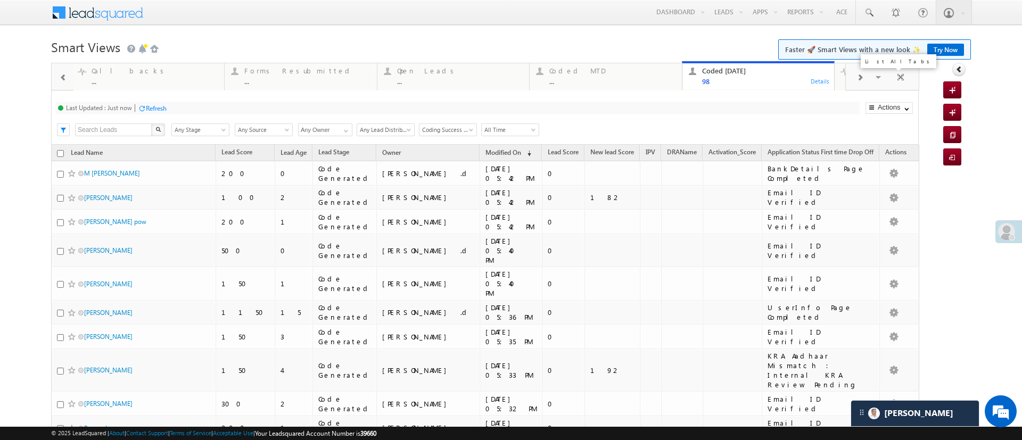
click at [879, 75] on div "Visible Tabs STP Rejection Reason Default Call backs Default Forms Resubmitted …" at bounding box center [884, 76] width 21 height 19
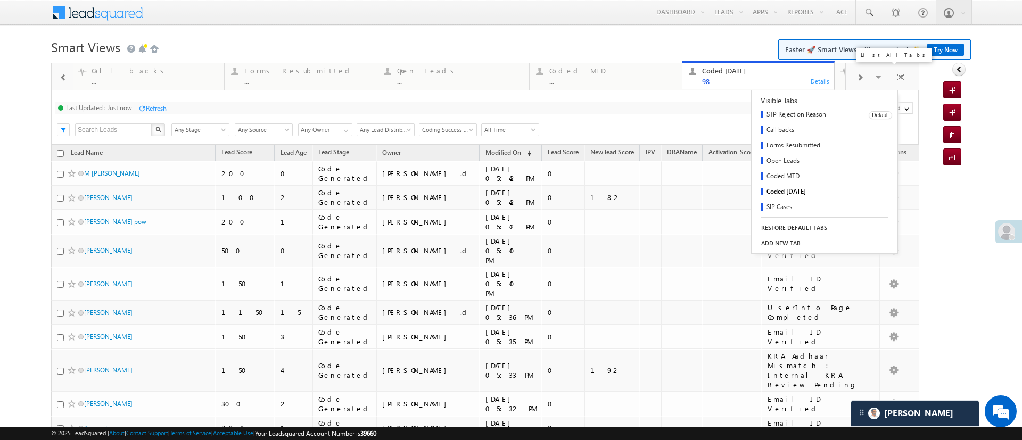
click at [809, 112] on link "STP Rejection Reason" at bounding box center [807, 115] width 110 height 15
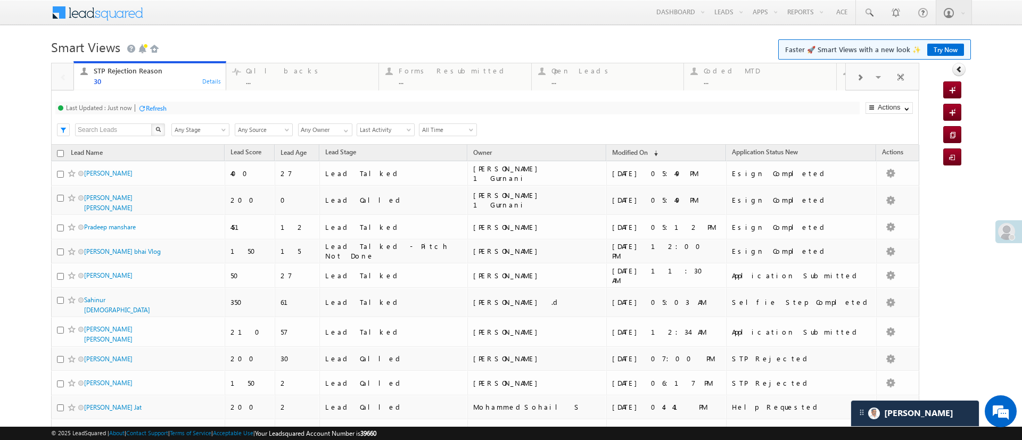
drag, startPoint x: 1022, startPoint y: 149, endPoint x: 1005, endPoint y: 92, distance: 59.5
click at [1005, 92] on html "Menu Manish Panchal Manis h.1Pa nchal @ange lbrok ing.c om" at bounding box center [511, 434] width 1022 height 869
click at [346, 129] on span at bounding box center [346, 131] width 9 height 9
click at [322, 170] on link "[PERSON_NAME]" at bounding box center [325, 164] width 55 height 12
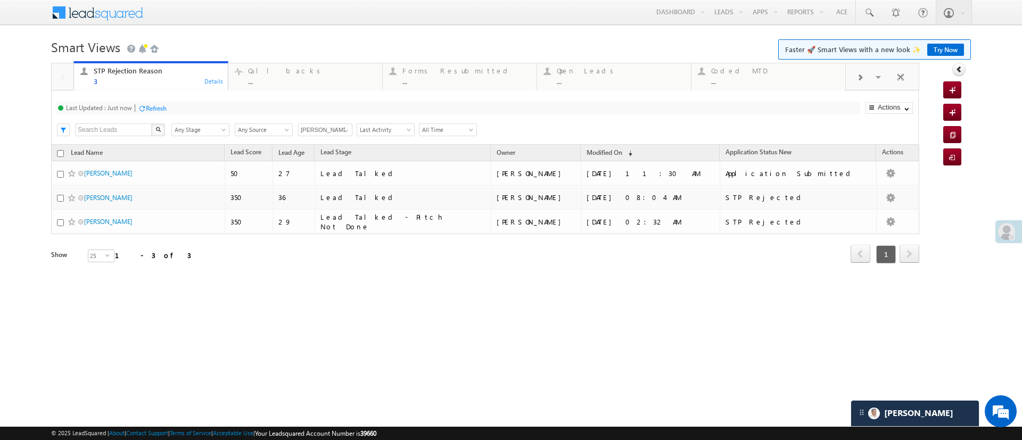
type input "[PERSON_NAME]"
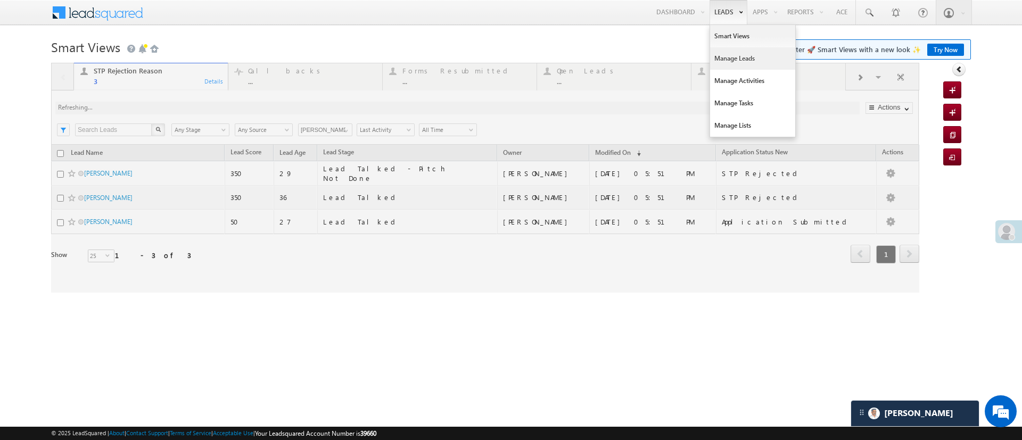
click at [735, 53] on link "Manage Leads" at bounding box center [752, 58] width 85 height 22
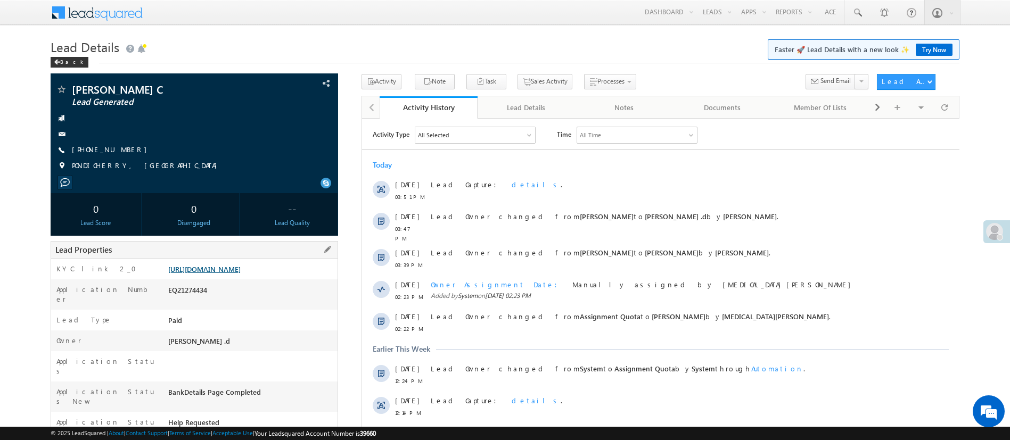
click at [241, 274] on link "[URL][DOMAIN_NAME]" at bounding box center [204, 269] width 72 height 9
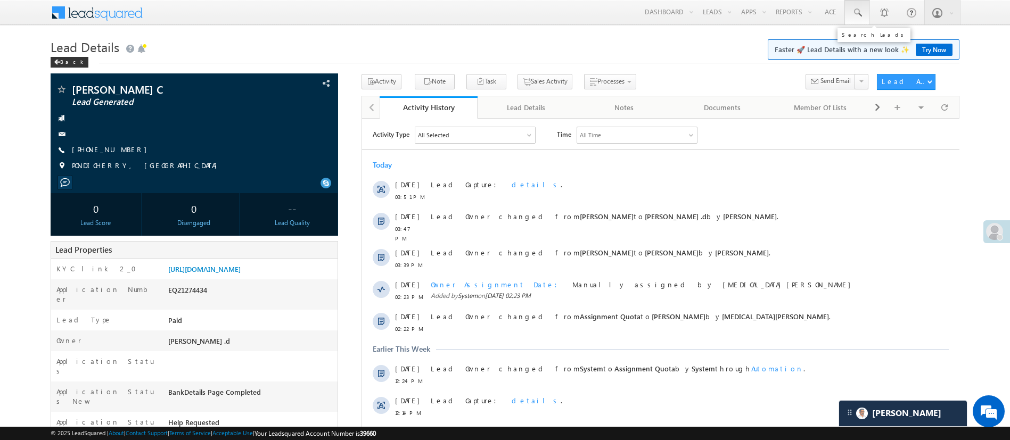
click at [850, 12] on link at bounding box center [858, 12] width 26 height 24
paste input "EQ27925533"
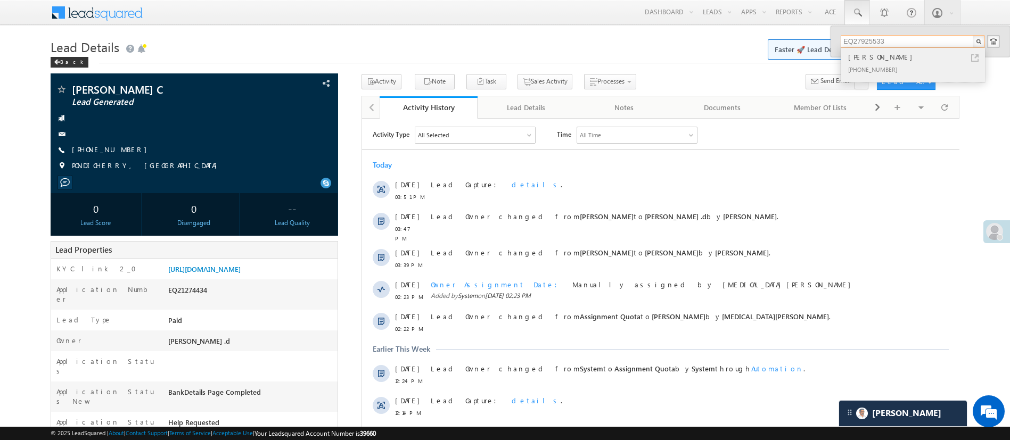
type input "EQ27925533"
click at [857, 65] on div "[PHONE_NUMBER]" at bounding box center [917, 69] width 143 height 13
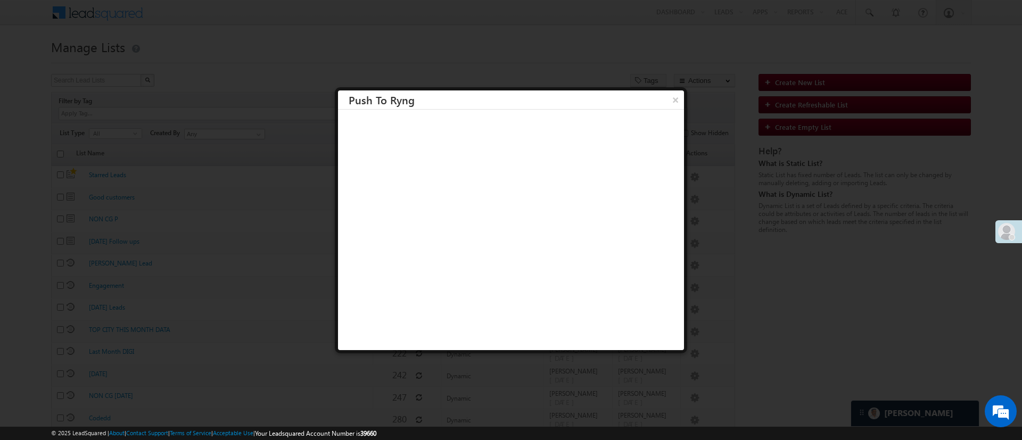
click at [666, 89] on div "× Push To [GEOGRAPHIC_DATA]" at bounding box center [511, 220] width 353 height 266
click at [667, 92] on button "×" at bounding box center [676, 100] width 18 height 19
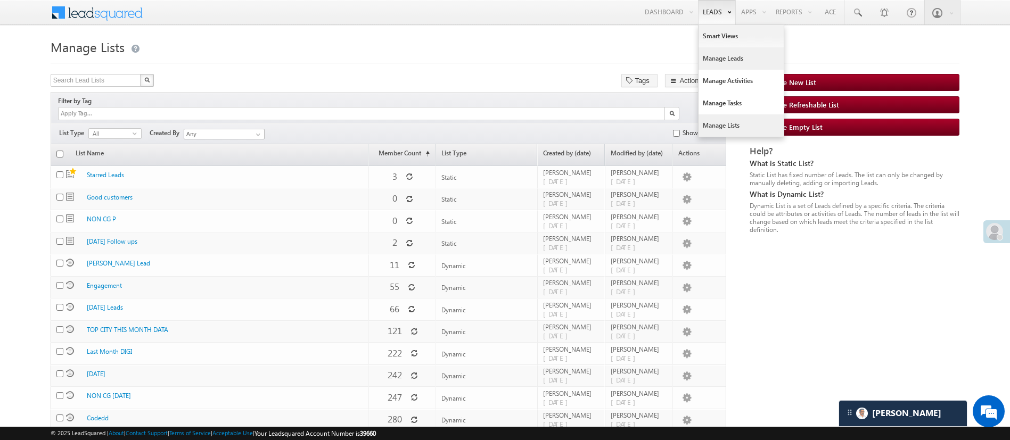
click at [717, 62] on link "Manage Leads" at bounding box center [741, 58] width 85 height 22
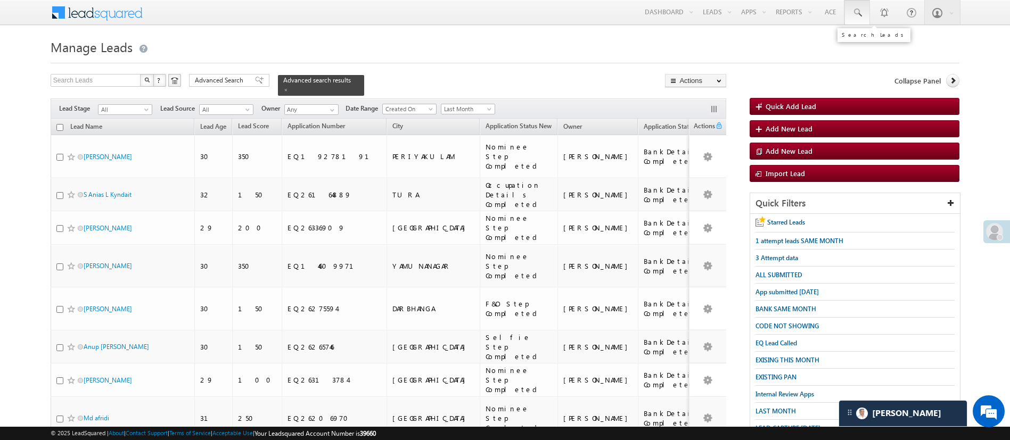
click at [863, 7] on link at bounding box center [858, 12] width 26 height 24
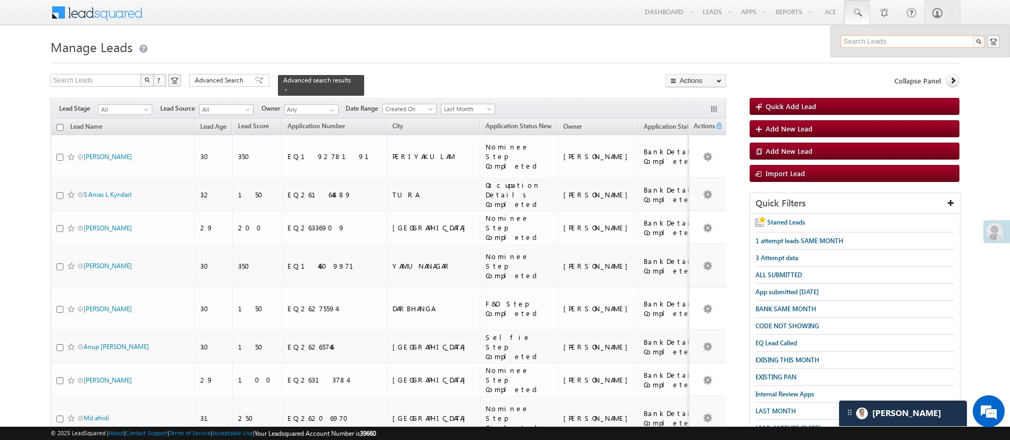
paste input "9063355291"
type input "9063355291"
click at [869, 58] on div "[PERSON_NAME]" at bounding box center [917, 57] width 143 height 12
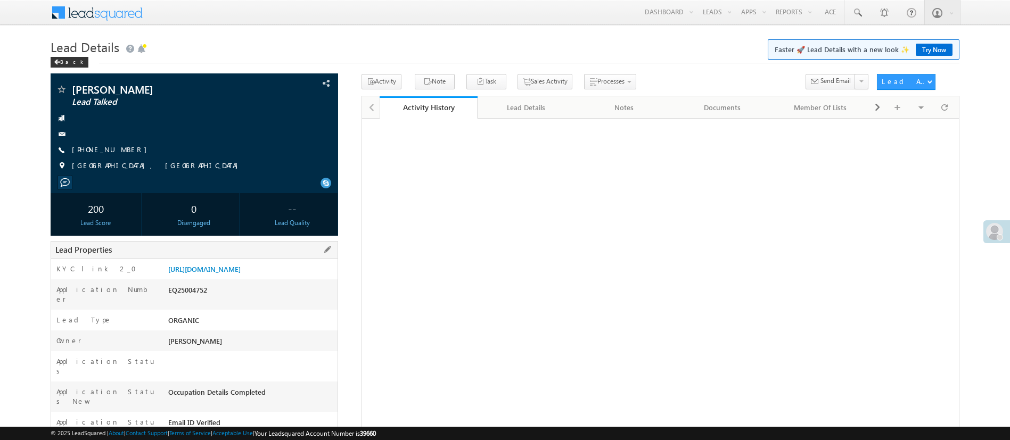
click at [270, 264] on div "[URL][DOMAIN_NAME]" at bounding box center [252, 271] width 172 height 15
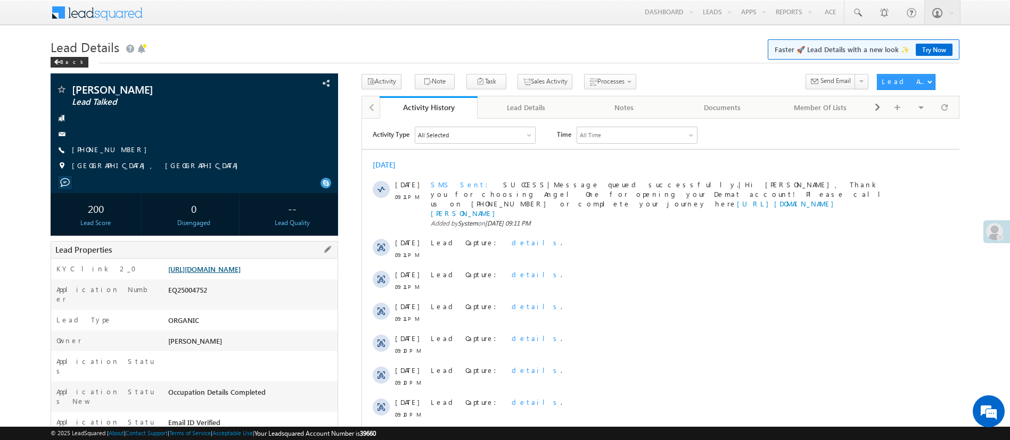
click at [241, 268] on link "[URL][DOMAIN_NAME]" at bounding box center [204, 269] width 72 height 9
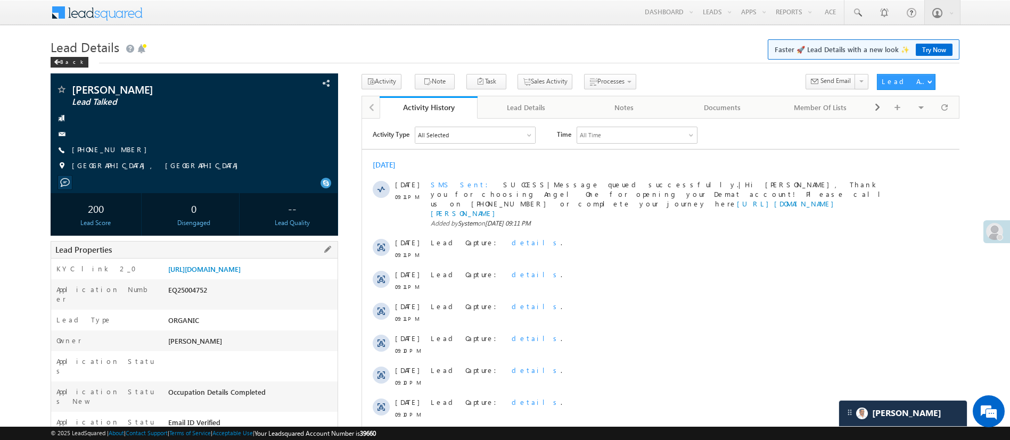
click at [203, 300] on div "EQ25004752" at bounding box center [252, 292] width 172 height 15
copy div "EQ25004752"
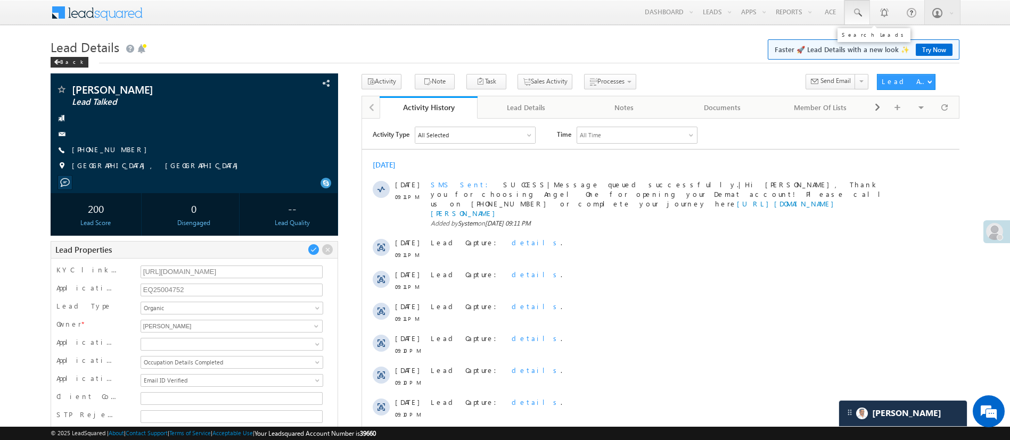
click at [860, 18] on link at bounding box center [858, 12] width 26 height 24
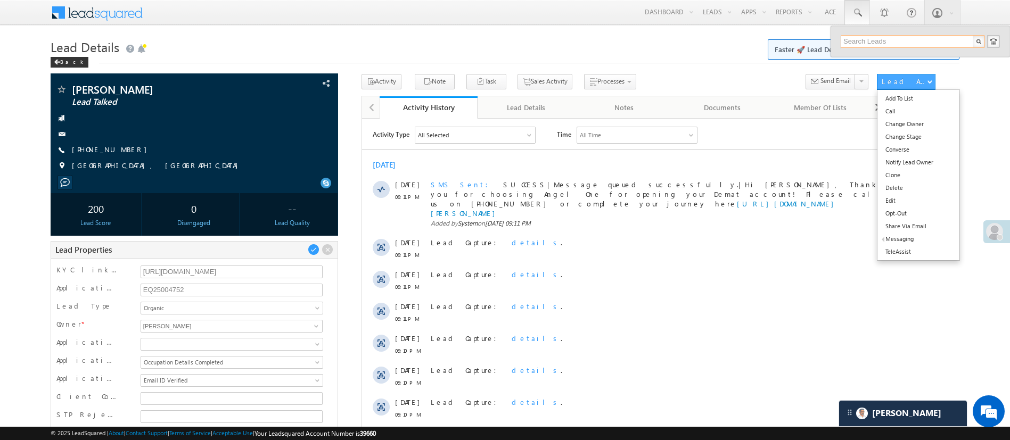
paste input "EQ27943278"
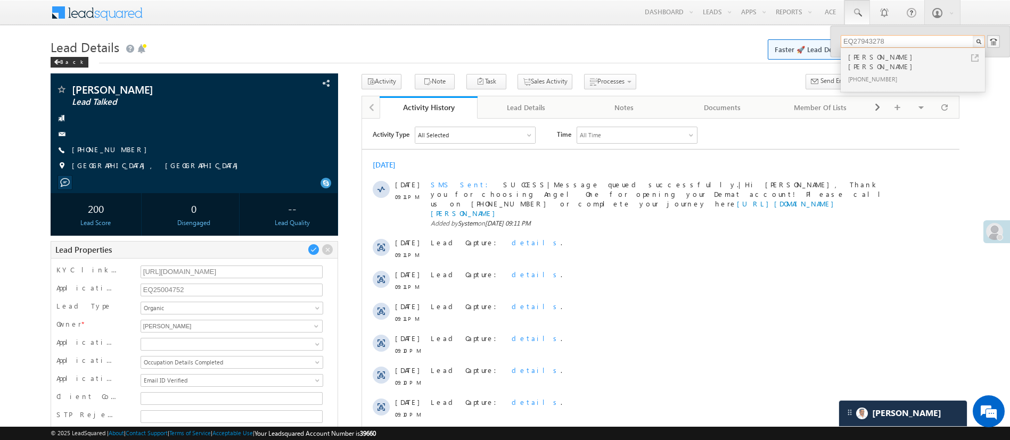
type input "EQ27943278"
click at [890, 60] on div "[PERSON_NAME] [PERSON_NAME]" at bounding box center [917, 61] width 143 height 21
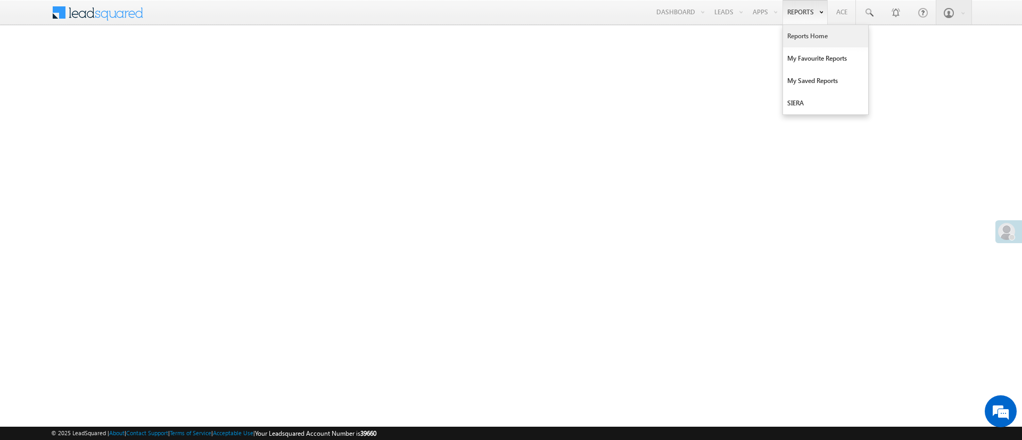
click at [806, 40] on link "Reports Home" at bounding box center [825, 36] width 85 height 22
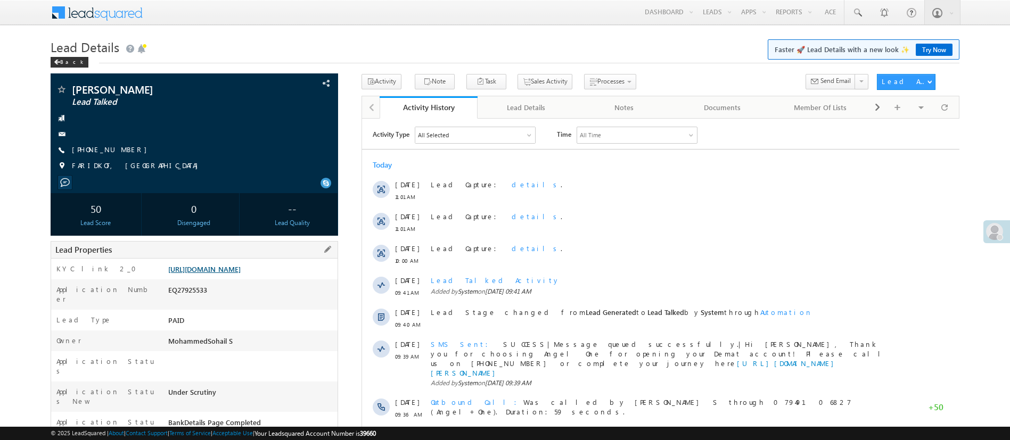
click at [241, 272] on link "[URL][DOMAIN_NAME]" at bounding box center [204, 269] width 72 height 9
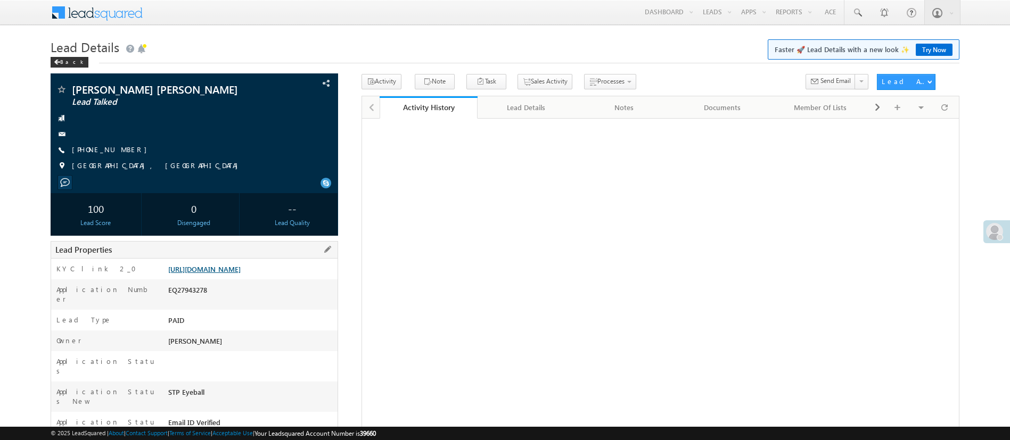
click at [241, 268] on link "[URL][DOMAIN_NAME]" at bounding box center [204, 269] width 72 height 9
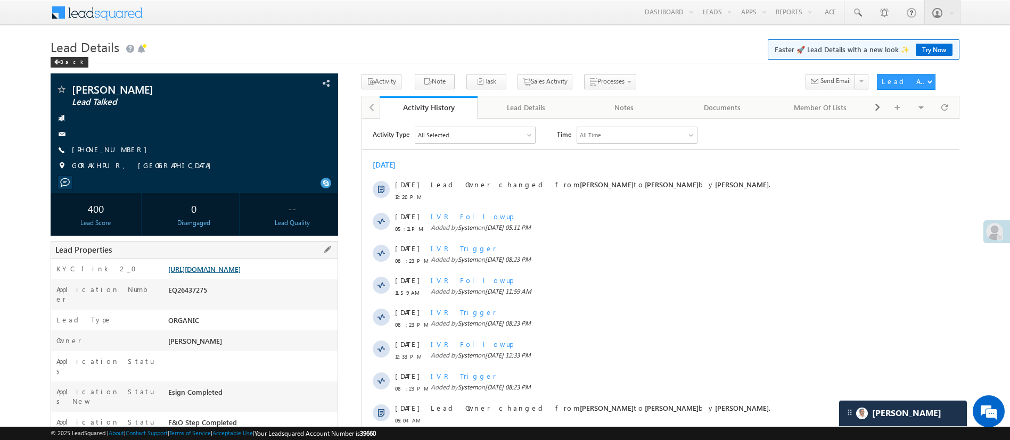
click at [241, 267] on link "https://angelbroking1-pk3em7sa.customui-test.leadsquared.com?leadId=a52c579c-dc…" at bounding box center [204, 269] width 72 height 9
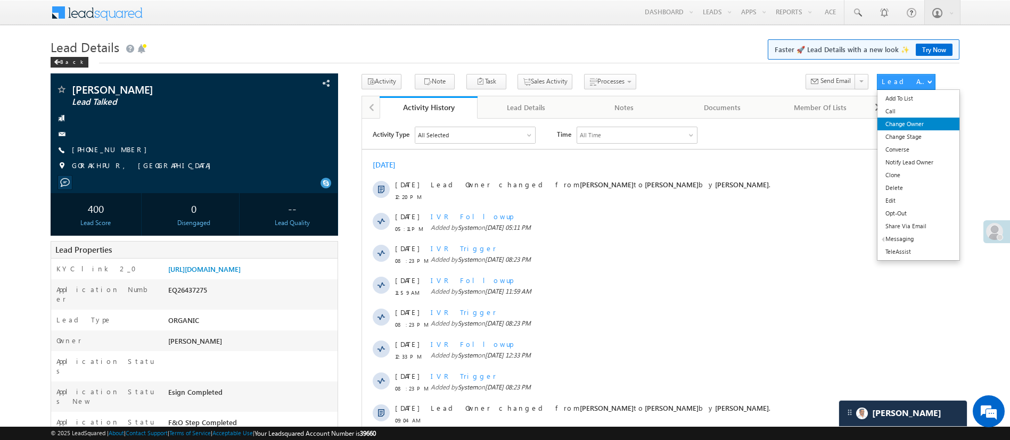
click at [907, 119] on link "Change Owner" at bounding box center [918, 124] width 81 height 13
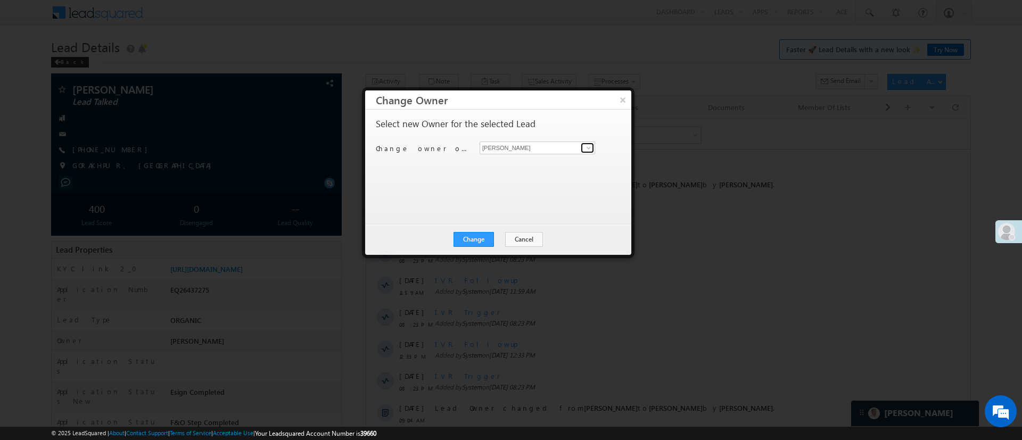
click at [583, 147] on link at bounding box center [587, 148] width 13 height 11
click at [542, 179] on link "Ujjwal 1Gurnani Ujjwal.1Gurnani@angelbroking.com" at bounding box center [538, 183] width 116 height 20
type input "[PERSON_NAME] 1Gurnani"
click at [480, 236] on button "Change" at bounding box center [474, 239] width 40 height 15
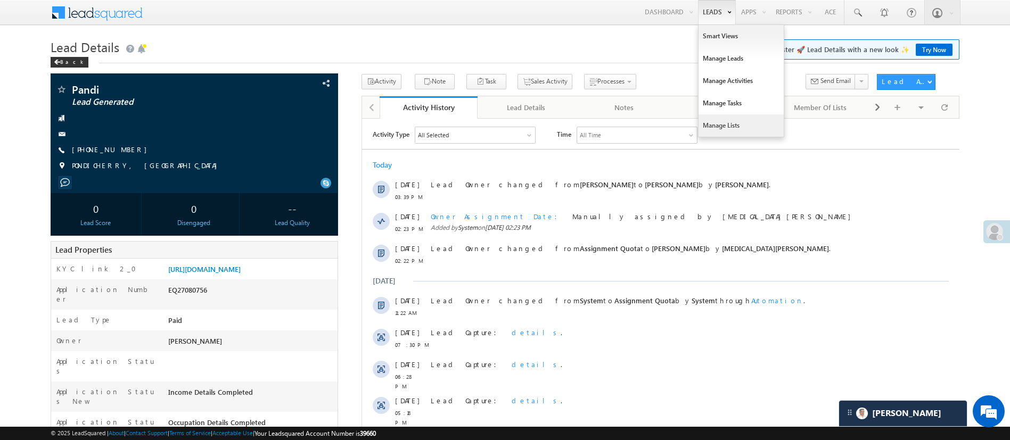
click at [730, 117] on link "Manage Lists" at bounding box center [741, 125] width 85 height 22
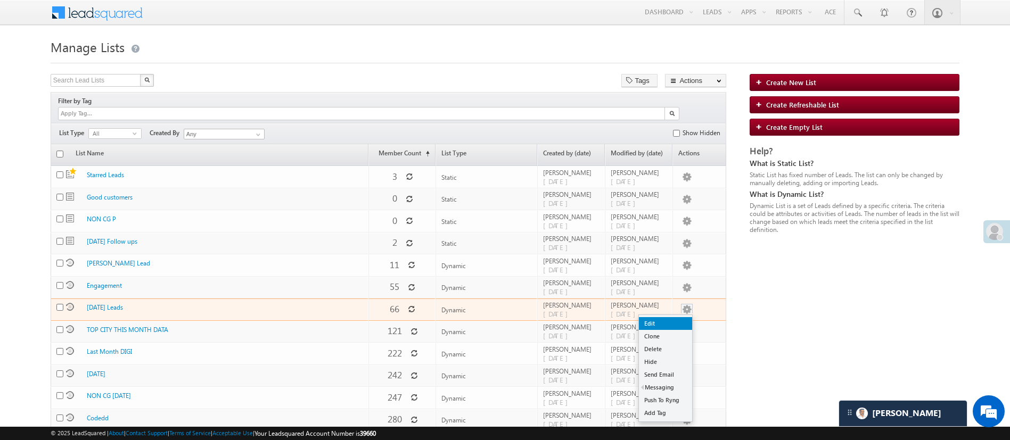
click at [674, 317] on link "Edit" at bounding box center [665, 323] width 53 height 13
checkbox input "true"
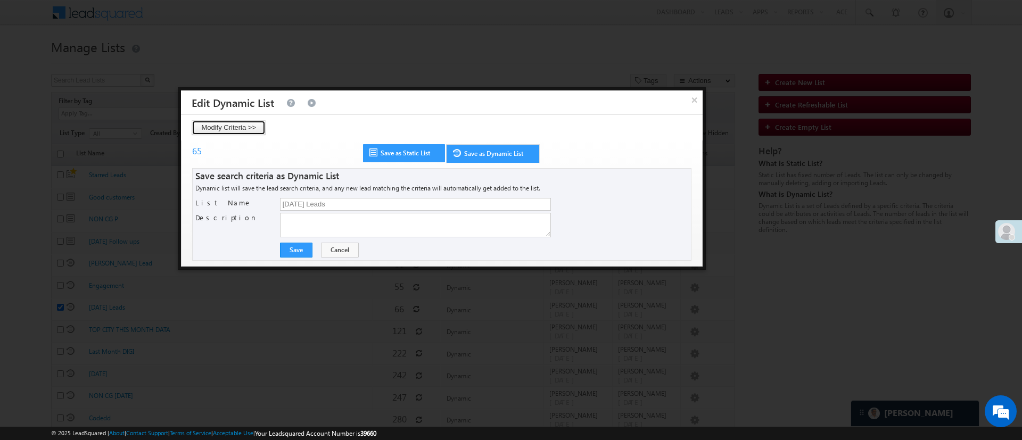
click at [242, 130] on button "Modify Criteria >>" at bounding box center [229, 127] width 74 height 15
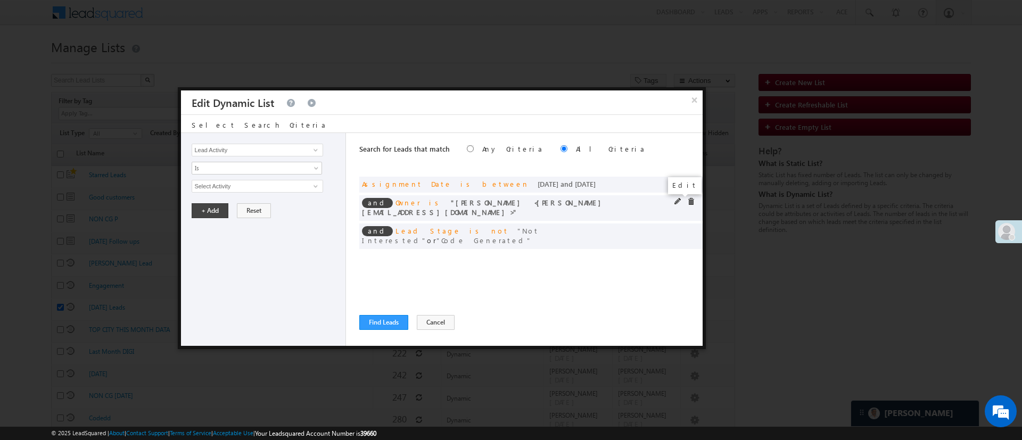
click at [677, 201] on span at bounding box center [678, 201] width 7 height 7
click at [303, 187] on span "[PERSON_NAME]" at bounding box center [252, 187] width 121 height 12
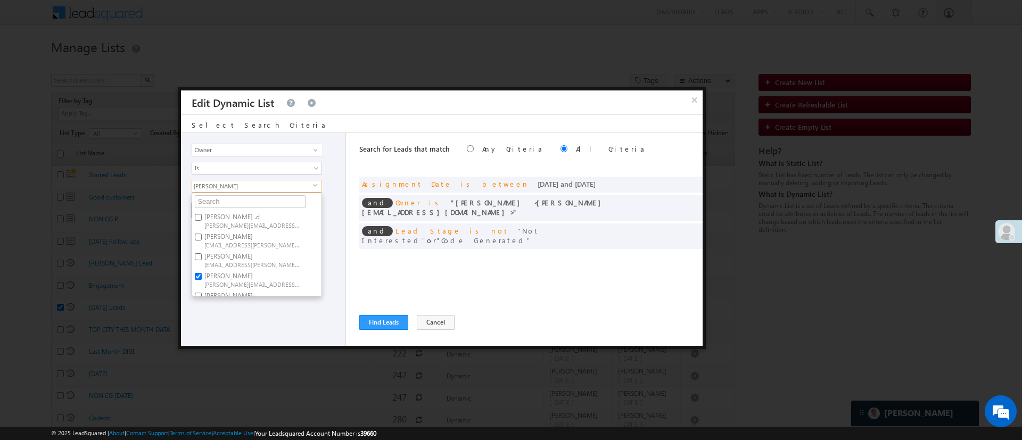
click at [260, 272] on label "[PERSON_NAME] [PERSON_NAME][EMAIL_ADDRESS][DOMAIN_NAME]" at bounding box center [251, 280] width 119 height 20
click at [202, 273] on input "[PERSON_NAME] [PERSON_NAME][EMAIL_ADDRESS][DOMAIN_NAME]" at bounding box center [198, 276] width 7 height 7
checkbox input "false"
click at [253, 250] on label "[PERSON_NAME] [PERSON_NAME][EMAIL_ADDRESS][PERSON_NAME][DOMAIN_NAME]" at bounding box center [251, 260] width 119 height 20
click at [202, 253] on input "[PERSON_NAME] [PERSON_NAME][EMAIL_ADDRESS][PERSON_NAME][DOMAIN_NAME]" at bounding box center [198, 256] width 7 height 7
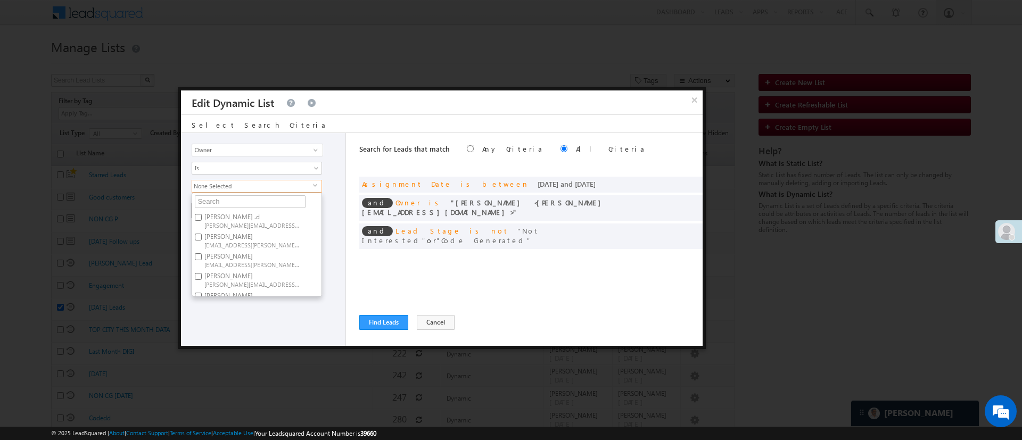
checkbox input "true"
click at [253, 236] on label "Anuj Rajak Anuj.Rajak@angelbroking.com" at bounding box center [251, 241] width 119 height 20
click at [202, 236] on input "Anuj Rajak Anuj.Rajak@angelbroking.com" at bounding box center [198, 237] width 7 height 7
checkbox input "true"
click at [253, 259] on label "Hemant Nandwana Hemant.Nandwana@angelbroking.com" at bounding box center [251, 260] width 119 height 20
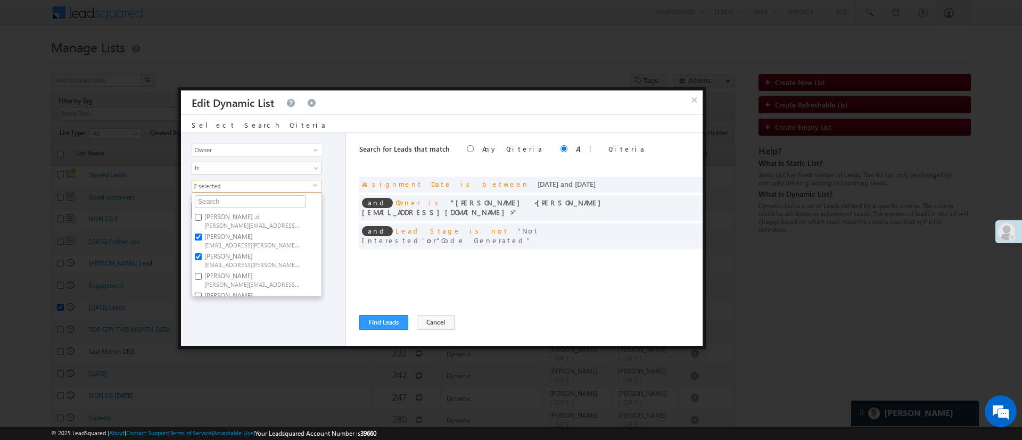
click at [202, 259] on input "Hemant Nandwana Hemant.Nandwana@angelbroking.com" at bounding box center [198, 256] width 7 height 7
checkbox input "false"
click at [260, 305] on div "Lead Activity Task Sales Group Prospect Id WA Last Message Timestamp 4th Day Di…" at bounding box center [263, 239] width 165 height 213
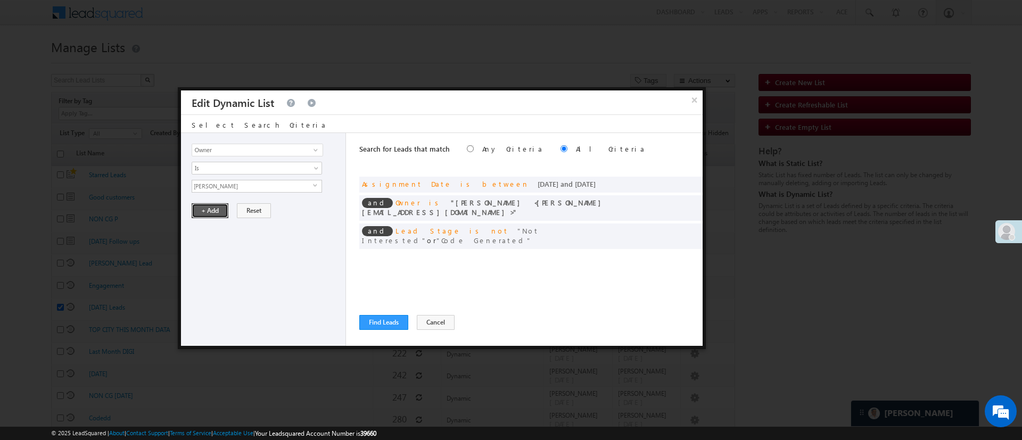
click at [215, 212] on button "+ Add" at bounding box center [210, 210] width 37 height 15
click at [676, 180] on span at bounding box center [678, 182] width 7 height 7
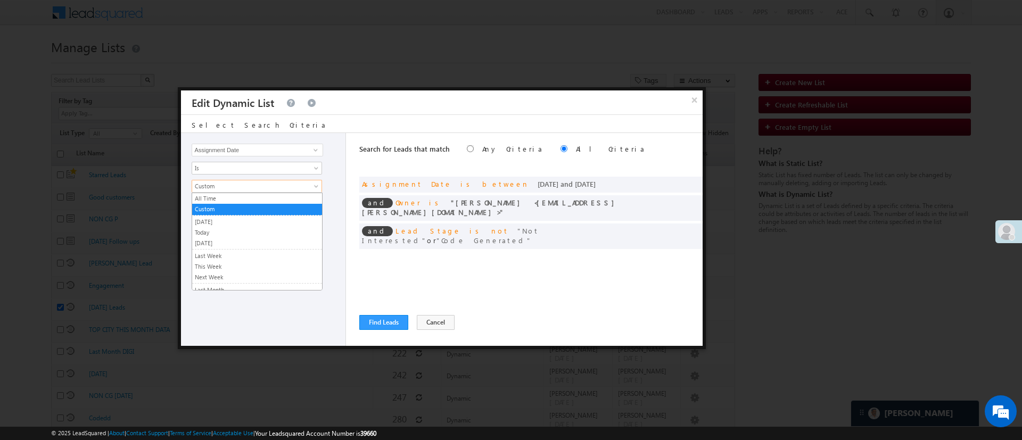
click at [248, 186] on span "Custom" at bounding box center [250, 187] width 116 height 10
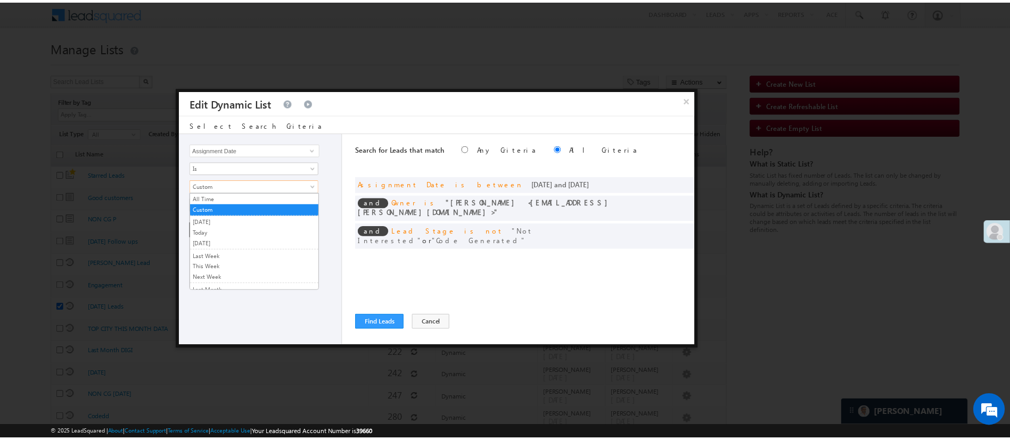
scroll to position [71, 0]
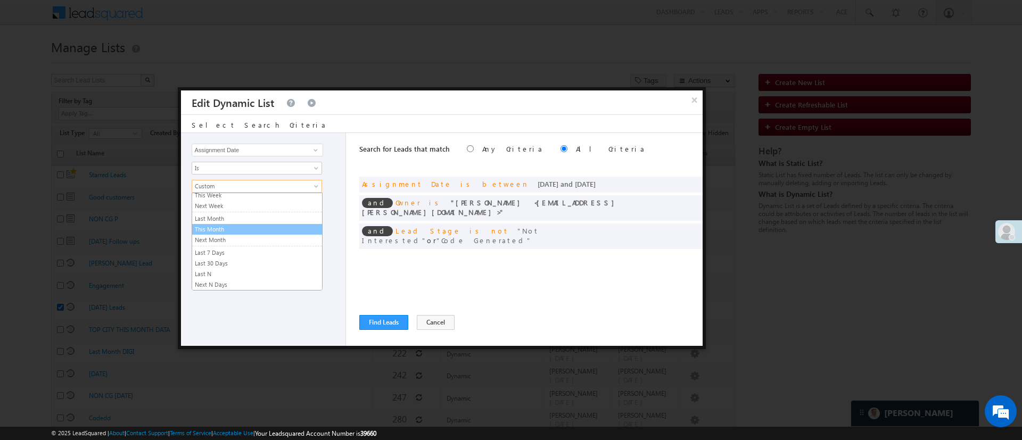
click at [266, 230] on link "This Month" at bounding box center [257, 230] width 130 height 10
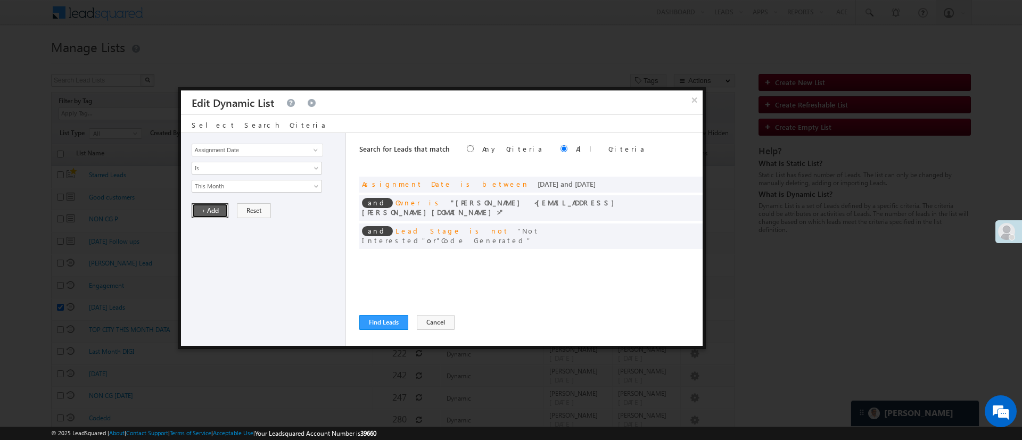
click at [223, 212] on button "+ Add" at bounding box center [210, 210] width 37 height 15
click at [315, 146] on span at bounding box center [316, 150] width 9 height 9
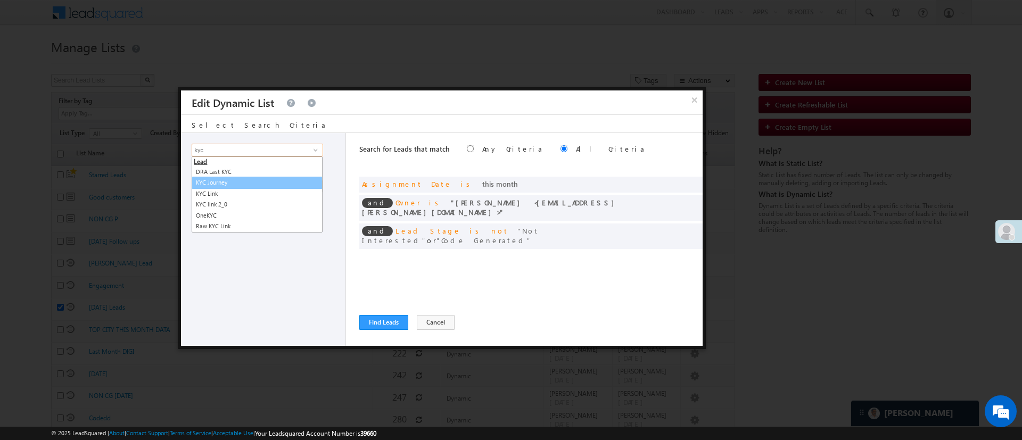
click at [267, 182] on link "KYC Journey" at bounding box center [257, 183] width 131 height 12
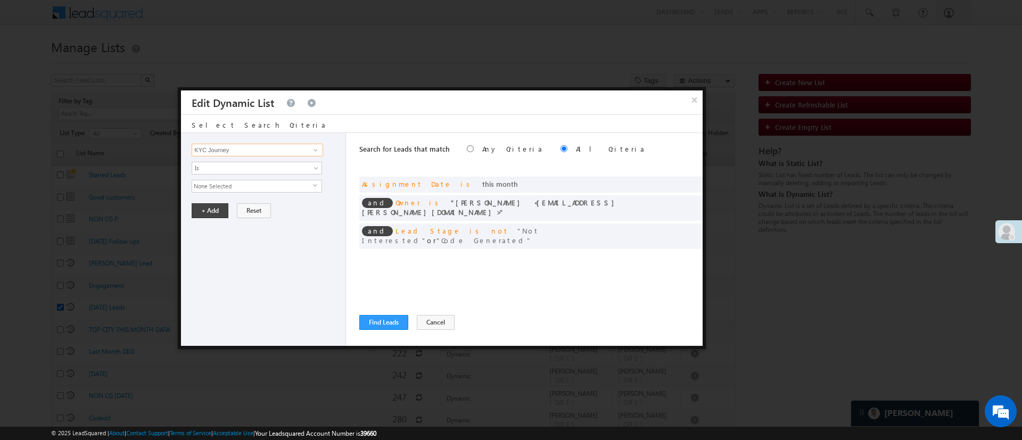
type input "KYC Journey"
click at [267, 185] on span "None Selected" at bounding box center [252, 187] width 121 height 12
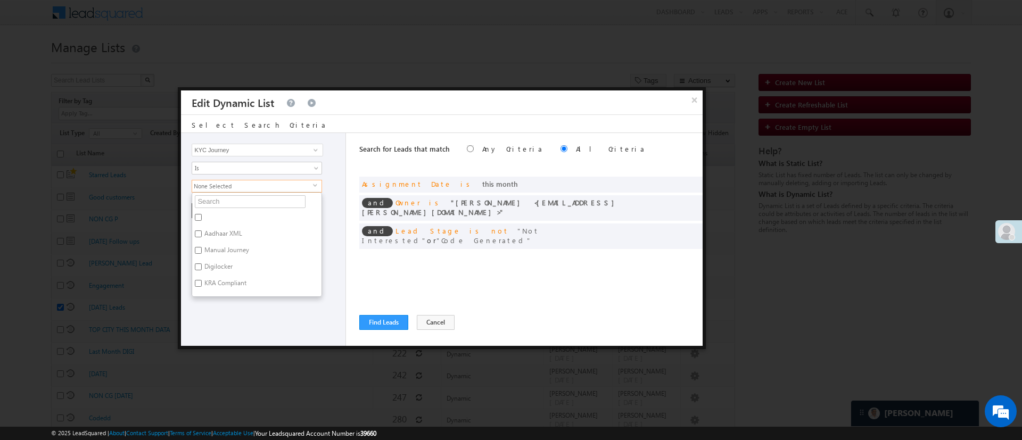
click at [225, 263] on label "Digilocker" at bounding box center [217, 268] width 51 height 17
click at [202, 264] on input "Digilocker" at bounding box center [198, 267] width 7 height 7
checkbox input "true"
click at [245, 302] on div "Lead Activity Task Sales Group Prospect Id WA Last Message Timestamp 4th Day Di…" at bounding box center [263, 239] width 165 height 213
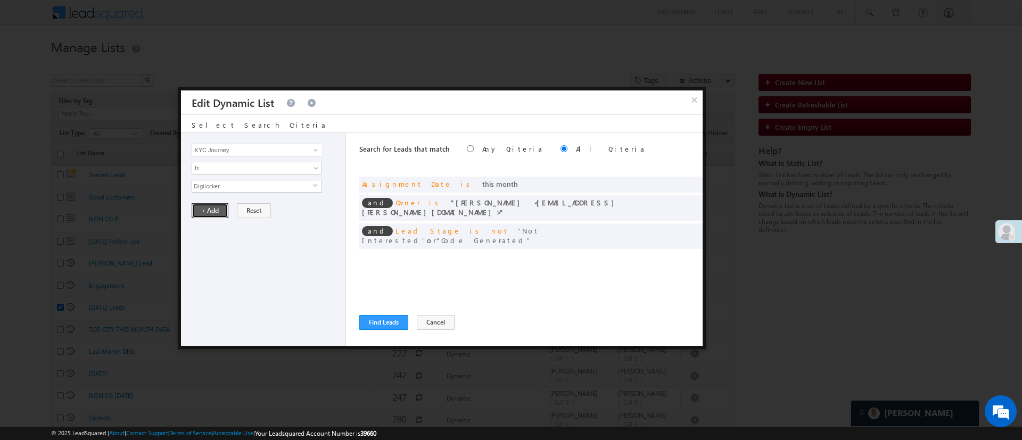
click at [209, 206] on button "+ Add" at bounding box center [210, 210] width 37 height 15
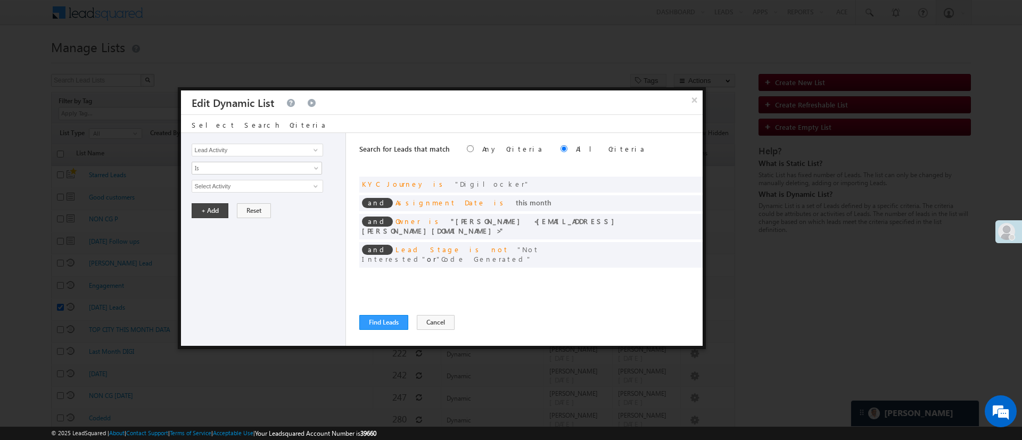
click at [394, 333] on div "Search for Leads that match Any Criteria All Criteria Note that the current tri…" at bounding box center [530, 239] width 343 height 213
click at [394, 323] on button "Find Leads" at bounding box center [383, 322] width 49 height 15
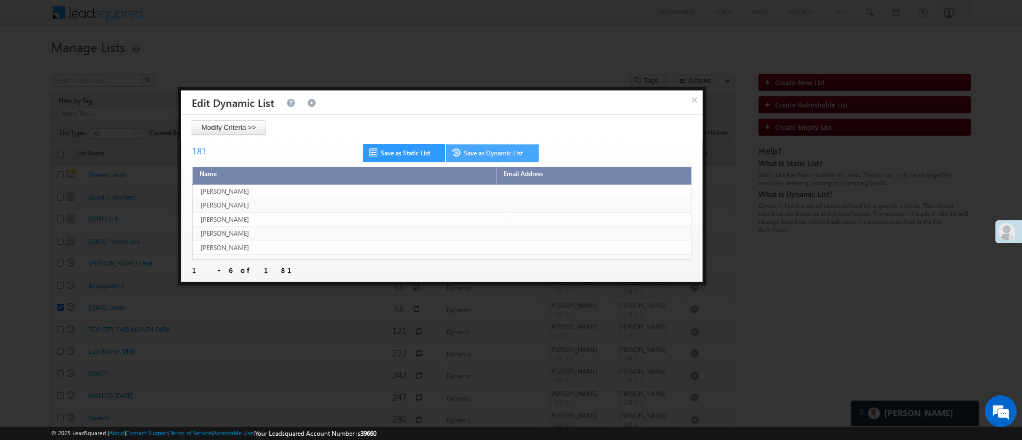
click at [506, 153] on link "Save as Dynamic List" at bounding box center [492, 153] width 93 height 18
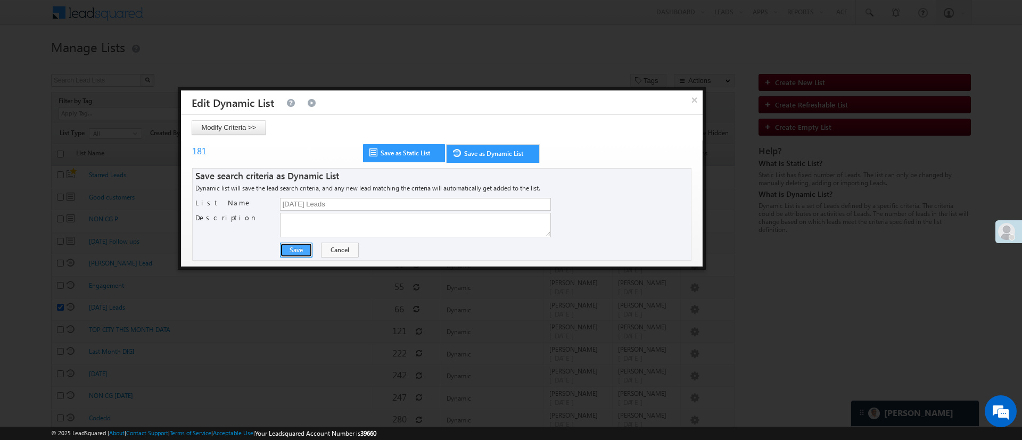
click at [300, 249] on button "Save" at bounding box center [296, 250] width 32 height 15
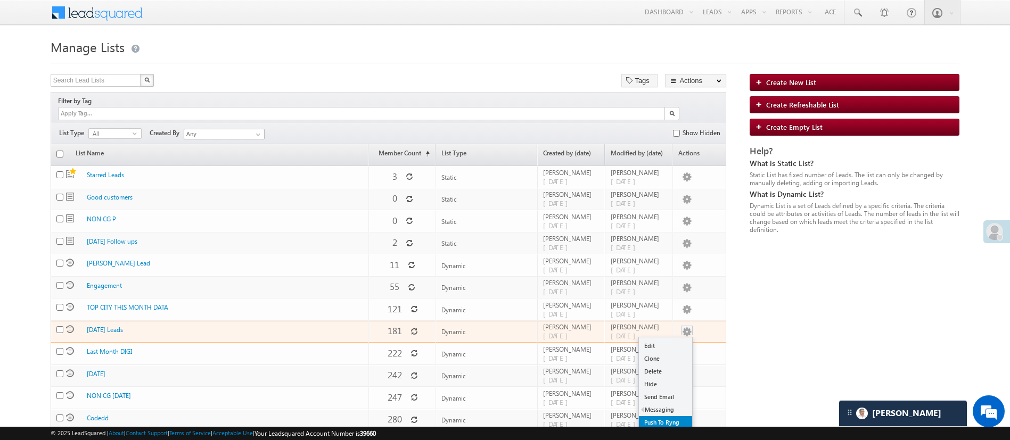
click at [678, 416] on link "Push To Ryng" at bounding box center [665, 422] width 53 height 13
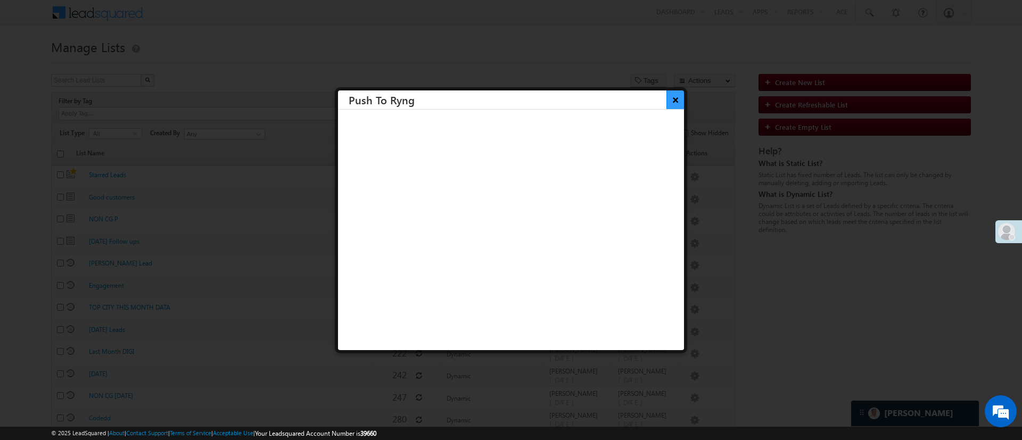
click at [667, 94] on button "×" at bounding box center [676, 100] width 18 height 19
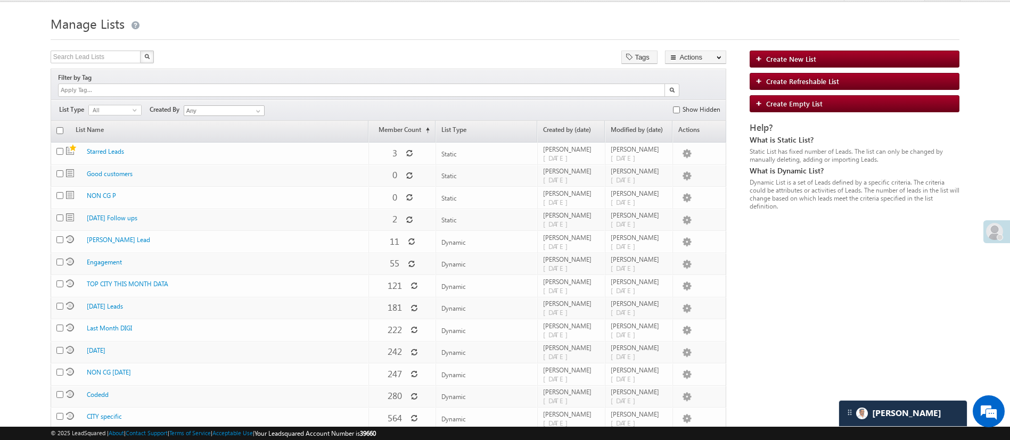
scroll to position [0, 0]
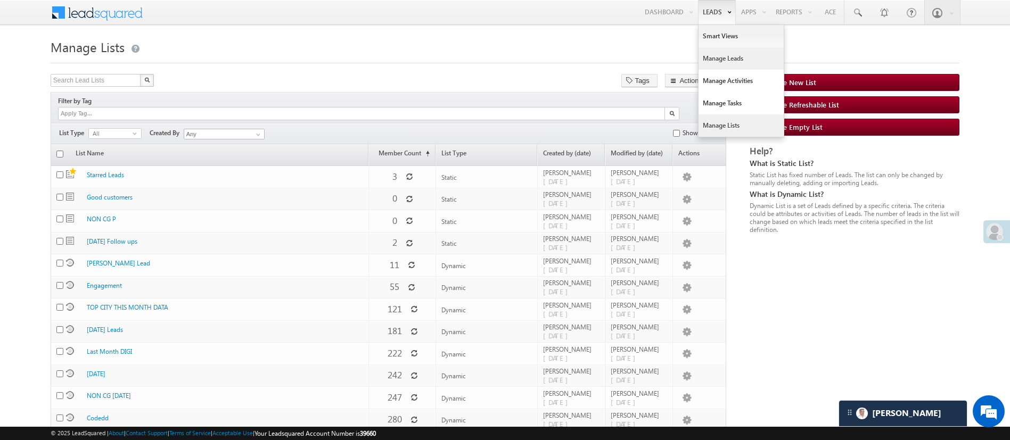
click at [727, 55] on link "Manage Leads" at bounding box center [741, 58] width 85 height 22
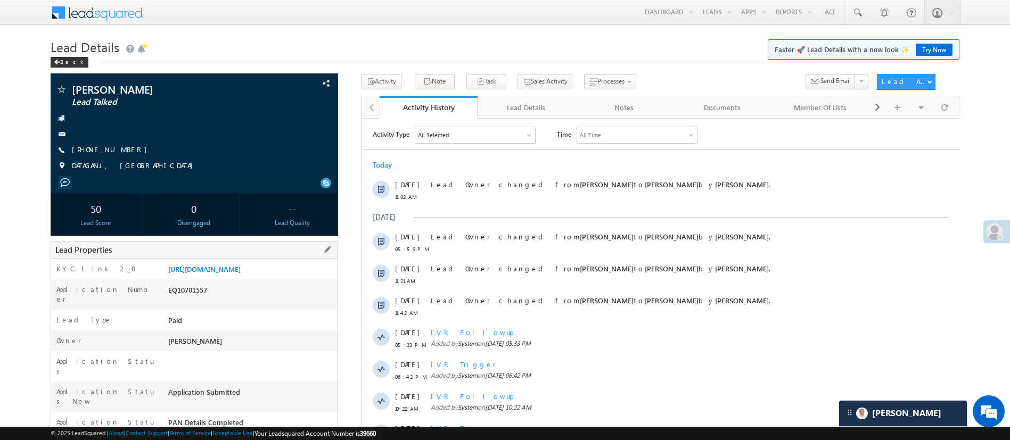
click at [254, 262] on div "KYC link 2_0 [URL][DOMAIN_NAME]" at bounding box center [194, 269] width 287 height 21
click at [241, 274] on link "[URL][DOMAIN_NAME]" at bounding box center [204, 269] width 72 height 9
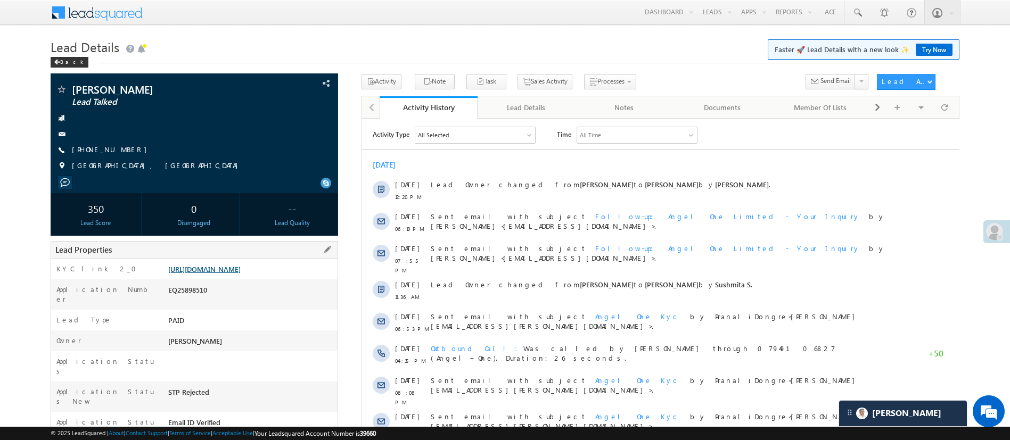
click at [241, 268] on link "[URL][DOMAIN_NAME]" at bounding box center [204, 269] width 72 height 9
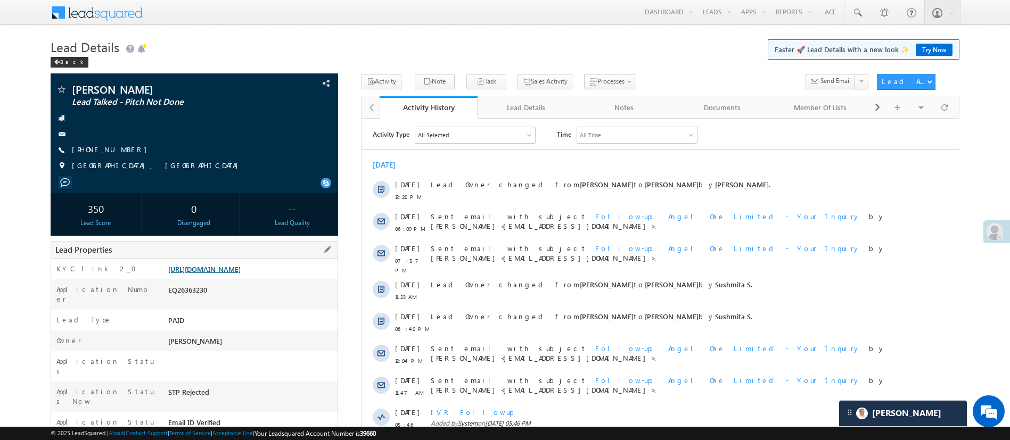
click at [237, 274] on link "[URL][DOMAIN_NAME]" at bounding box center [204, 269] width 72 height 9
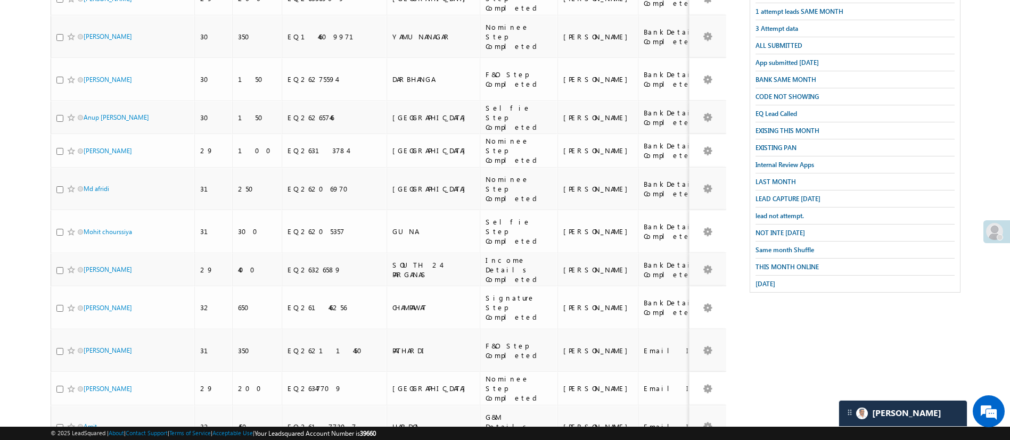
scroll to position [222, 0]
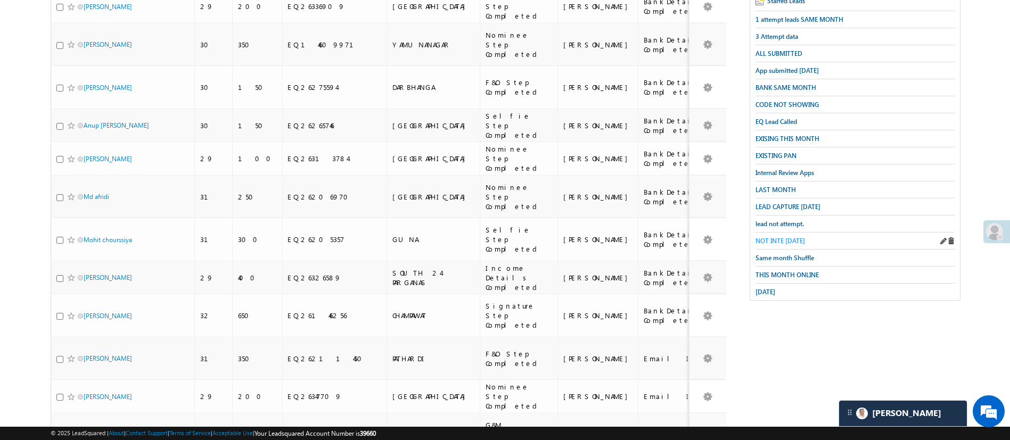
click at [793, 237] on span "NOT INTE TODAY" at bounding box center [781, 241] width 50 height 8
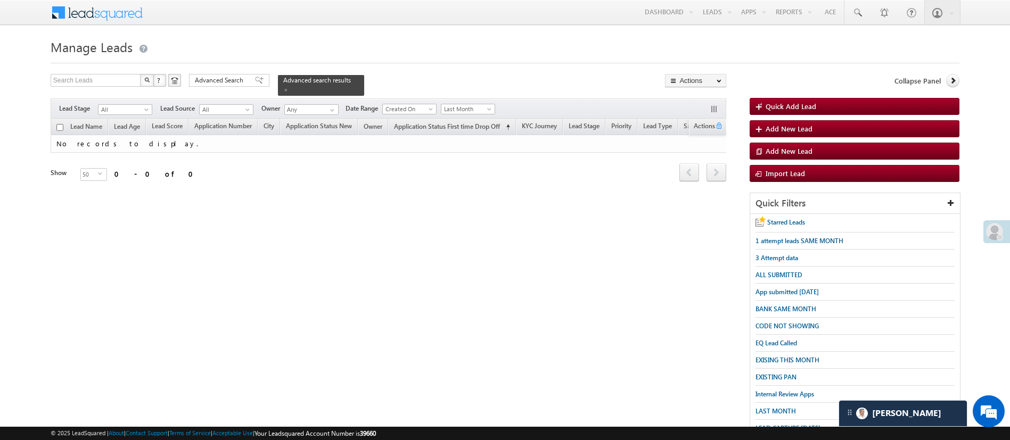
scroll to position [0, 0]
click at [478, 104] on span "Last Month" at bounding box center [466, 109] width 51 height 10
click at [472, 111] on link "All Time" at bounding box center [470, 114] width 54 height 10
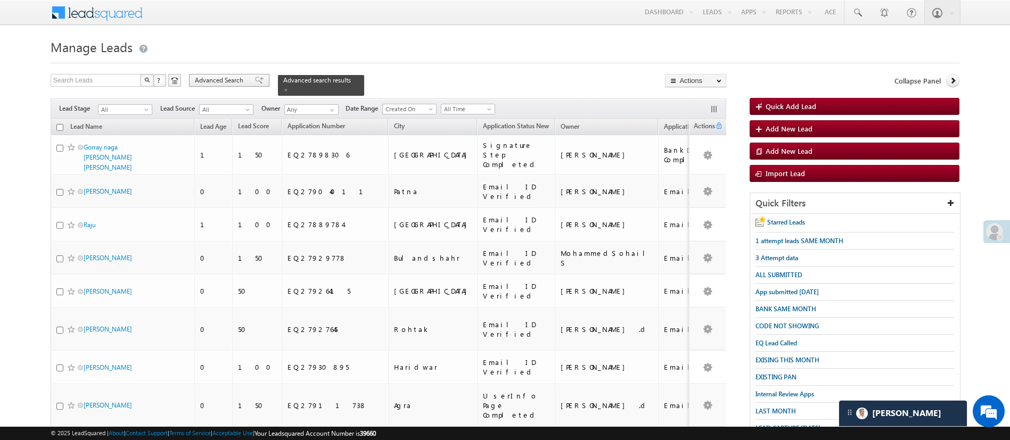
click at [230, 78] on span "Advanced Search" at bounding box center [221, 81] width 52 height 10
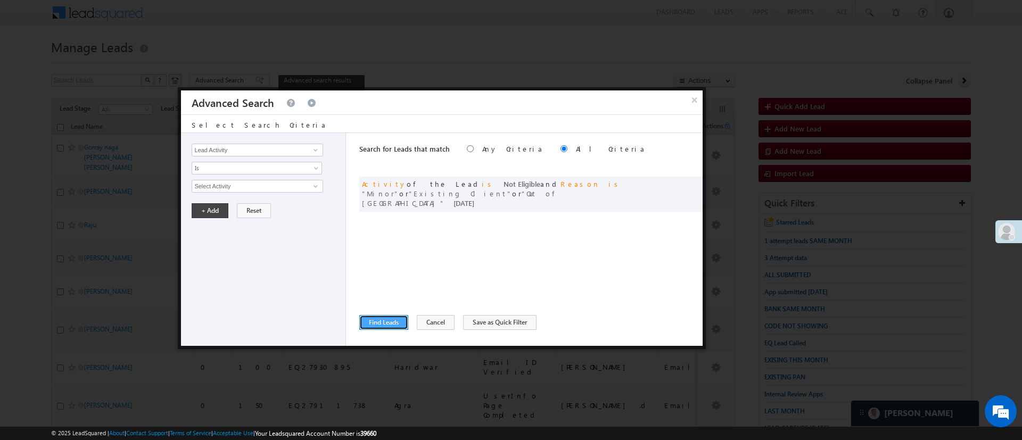
click at [379, 321] on button "Find Leads" at bounding box center [383, 322] width 49 height 15
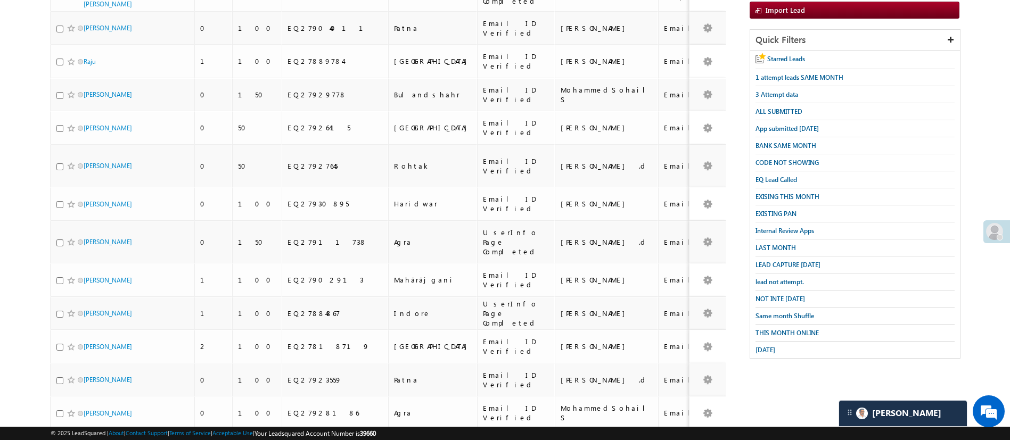
scroll to position [165, 0]
click at [787, 242] on span "LAST MONTH" at bounding box center [776, 246] width 40 height 8
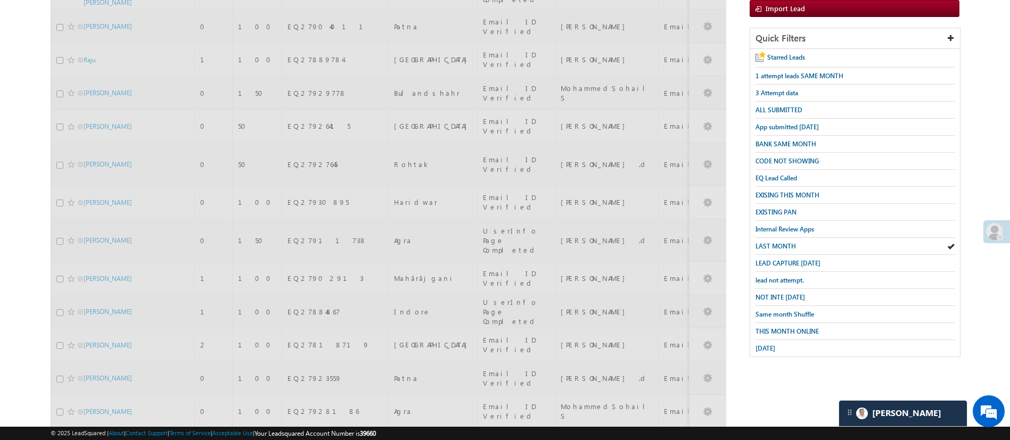
click at [787, 242] on span "LAST MONTH" at bounding box center [776, 246] width 40 height 8
click at [792, 310] on span "Same month Shuffle" at bounding box center [785, 314] width 59 height 8
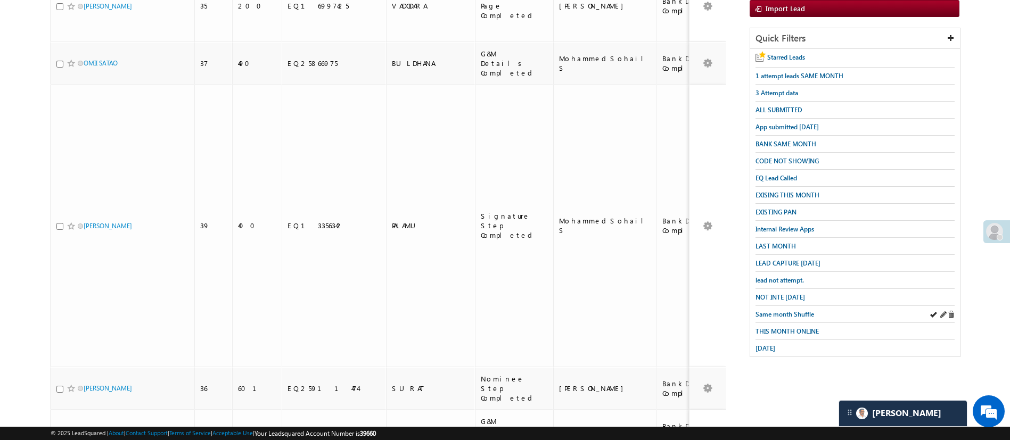
click at [792, 313] on div "Same month Shuffle" at bounding box center [855, 314] width 199 height 17
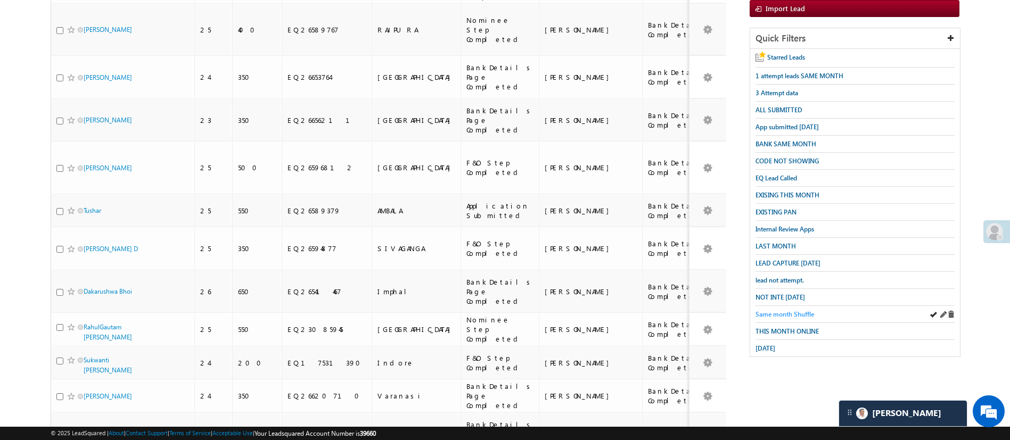
click at [793, 310] on span "Same month Shuffle" at bounding box center [785, 314] width 59 height 8
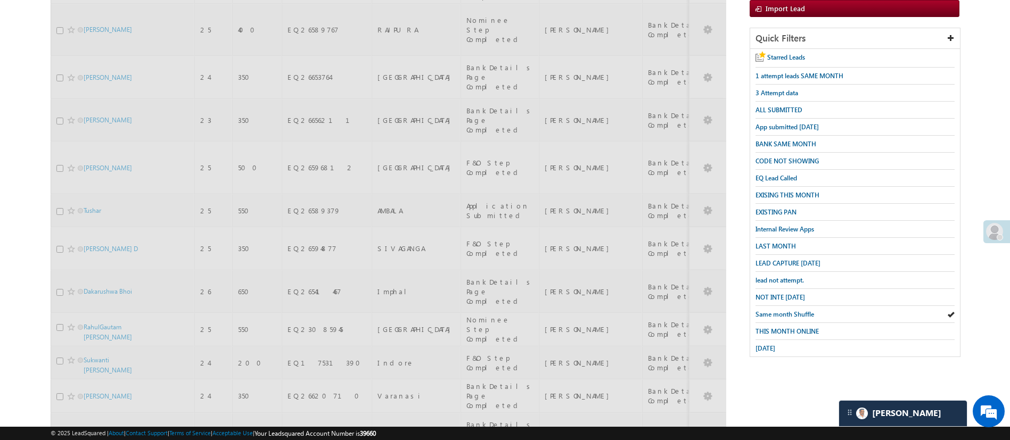
scroll to position [0, 0]
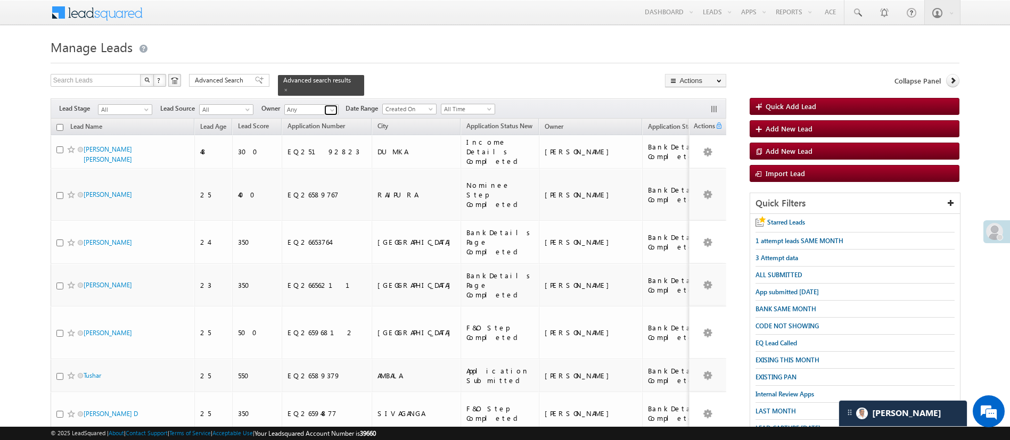
click at [328, 105] on link at bounding box center [330, 110] width 13 height 11
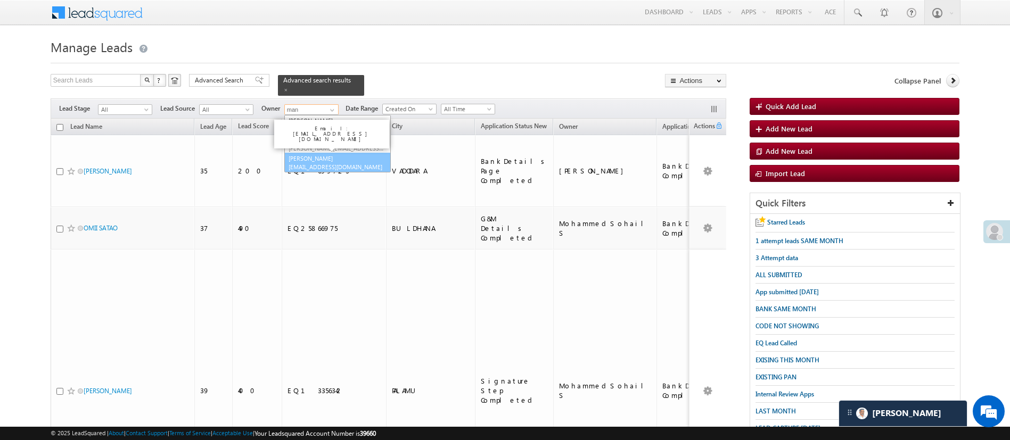
click at [335, 154] on link "Manish Panchal Manish.1Panchal@angelbroking.com" at bounding box center [337, 163] width 107 height 20
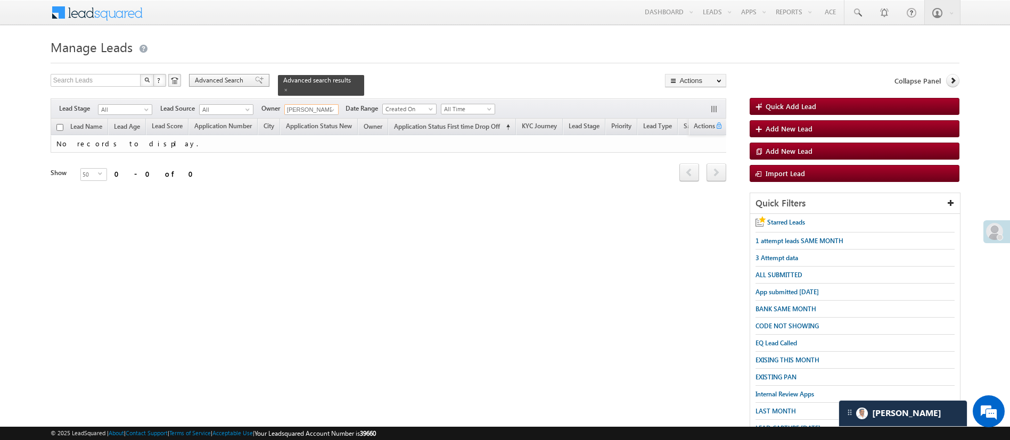
type input "[PERSON_NAME]"
click at [202, 85] on span "Advanced Search" at bounding box center [221, 81] width 52 height 10
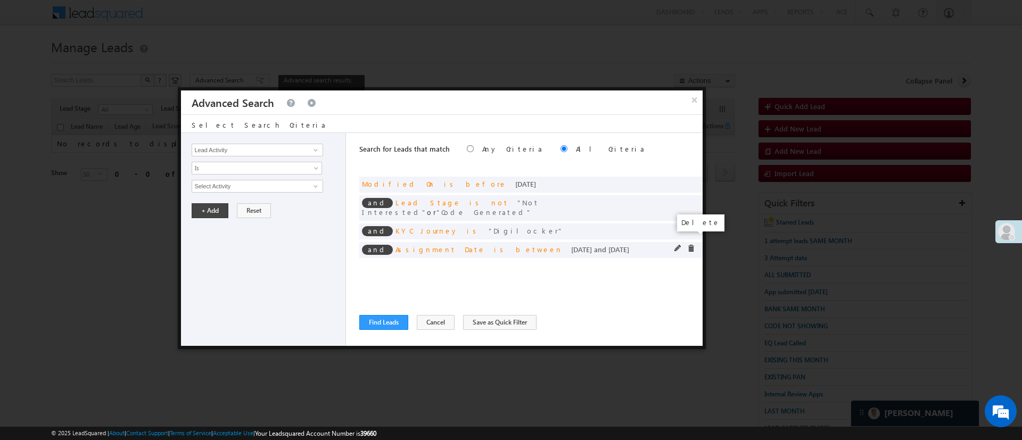
click at [690, 245] on span at bounding box center [690, 248] width 7 height 7
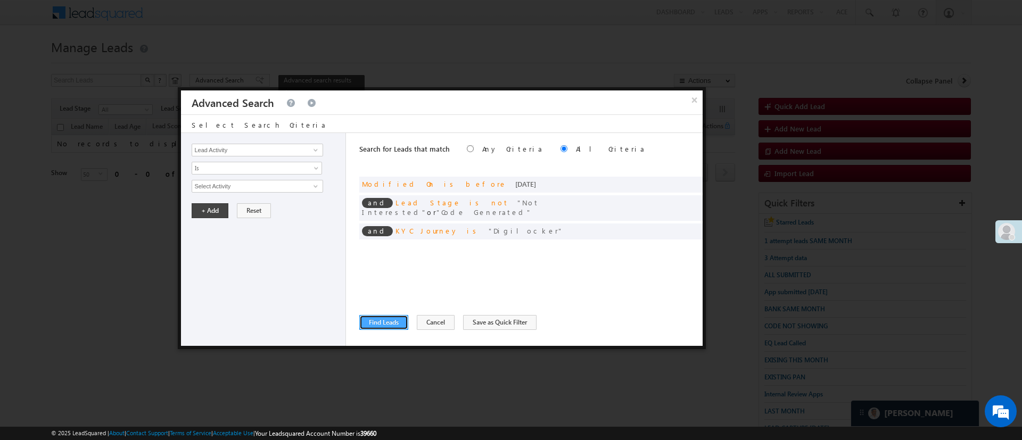
click at [383, 324] on button "Find Leads" at bounding box center [383, 322] width 49 height 15
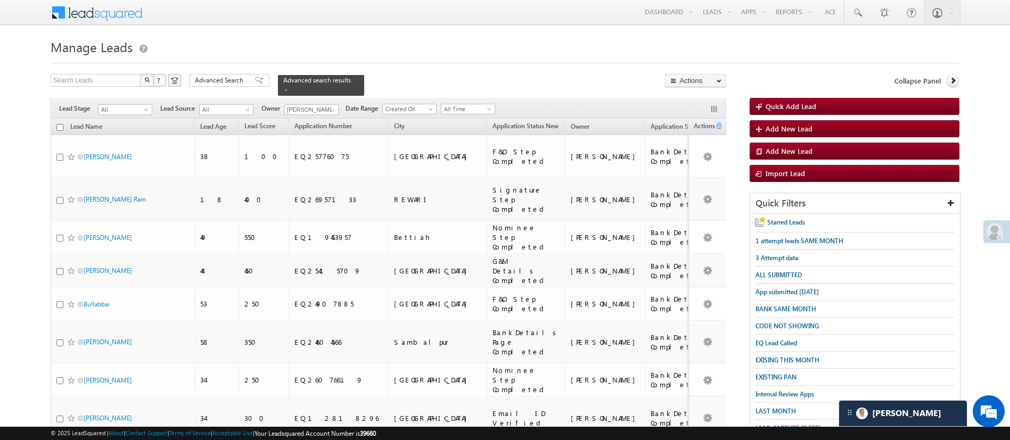
click at [229, 87] on div "Search Leads X ? 98 results found Advanced Search Advanced Search Advanced sear…" at bounding box center [389, 85] width 676 height 22
click at [230, 80] on span "Advanced Search" at bounding box center [221, 81] width 52 height 10
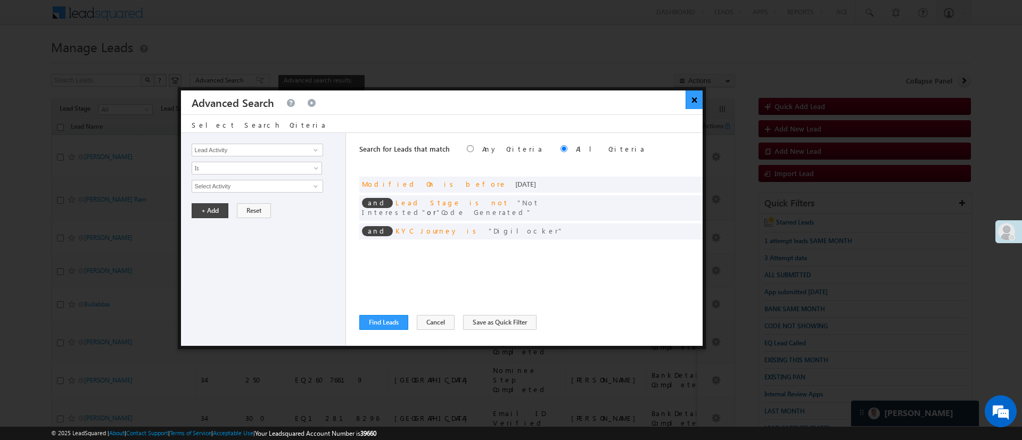
click at [694, 105] on button "×" at bounding box center [695, 100] width 18 height 19
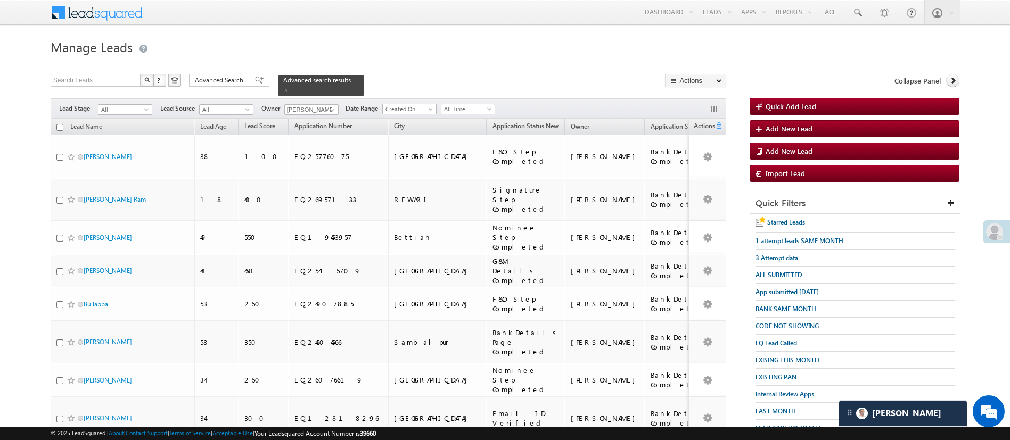
click at [479, 104] on span "All Time" at bounding box center [466, 109] width 51 height 10
click at [470, 191] on link "This Month" at bounding box center [470, 195] width 54 height 10
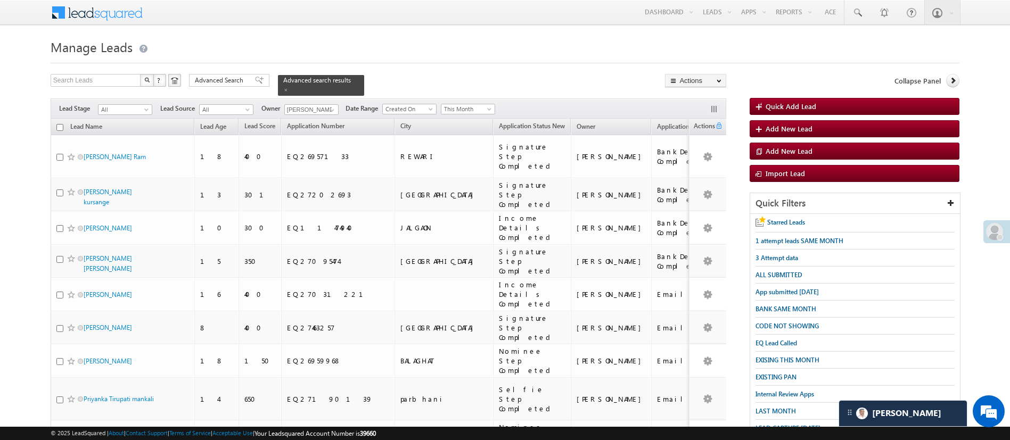
click at [61, 124] on input "checkbox" at bounding box center [59, 127] width 7 height 7
checkbox input "true"
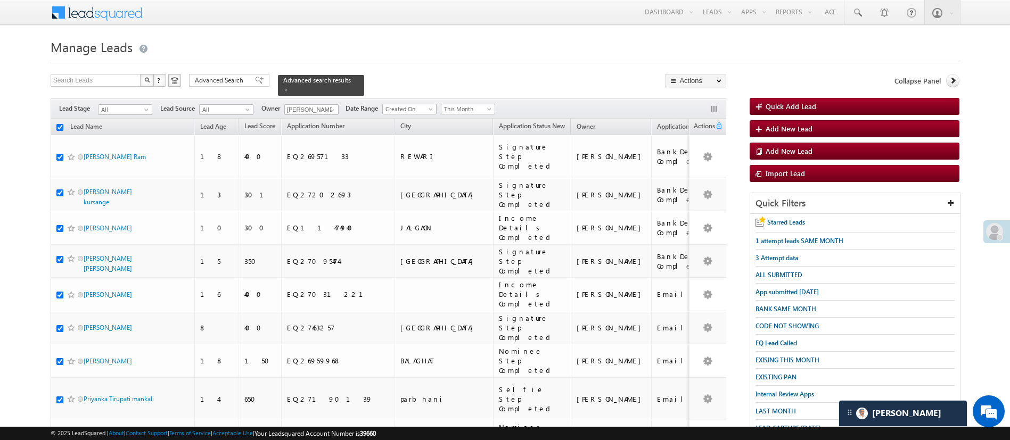
checkbox input "true"
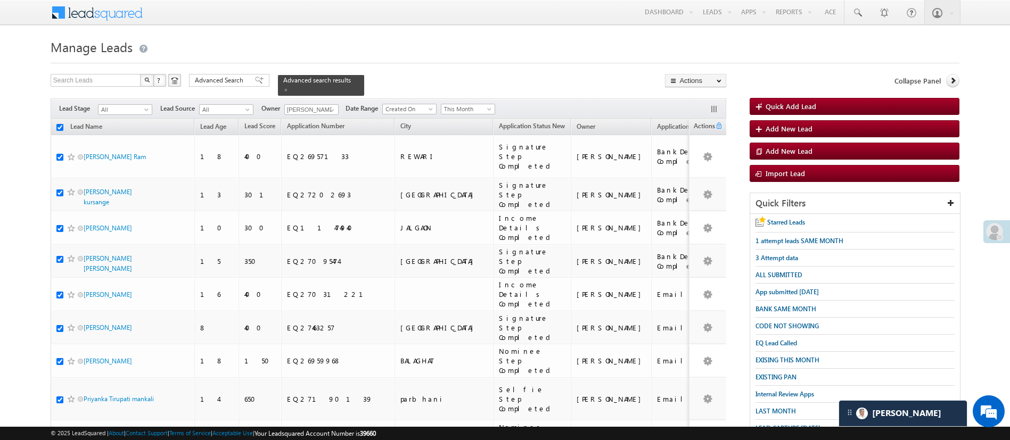
checkbox input "true"
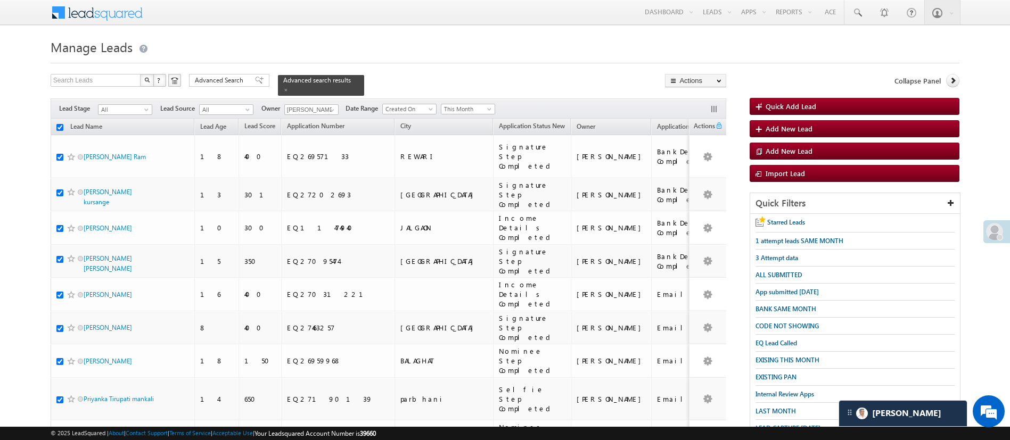
checkbox input "true"
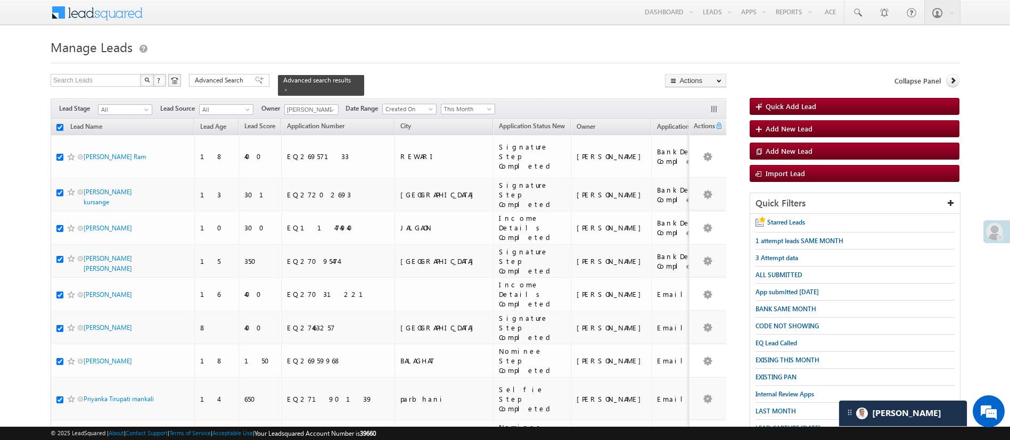
checkbox input "true"
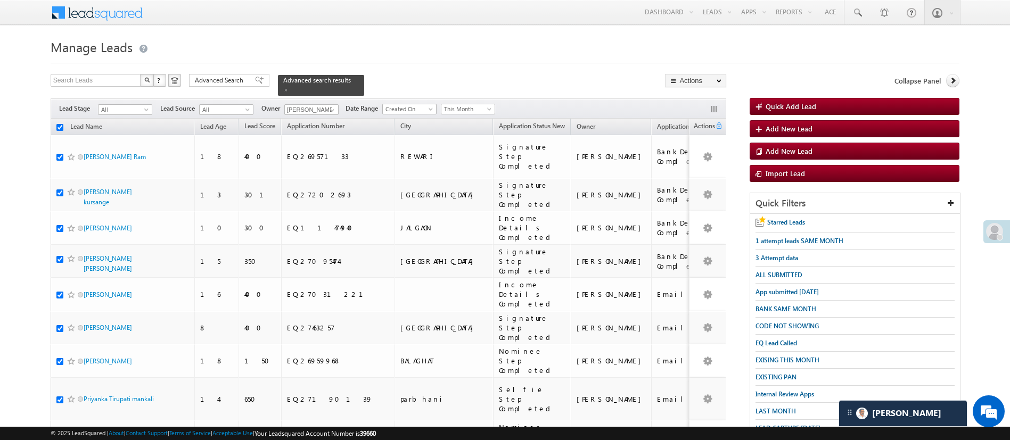
checkbox input "true"
click at [691, 158] on link "Change Owner" at bounding box center [696, 159] width 60 height 13
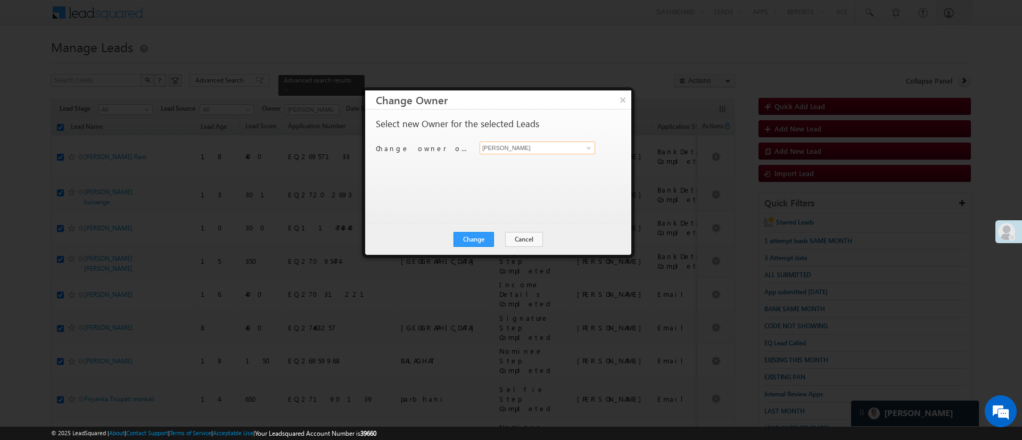
click at [541, 149] on input "[PERSON_NAME]" at bounding box center [538, 148] width 116 height 13
click at [539, 165] on span "Monika.Jain@angelbroking.com" at bounding box center [532, 169] width 96 height 8
type input "Monika Jain"
click at [477, 238] on button "Change" at bounding box center [474, 239] width 40 height 15
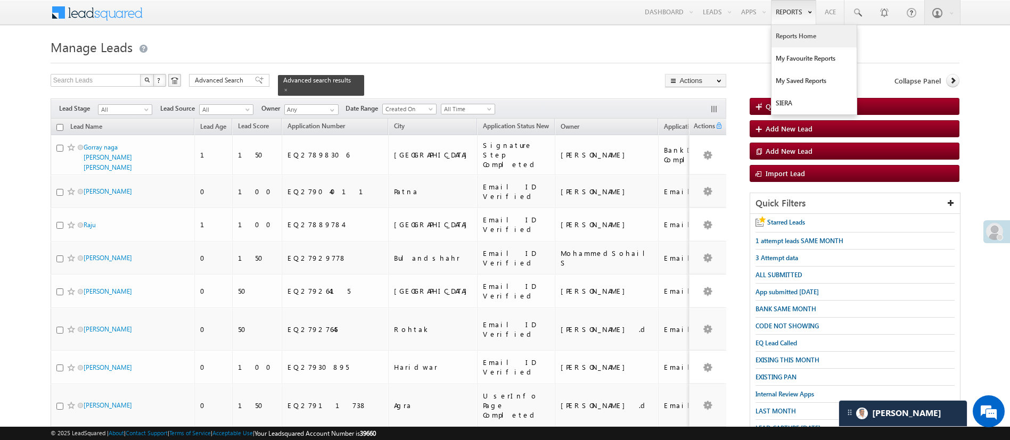
click at [783, 35] on link "Reports Home" at bounding box center [814, 36] width 85 height 22
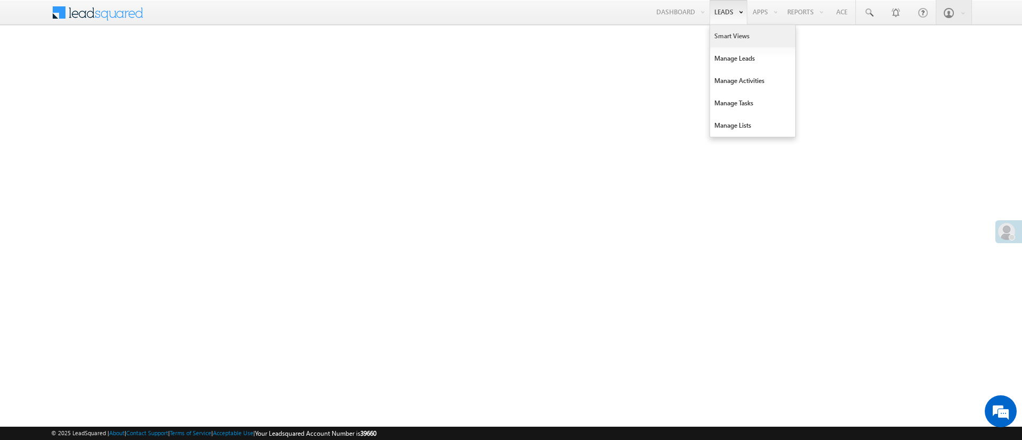
click at [725, 33] on link "Smart Views" at bounding box center [752, 36] width 85 height 22
click at [739, 62] on link "Manage Leads" at bounding box center [752, 58] width 85 height 22
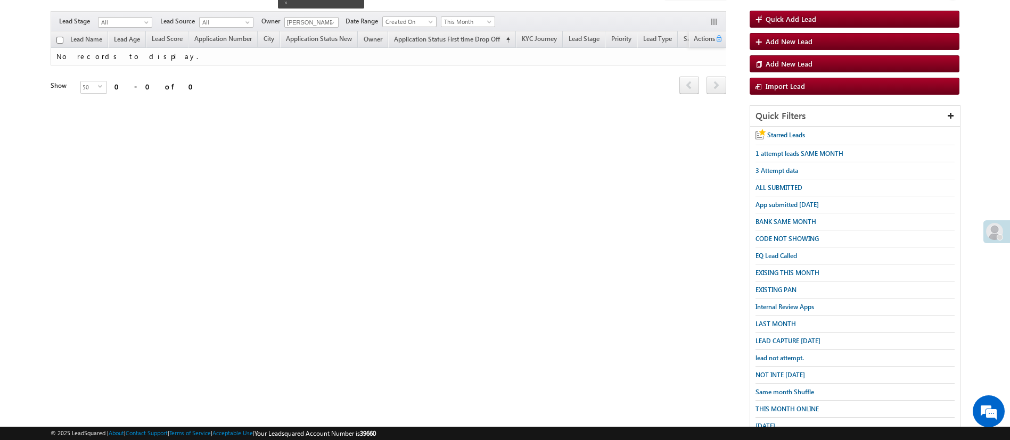
scroll to position [110, 0]
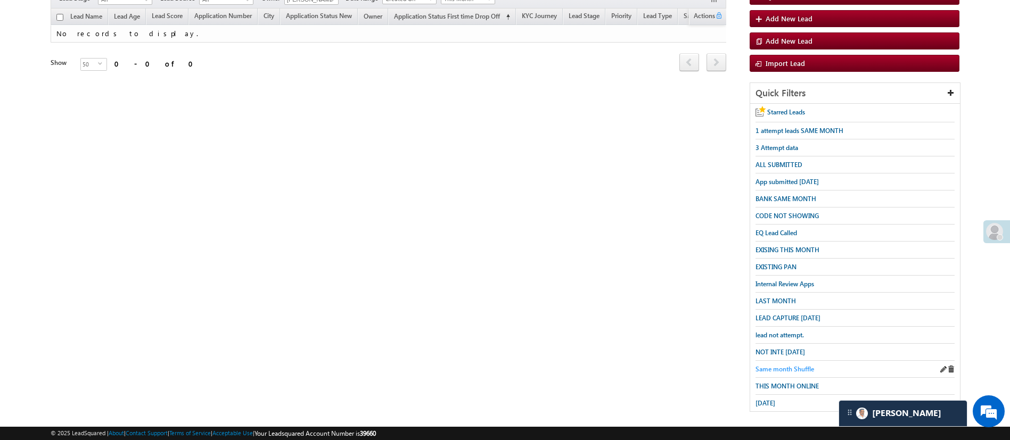
click at [791, 365] on span "Same month Shuffle" at bounding box center [785, 369] width 59 height 8
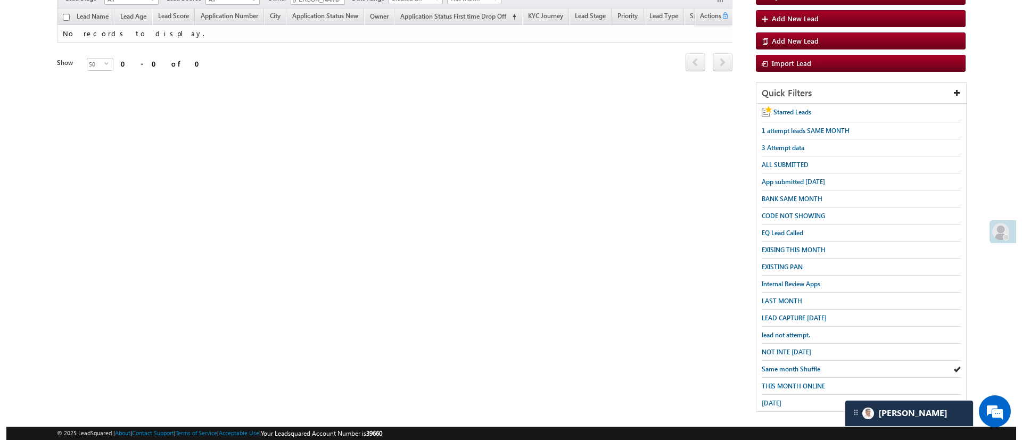
scroll to position [0, 0]
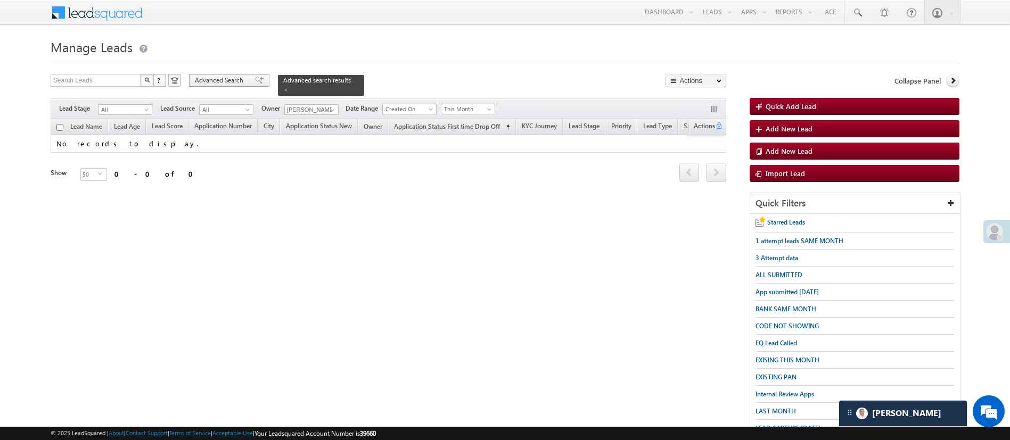
click at [240, 79] on span "Advanced Search" at bounding box center [221, 81] width 52 height 10
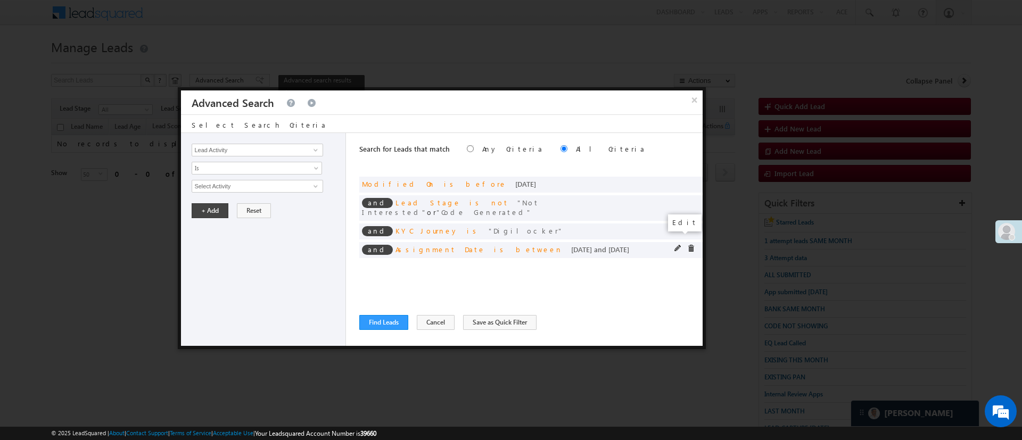
click at [679, 245] on span at bounding box center [678, 248] width 7 height 7
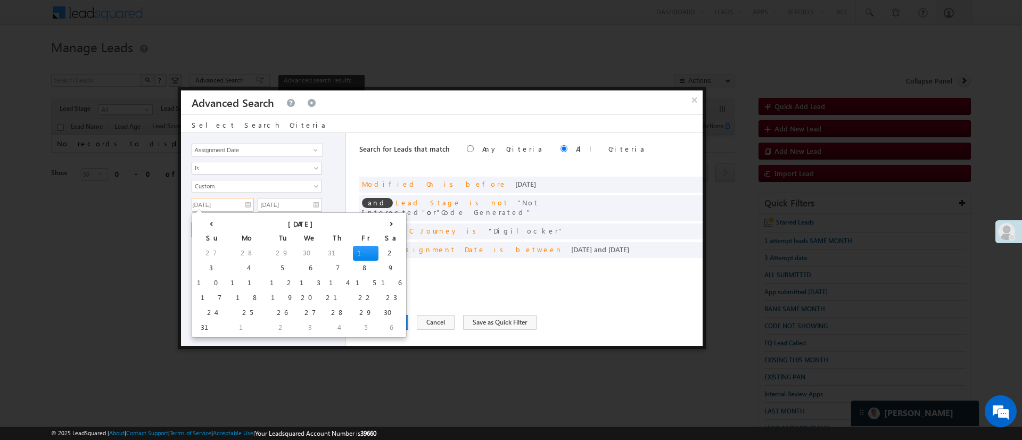
click at [215, 205] on input "[DATE]" at bounding box center [223, 205] width 62 height 14
click at [353, 297] on td "22" at bounding box center [366, 298] width 26 height 15
type input "[DATE]"
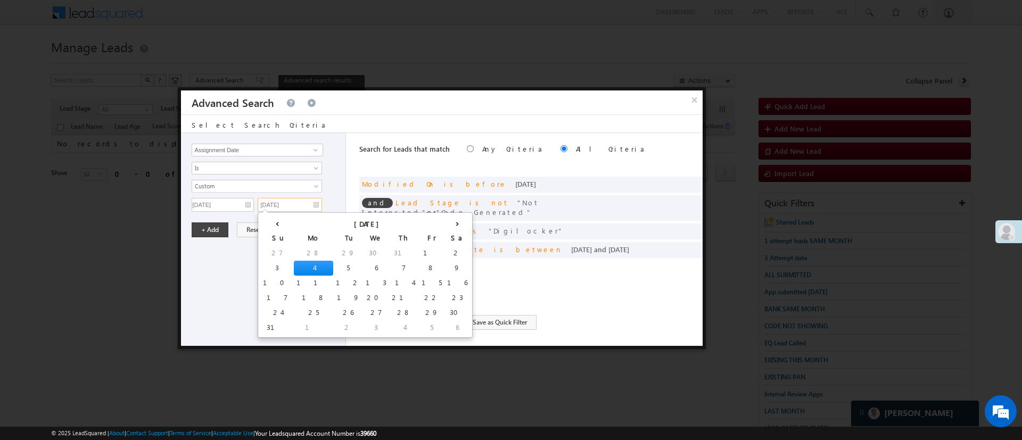
click at [294, 204] on input "[DATE]" at bounding box center [290, 205] width 64 height 14
click at [333, 314] on td "26" at bounding box center [348, 313] width 30 height 15
type input "[DATE]"
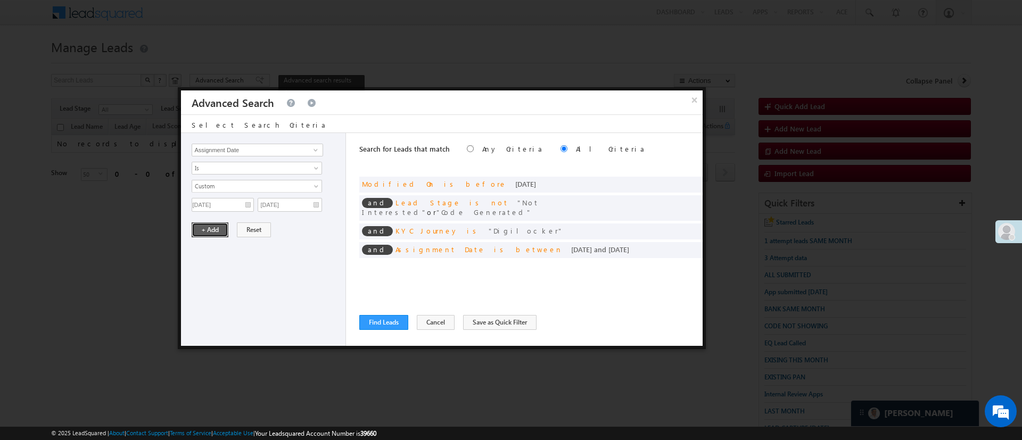
click at [217, 231] on button "+ Add" at bounding box center [210, 230] width 37 height 15
click at [367, 318] on button "Find Leads" at bounding box center [383, 322] width 49 height 15
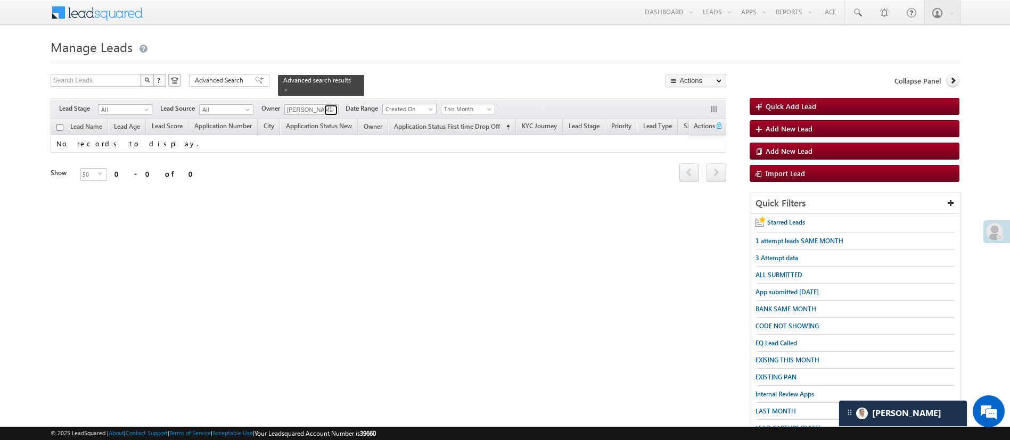
click at [329, 106] on span at bounding box center [332, 110] width 9 height 9
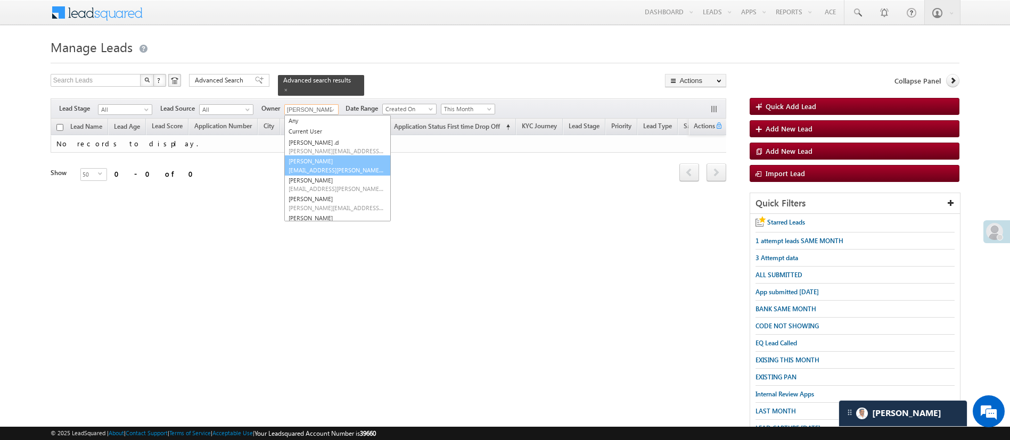
click at [328, 155] on link "[PERSON_NAME] [PERSON_NAME][EMAIL_ADDRESS][DOMAIN_NAME]" at bounding box center [337, 165] width 107 height 20
type input "[PERSON_NAME]"
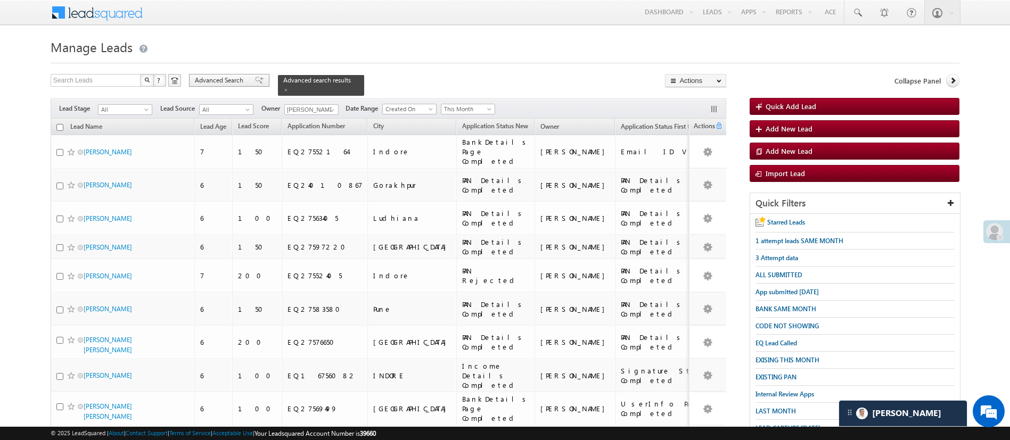
click at [238, 84] on span "Advanced Search" at bounding box center [221, 81] width 52 height 10
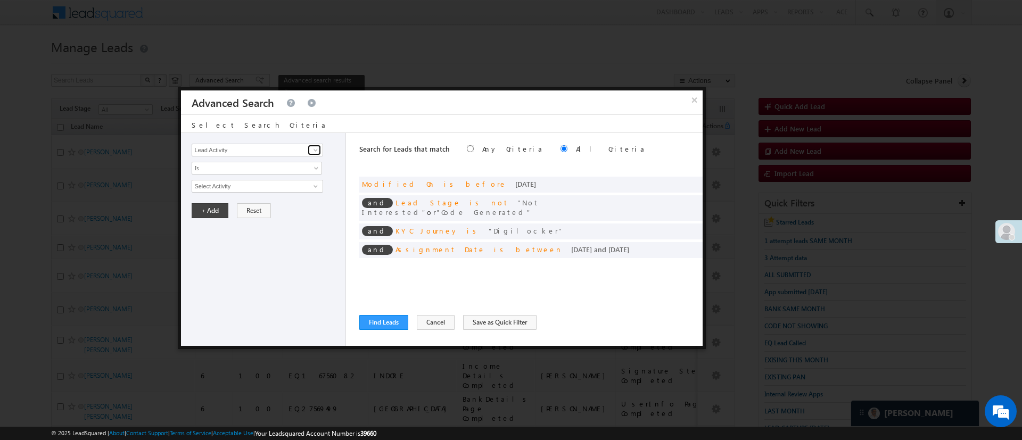
click at [315, 151] on span at bounding box center [316, 150] width 9 height 9
click at [268, 173] on link "Selfie Timestamp" at bounding box center [257, 172] width 131 height 12
type input "Selfie Timestamp"
click at [268, 173] on link "Is" at bounding box center [257, 168] width 130 height 13
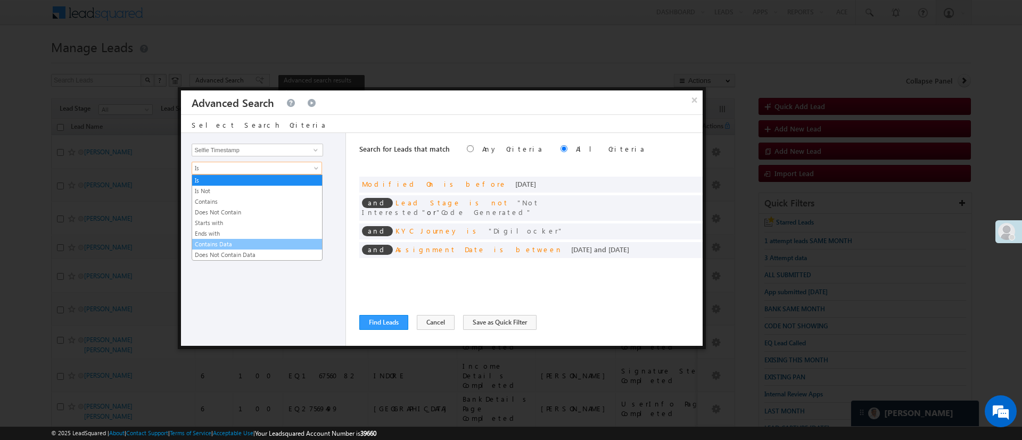
click at [257, 241] on link "Contains Data" at bounding box center [257, 245] width 130 height 10
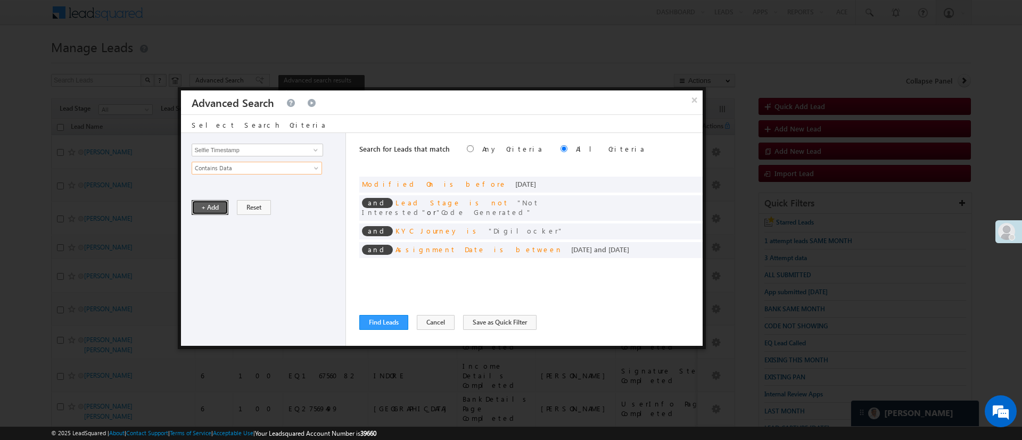
click at [215, 207] on button "+ Add" at bounding box center [210, 207] width 37 height 15
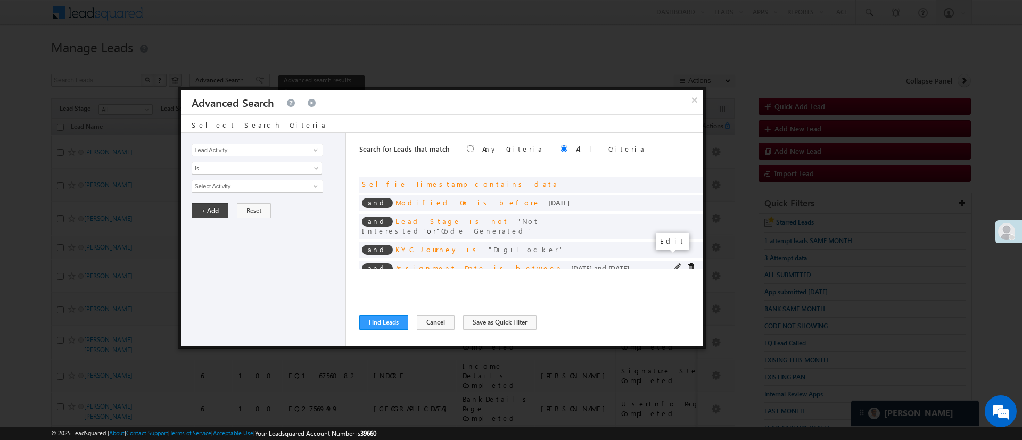
click at [675, 264] on span at bounding box center [678, 267] width 7 height 7
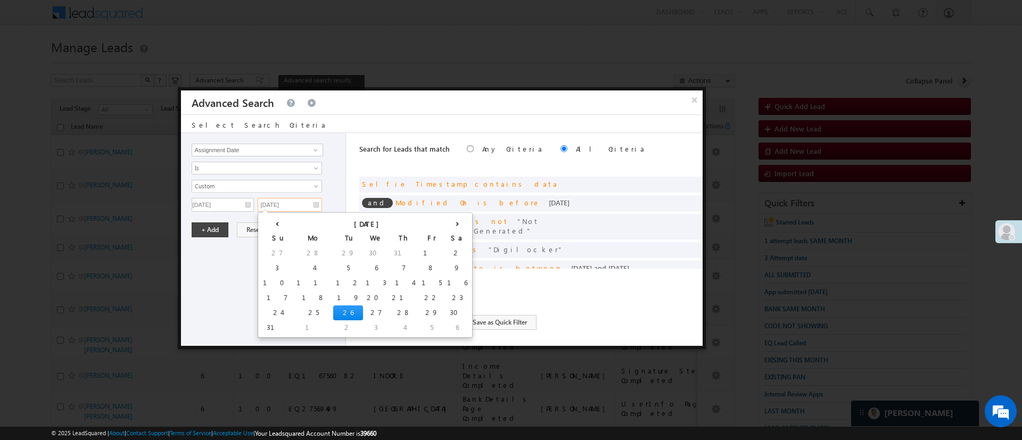
click at [297, 206] on input "[DATE]" at bounding box center [290, 205] width 64 height 14
click at [294, 312] on td "25" at bounding box center [313, 313] width 39 height 15
type input "[DATE]"
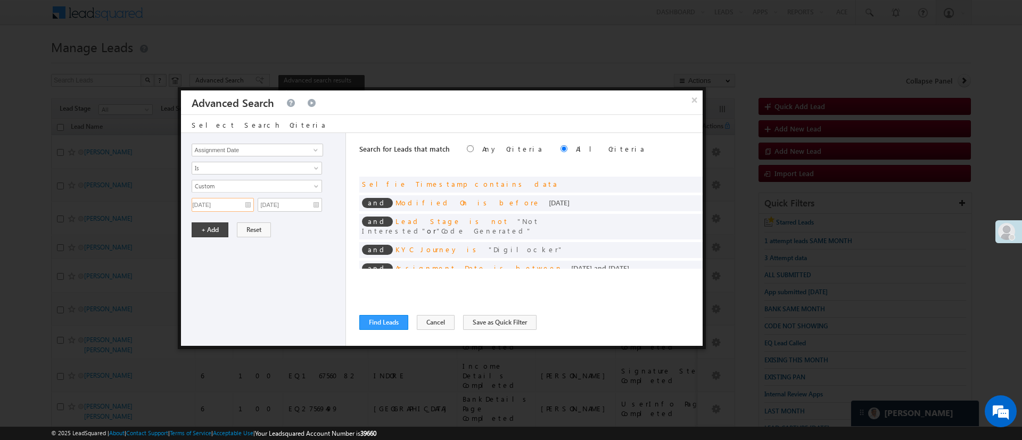
click at [228, 206] on input "[DATE]" at bounding box center [223, 205] width 62 height 14
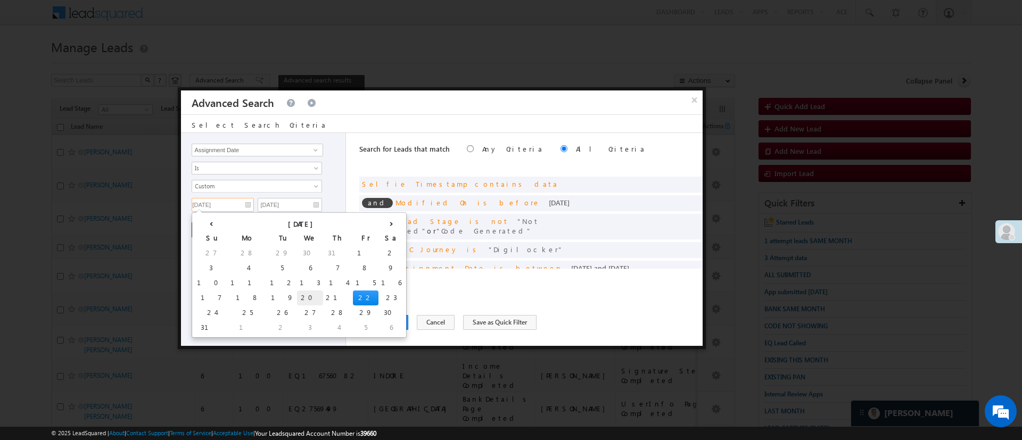
click at [297, 298] on td "20" at bounding box center [310, 298] width 26 height 15
type input "[DATE]"
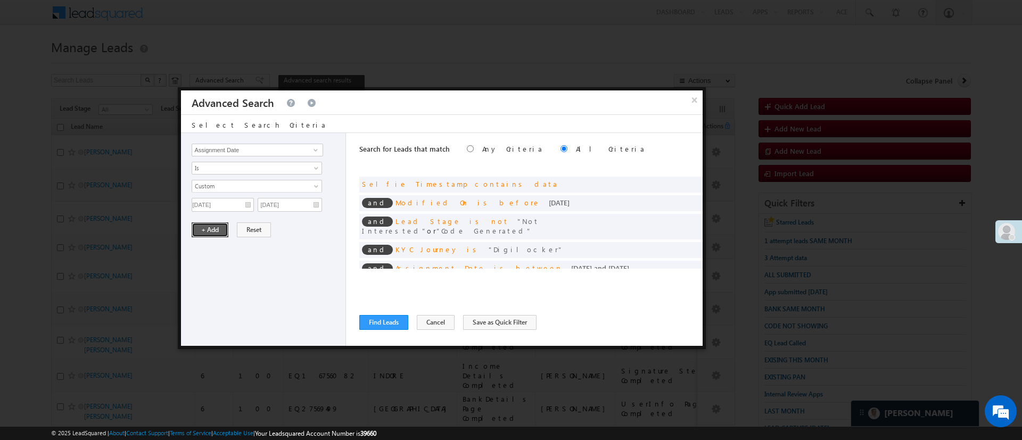
click at [212, 232] on button "+ Add" at bounding box center [210, 230] width 37 height 15
click at [391, 328] on button "Find Leads" at bounding box center [383, 322] width 49 height 15
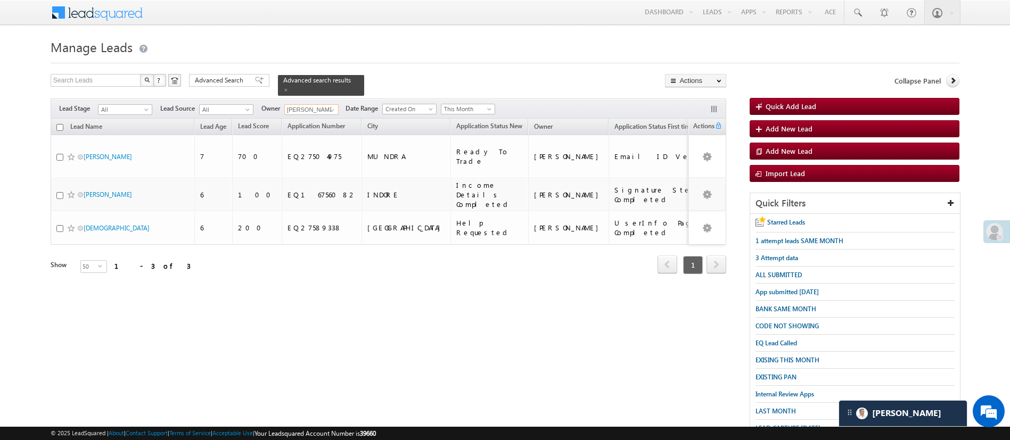
click at [318, 105] on input "[PERSON_NAME]" at bounding box center [311, 109] width 54 height 11
click at [334, 106] on span at bounding box center [332, 110] width 9 height 9
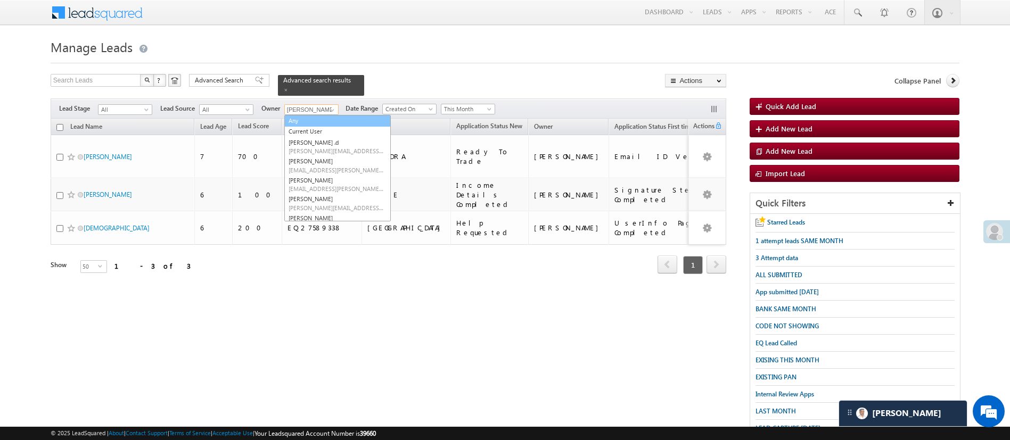
click at [329, 115] on link "Any" at bounding box center [337, 121] width 107 height 12
type input "Any"
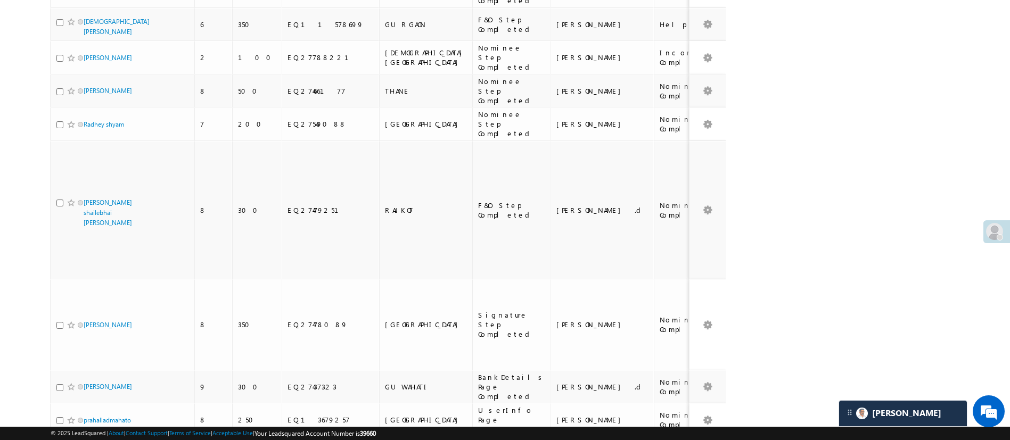
scroll to position [1346, 0]
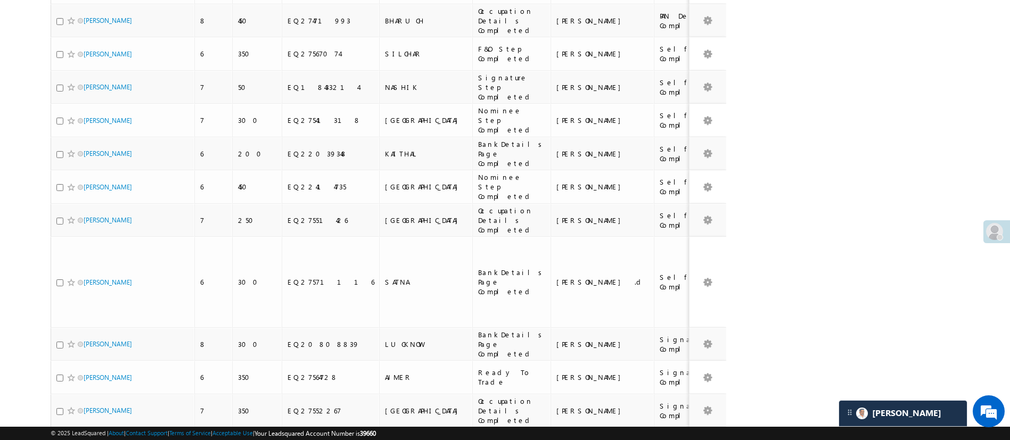
checkbox input "true"
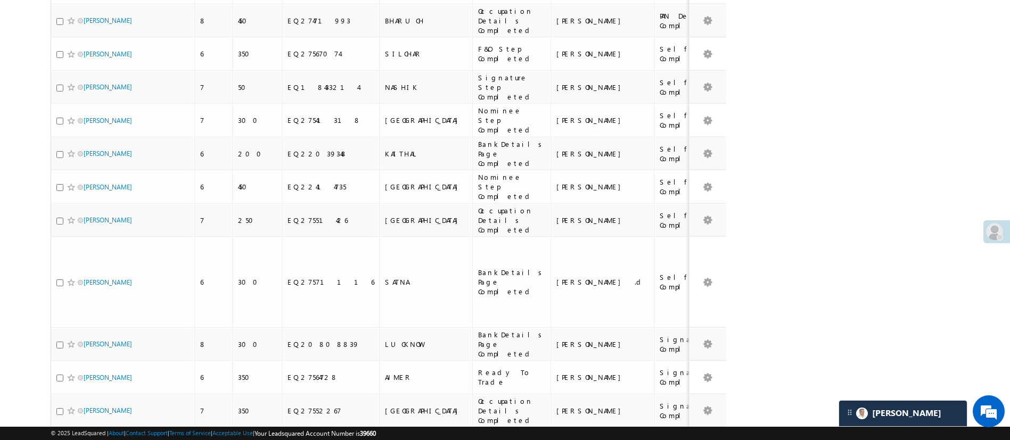
checkbox input "true"
click at [58, 440] on input "checkbox" at bounding box center [59, 444] width 7 height 7
checkbox input "true"
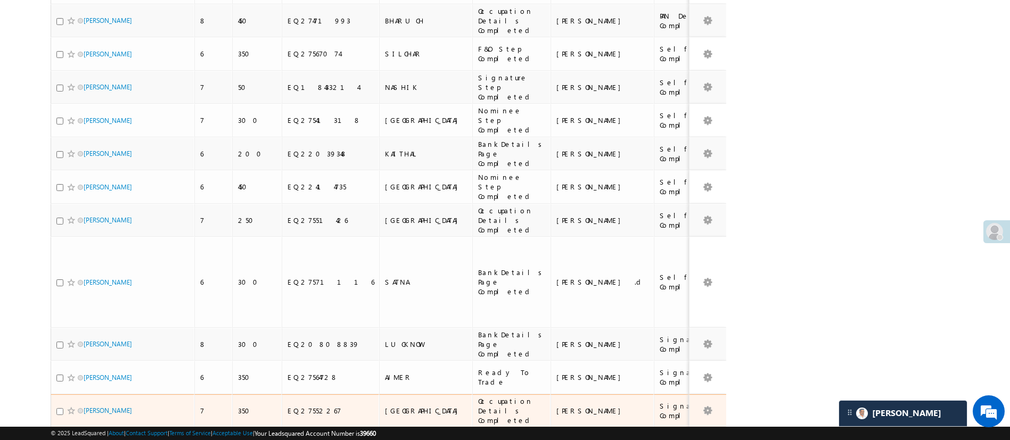
click at [58, 408] on input "checkbox" at bounding box center [59, 411] width 7 height 7
checkbox input "true"
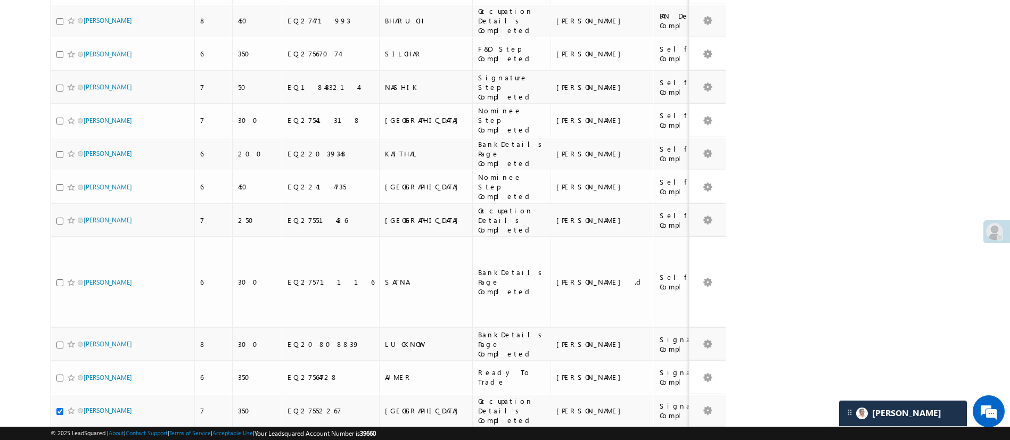
scroll to position [961, 0]
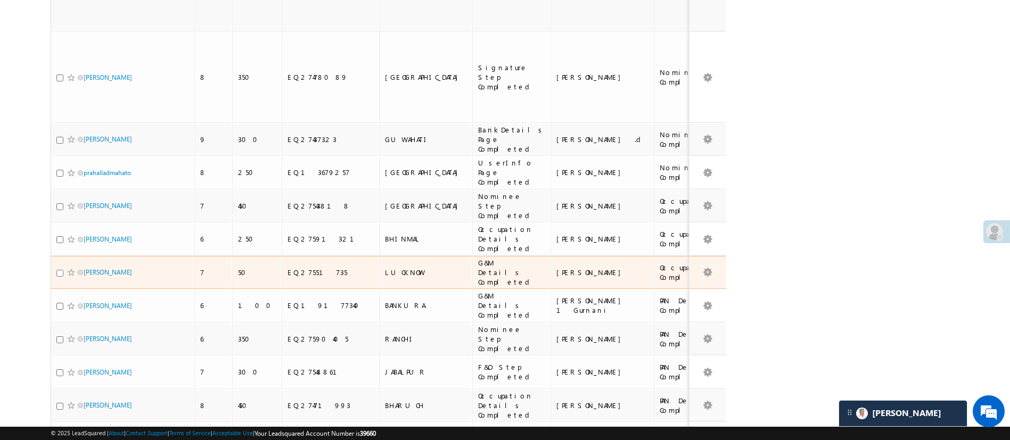
click at [59, 270] on input "checkbox" at bounding box center [59, 273] width 7 height 7
checkbox input "true"
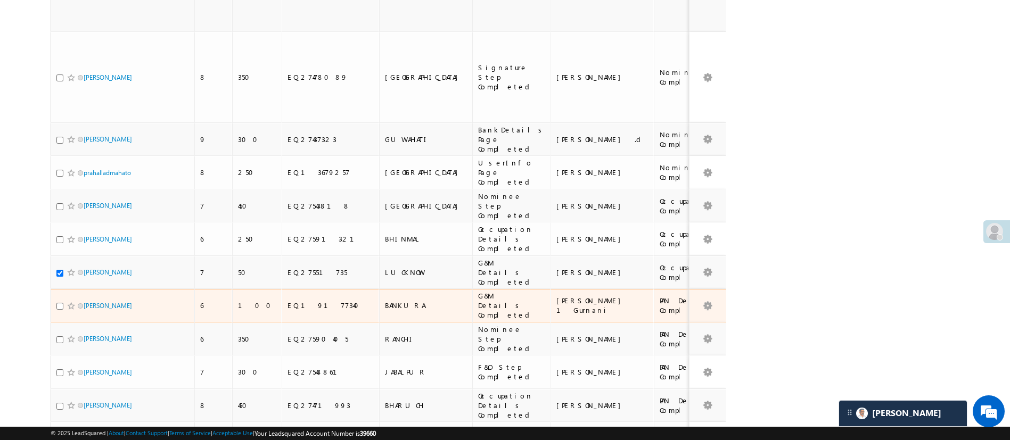
click at [59, 301] on div at bounding box center [72, 306] width 32 height 11
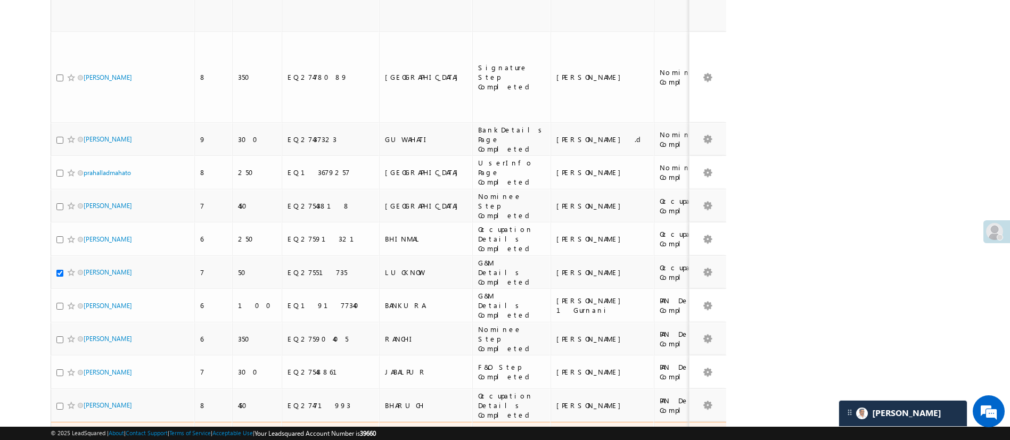
click at [58, 436] on input "checkbox" at bounding box center [59, 439] width 7 height 7
checkbox input "true"
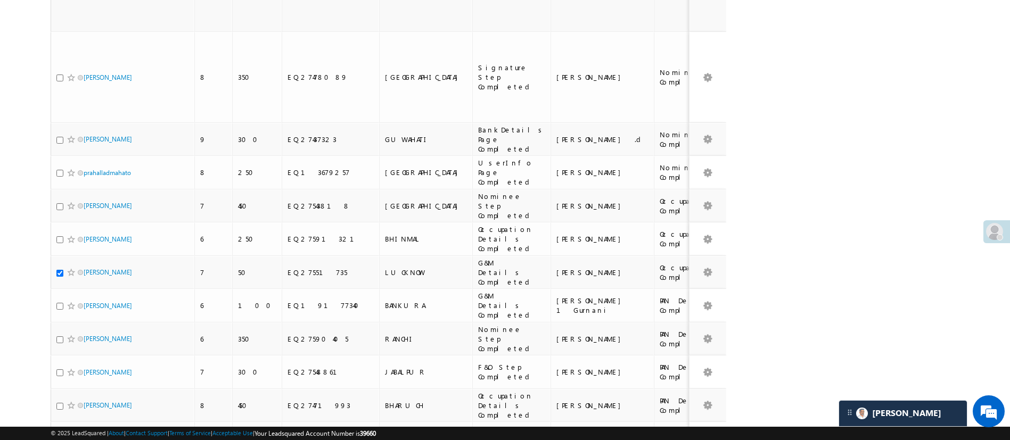
checkbox input "true"
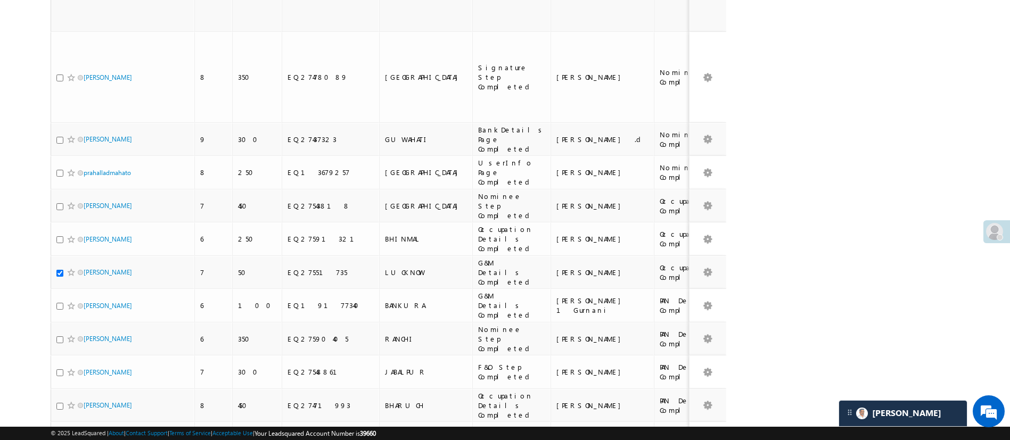
scroll to position [576, 0]
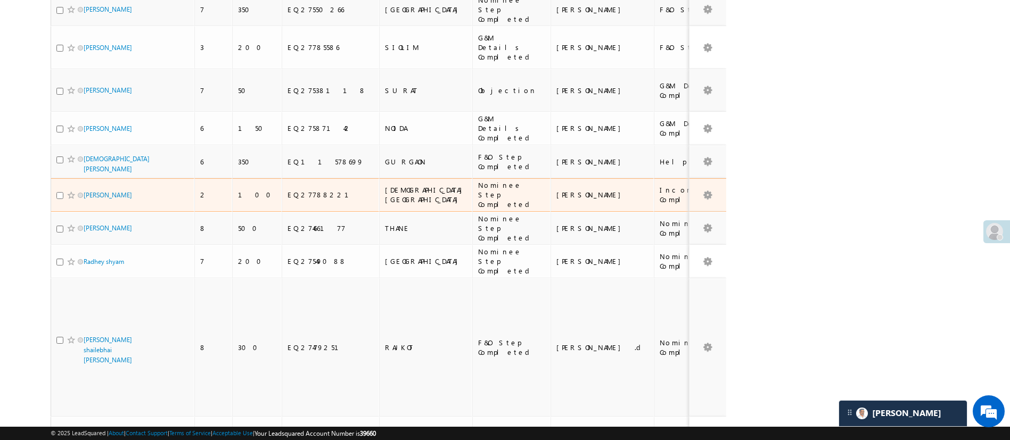
click at [63, 192] on input "checkbox" at bounding box center [59, 195] width 7 height 7
checkbox input "true"
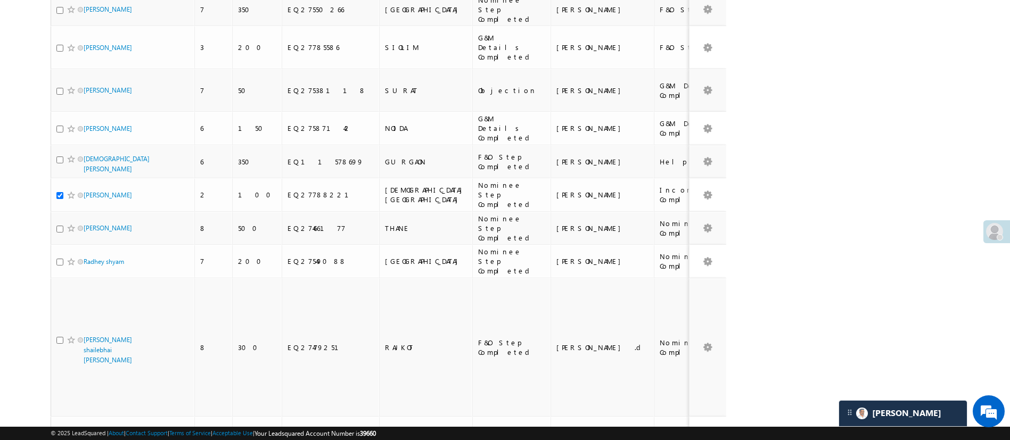
scroll to position [191, 0]
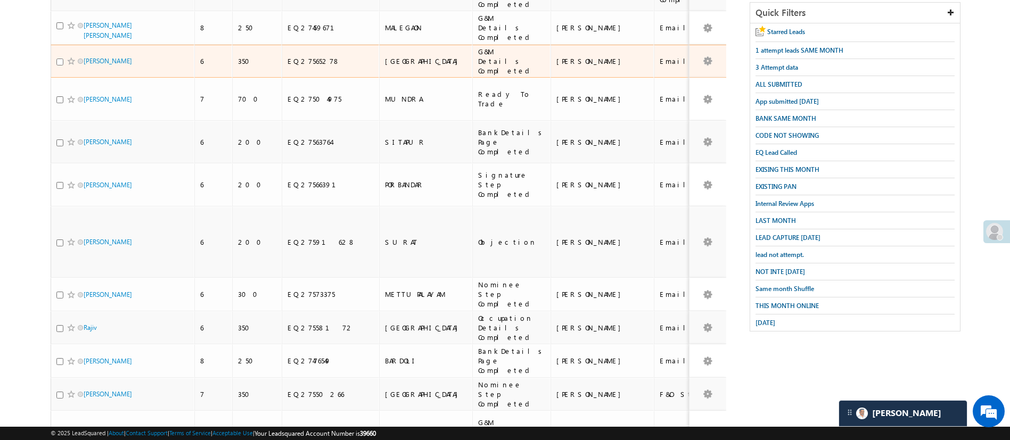
click at [57, 59] on input "checkbox" at bounding box center [59, 62] width 7 height 7
checkbox input "true"
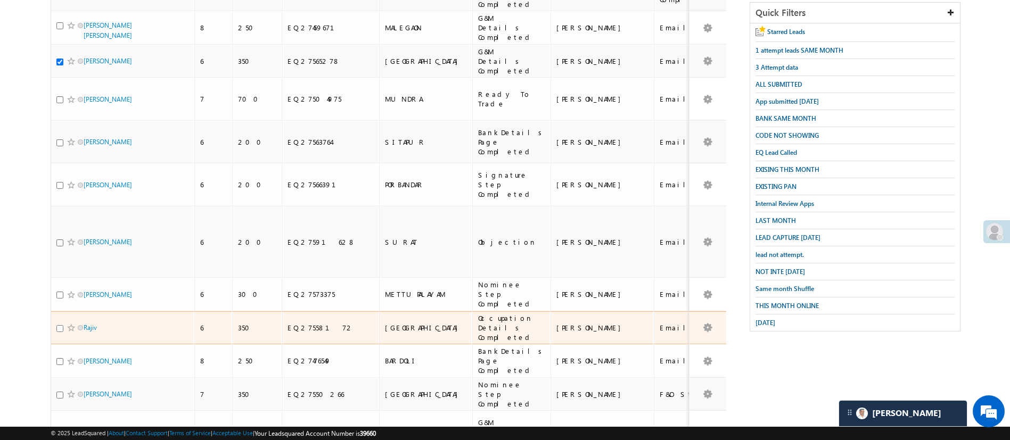
click at [57, 325] on input "checkbox" at bounding box center [59, 328] width 7 height 7
checkbox input "true"
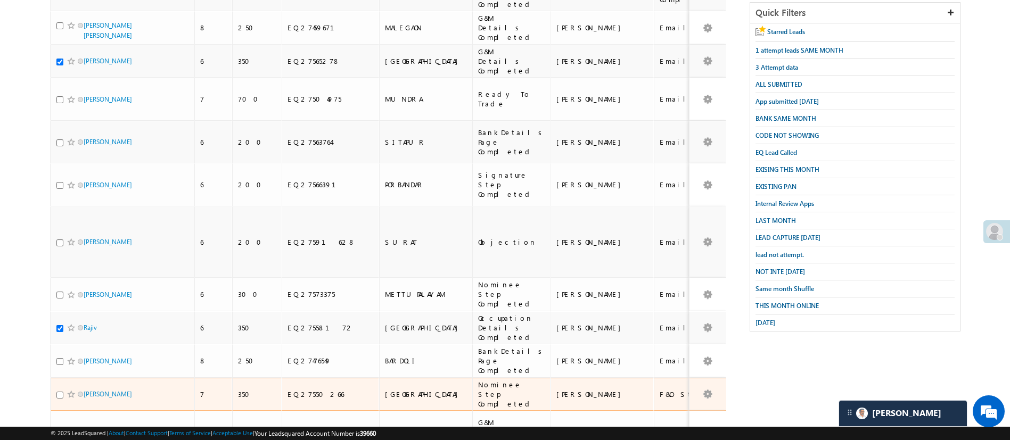
click at [56, 392] on input "checkbox" at bounding box center [59, 395] width 7 height 7
checkbox input "true"
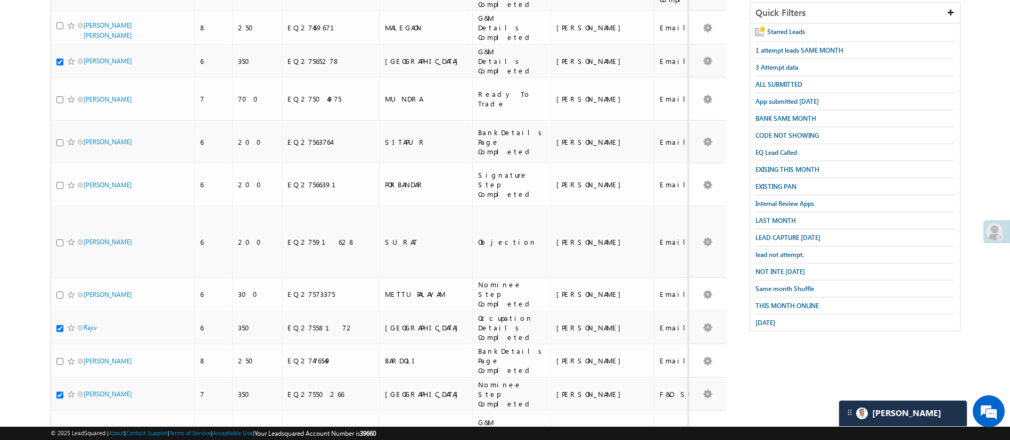
scroll to position [0, 0]
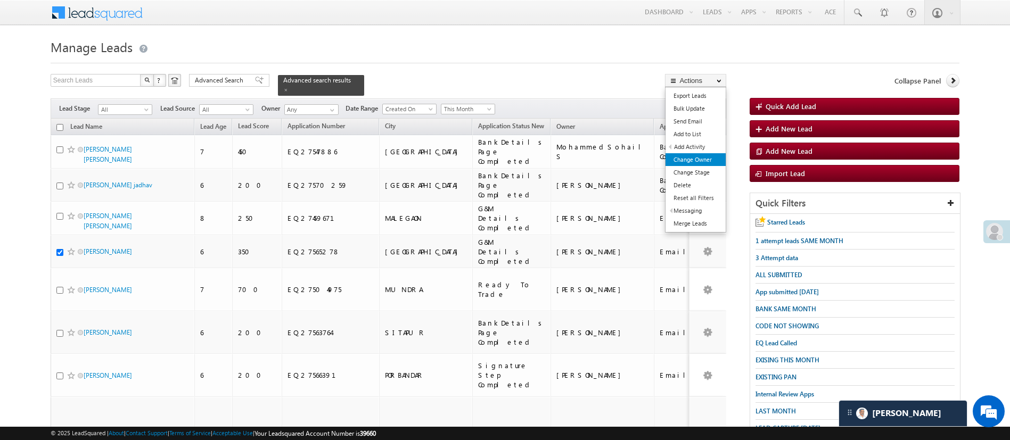
click at [700, 158] on link "Change Owner" at bounding box center [696, 159] width 60 height 13
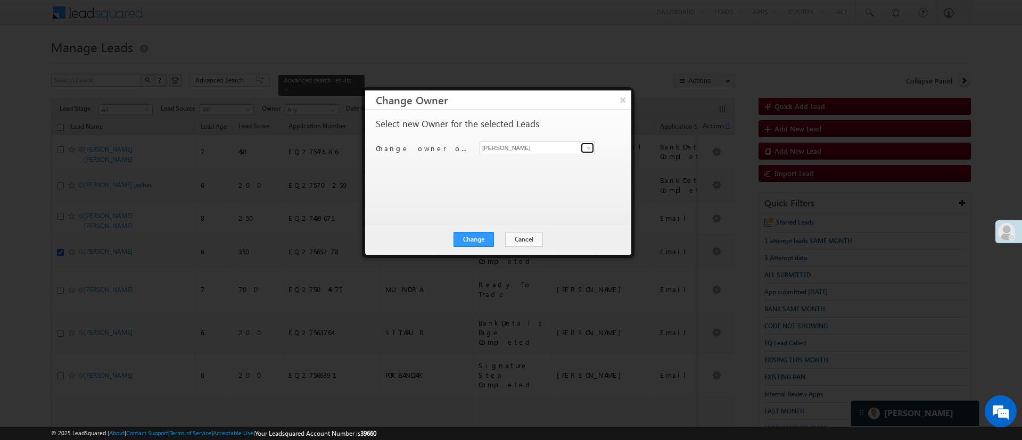
click at [584, 147] on link at bounding box center [587, 148] width 13 height 11
click at [545, 165] on span "[PERSON_NAME][EMAIL_ADDRESS][DOMAIN_NAME]" at bounding box center [532, 169] width 96 height 8
type input "[PERSON_NAME]"
click at [486, 232] on button "Change" at bounding box center [474, 239] width 40 height 15
click at [621, 105] on button "×" at bounding box center [623, 100] width 18 height 19
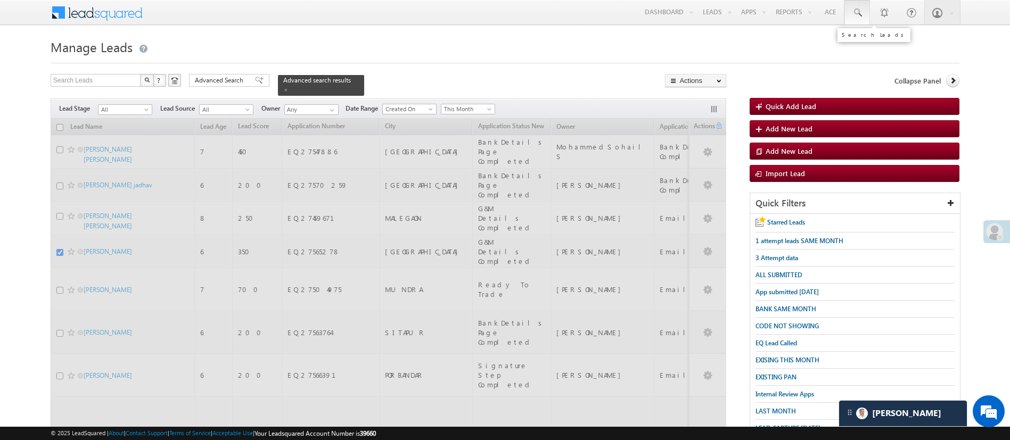
click at [854, 14] on span at bounding box center [857, 12] width 11 height 11
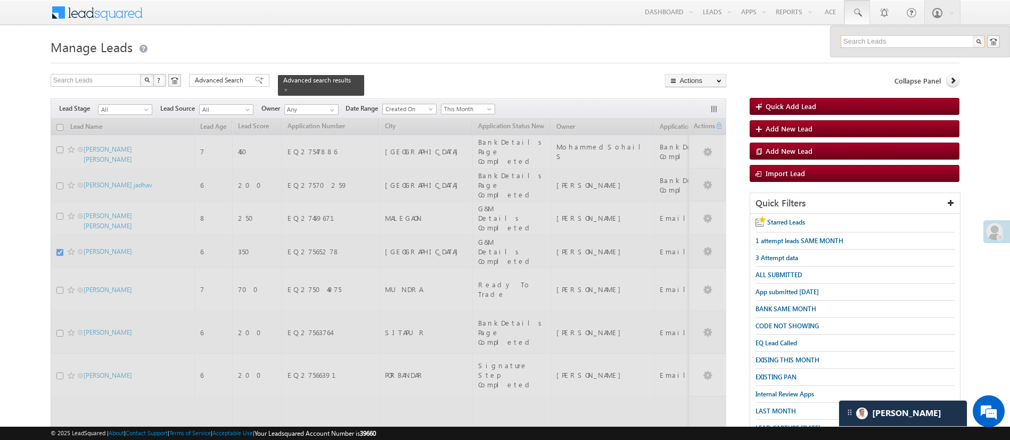
paste input "EQ21546624"
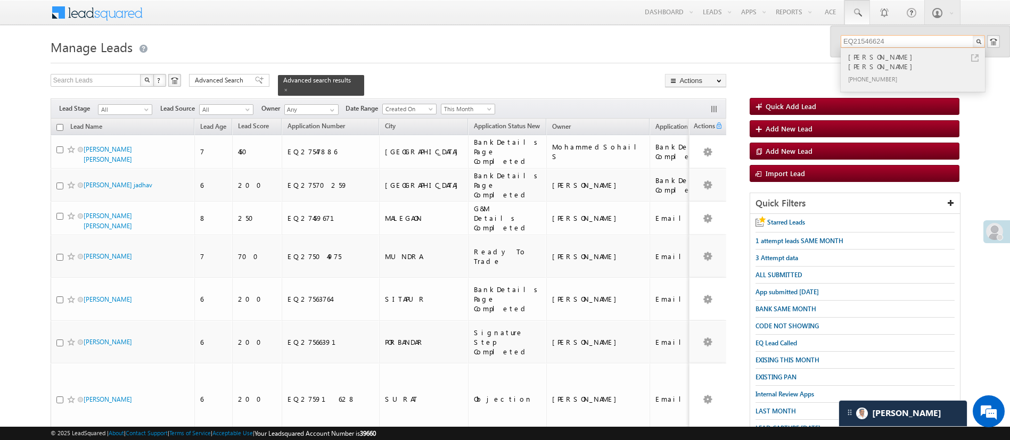
type input "EQ21546624"
click at [880, 72] on div "[PHONE_NUMBER]" at bounding box center [917, 78] width 143 height 13
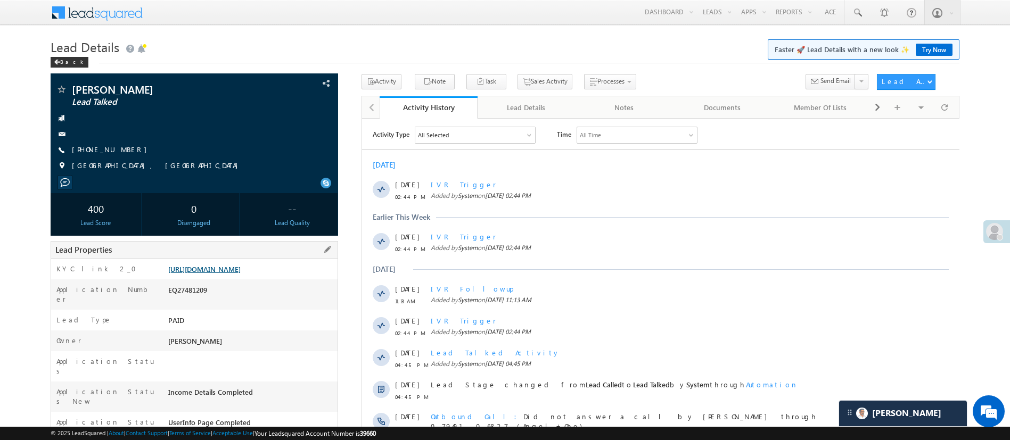
click at [241, 273] on link "https://angelbroking1-pk3em7sa.customui-test.leadsquared.com?leadId=9524ca2d-f6…" at bounding box center [204, 269] width 72 height 9
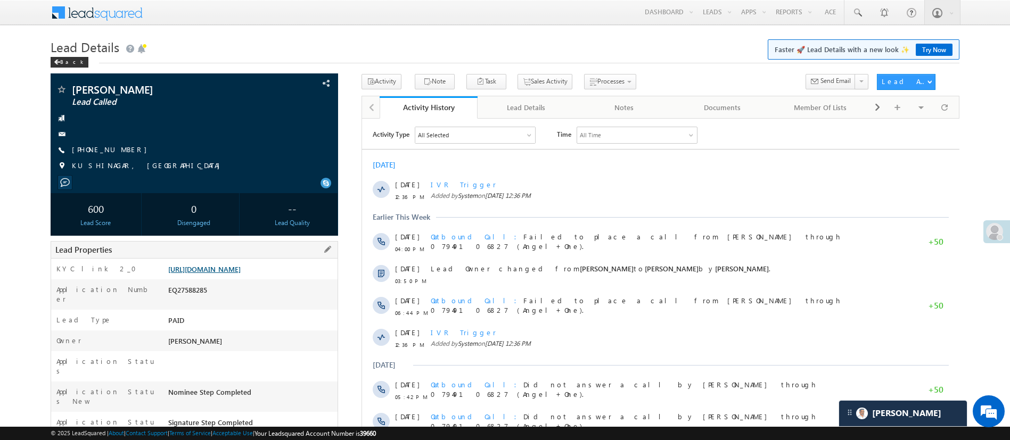
click at [241, 265] on link "[URL][DOMAIN_NAME]" at bounding box center [204, 269] width 72 height 9
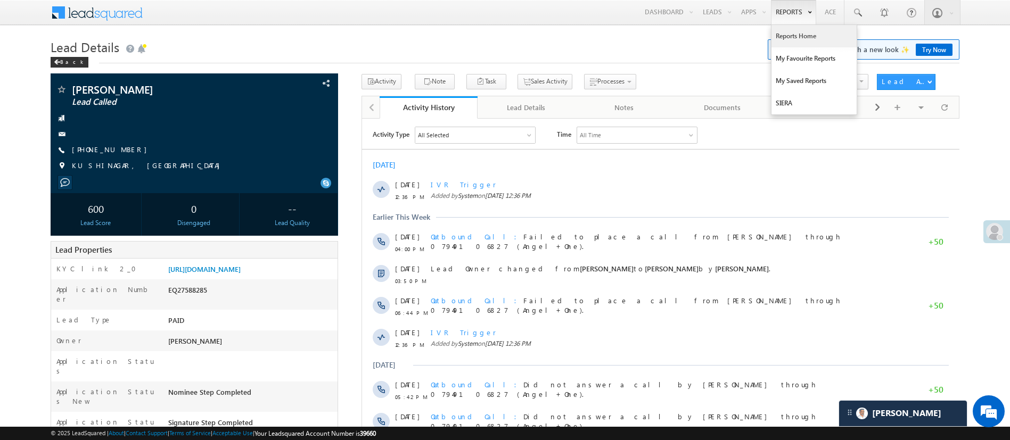
click at [799, 31] on link "Reports Home" at bounding box center [814, 36] width 85 height 22
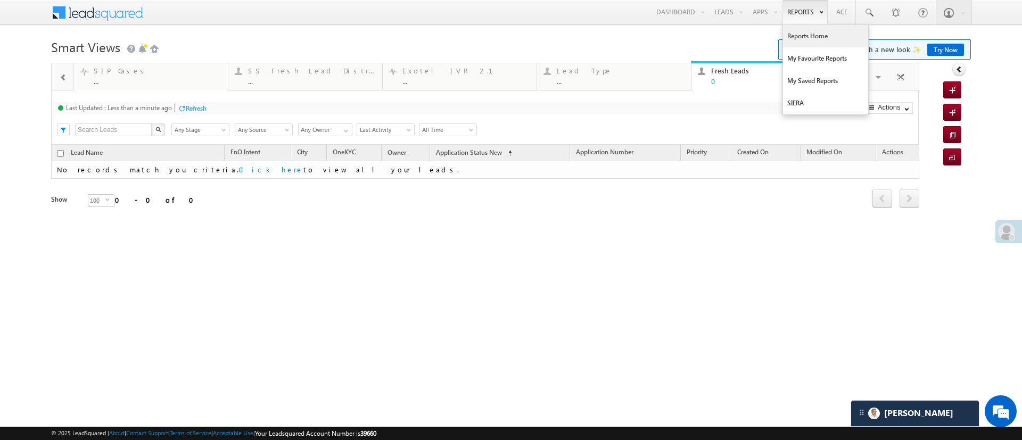
click at [805, 37] on link "Reports Home" at bounding box center [825, 36] width 85 height 22
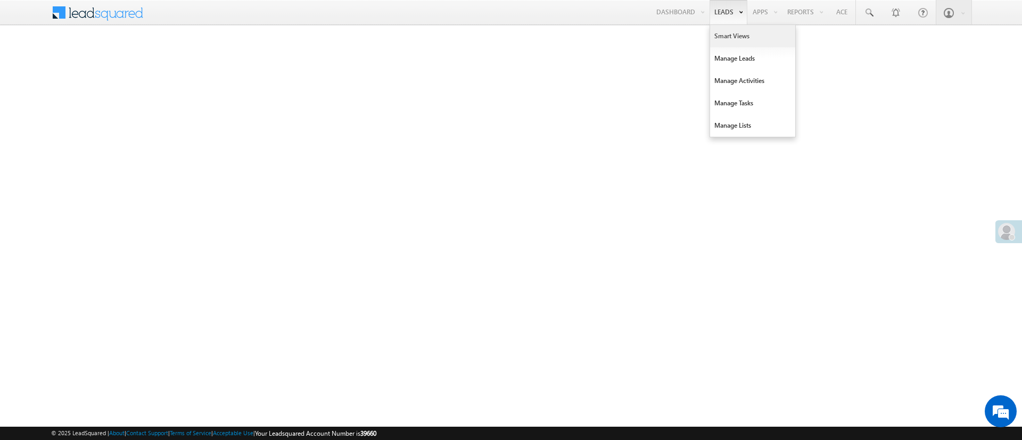
click at [711, 33] on link "Smart Views" at bounding box center [752, 36] width 85 height 22
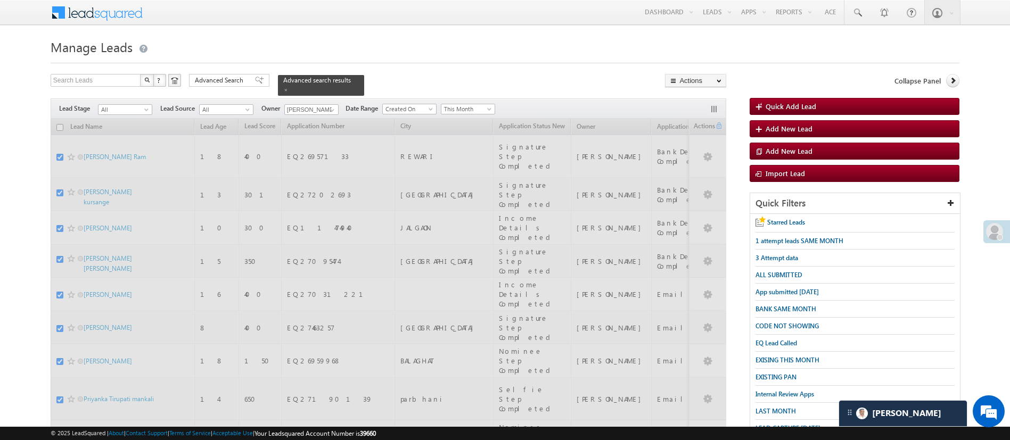
checkbox input "false"
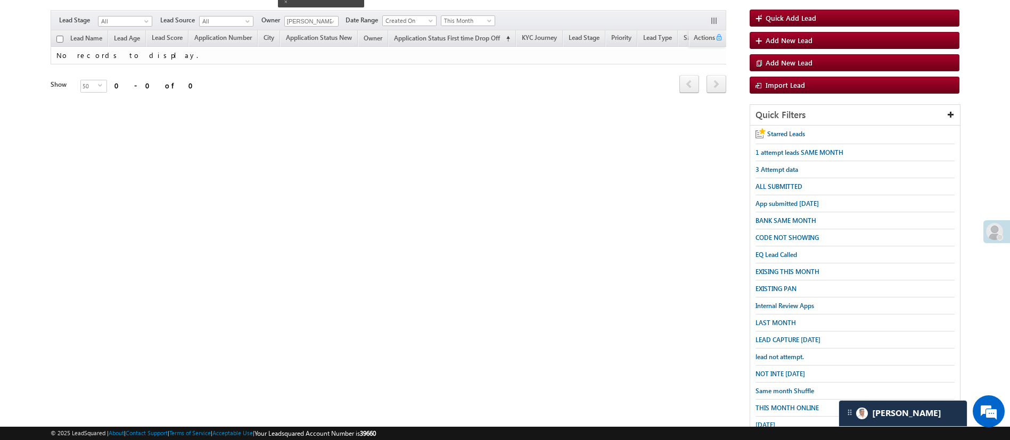
scroll to position [89, 0]
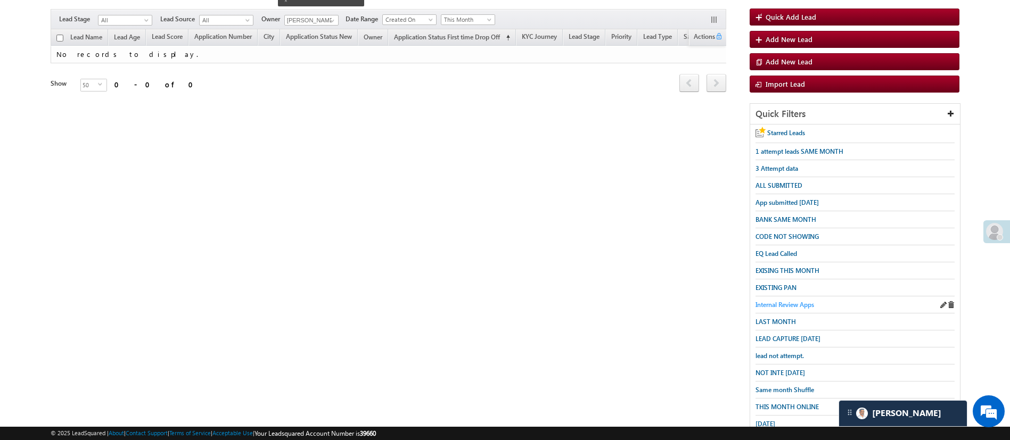
click at [794, 301] on span "Internal Review Apps" at bounding box center [785, 305] width 59 height 8
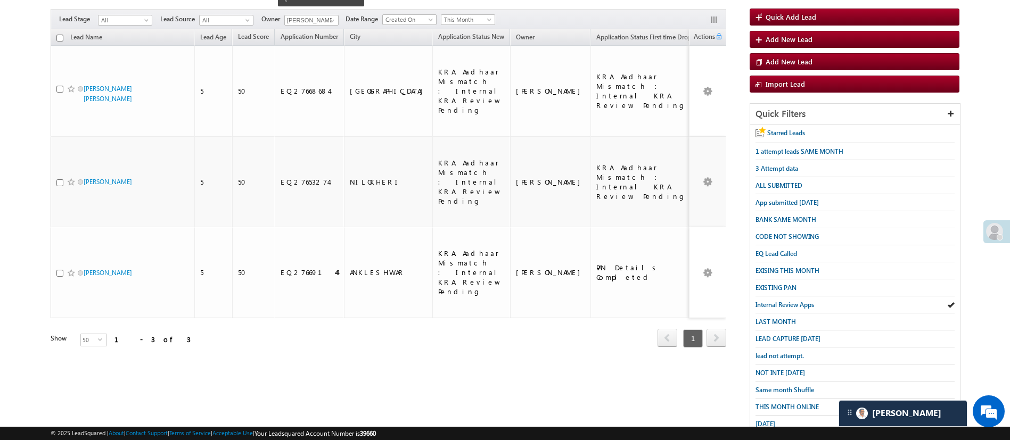
scroll to position [0, 0]
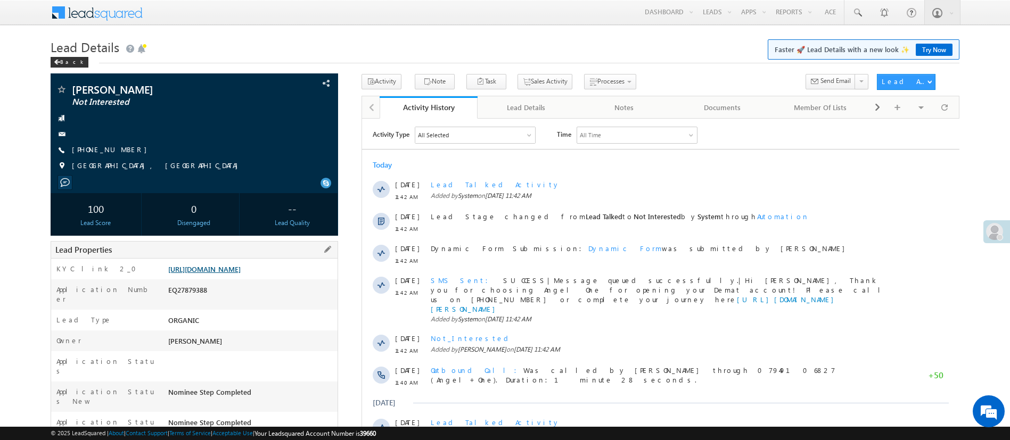
click at [234, 273] on link "https://angelbroking1-pk3em7sa.customui-test.leadsquared.com?leadId=58c0ba99-db…" at bounding box center [204, 269] width 72 height 9
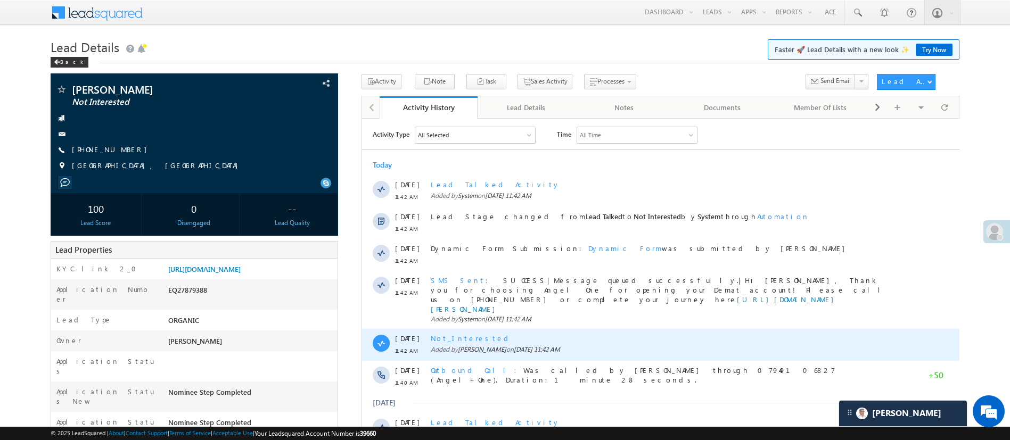
click at [455, 333] on span "Not_Interested" at bounding box center [470, 337] width 81 height 9
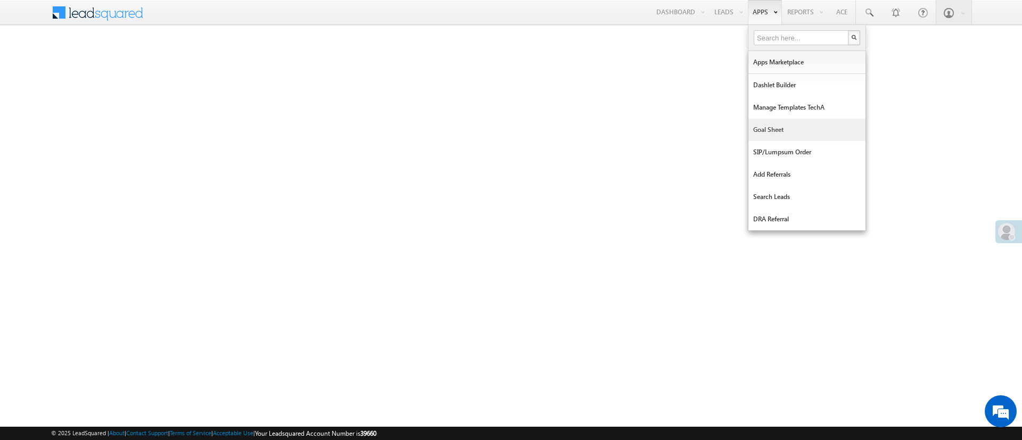
click at [798, 133] on link "Goal Sheet" at bounding box center [807, 130] width 117 height 22
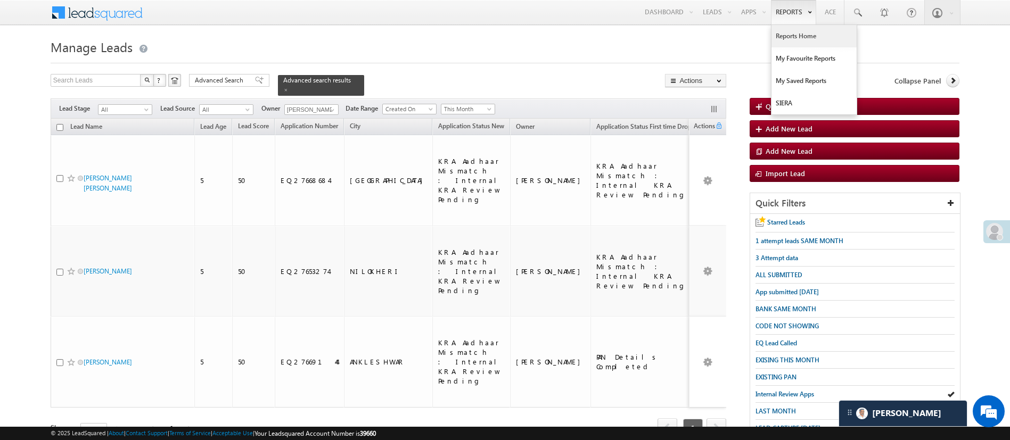
click at [801, 34] on link "Reports Home" at bounding box center [814, 36] width 85 height 22
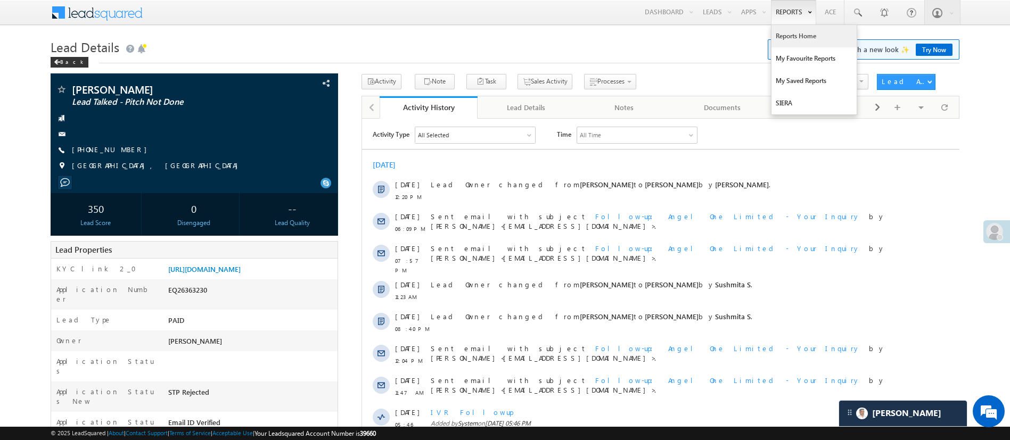
drag, startPoint x: 0, startPoint y: 0, endPoint x: 798, endPoint y: 35, distance: 799.0
click at [798, 35] on link "Reports Home" at bounding box center [814, 36] width 85 height 22
